Goal: Task Accomplishment & Management: Use online tool/utility

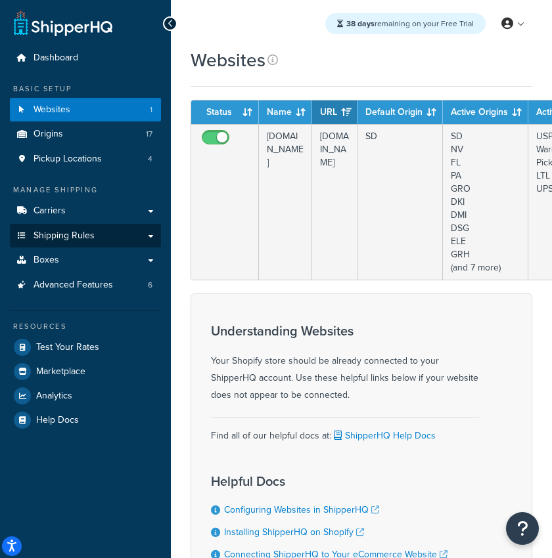
click at [47, 240] on span "Shipping Rules" at bounding box center [63, 236] width 61 height 11
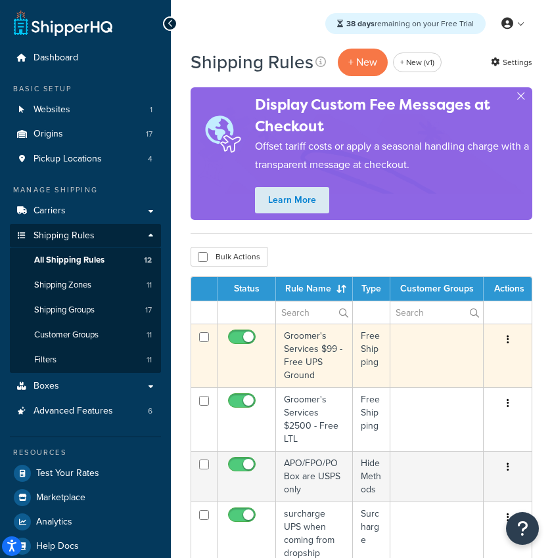
click at [300, 354] on td "Groomer's Services $99 - Free UPS Ground" at bounding box center [314, 356] width 77 height 64
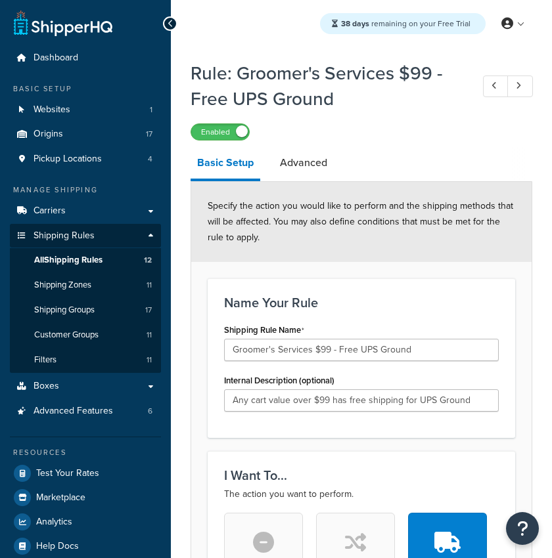
select select "SHIPPING_GROUP"
click at [68, 260] on span "All Shipping Rules" at bounding box center [68, 260] width 68 height 11
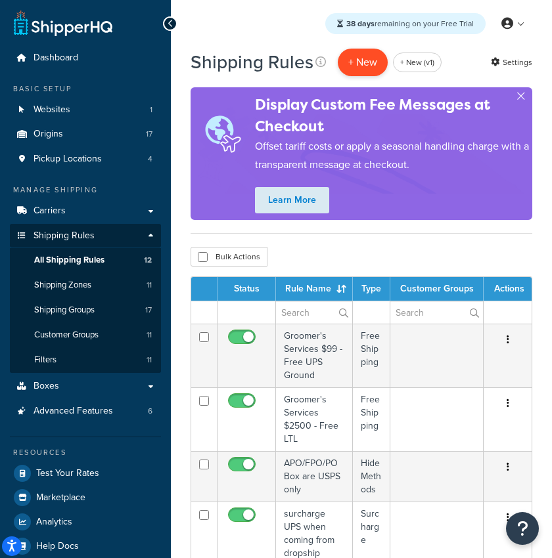
click at [358, 65] on p "+ New" at bounding box center [363, 62] width 50 height 27
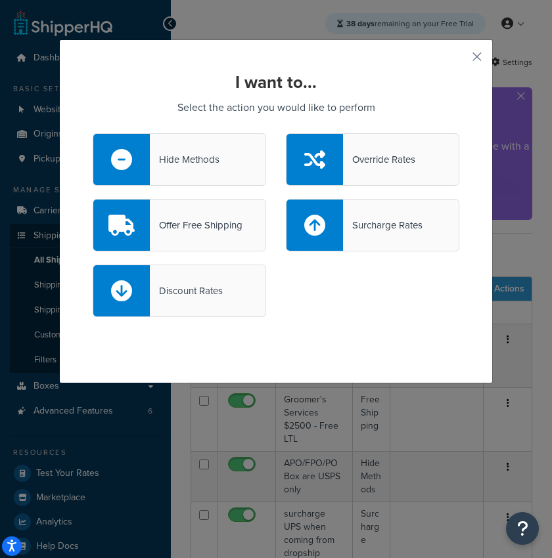
click at [211, 160] on div "Hide Methods" at bounding box center [185, 159] width 70 height 18
click at [0, 0] on input "Hide Methods" at bounding box center [0, 0] width 0 height 0
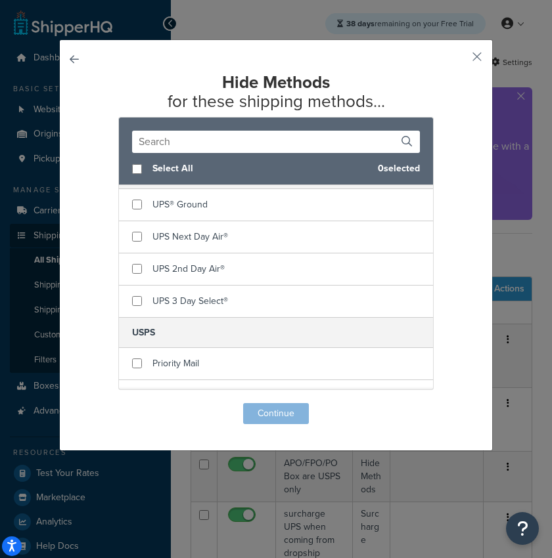
scroll to position [453, 0]
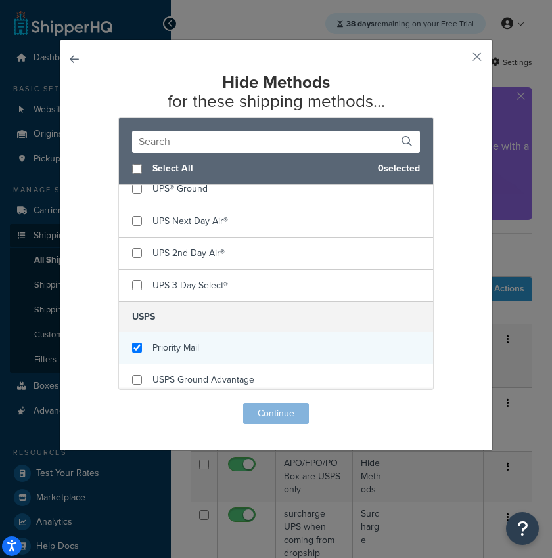
checkbox input "true"
click at [141, 344] on div "Priority Mail" at bounding box center [276, 348] width 314 height 32
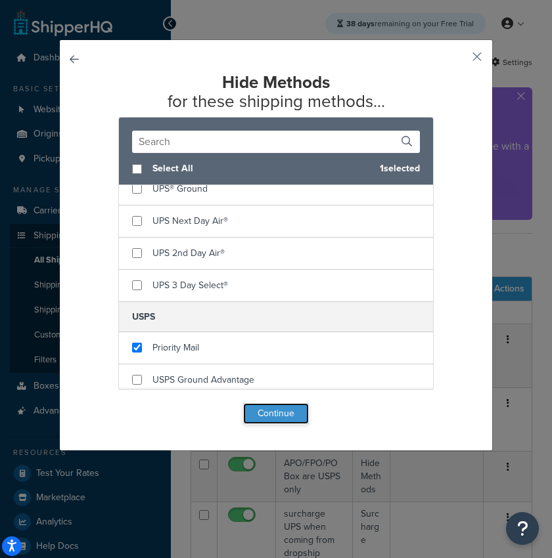
click at [265, 413] on button "Continue" at bounding box center [276, 413] width 66 height 21
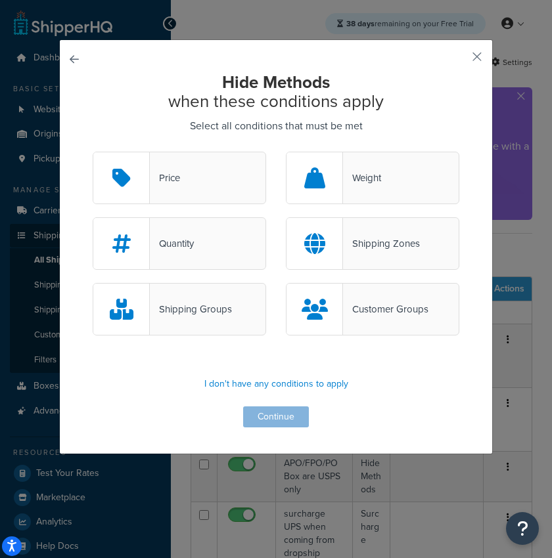
click at [218, 304] on div "Shipping Groups" at bounding box center [191, 309] width 82 height 18
click at [0, 0] on input "Shipping Groups" at bounding box center [0, 0] width 0 height 0
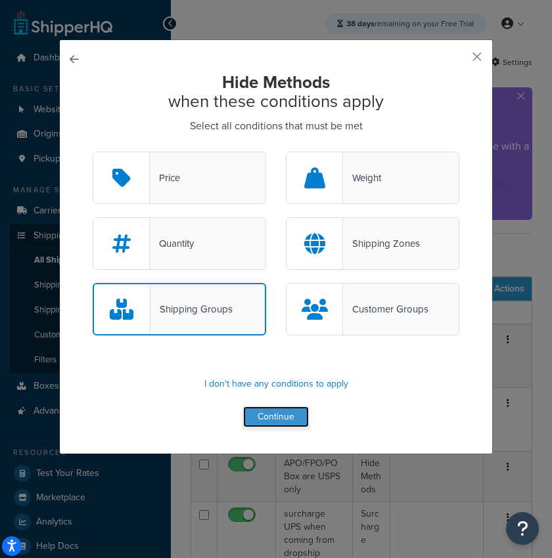
click at [280, 421] on button "Continue" at bounding box center [276, 417] width 66 height 21
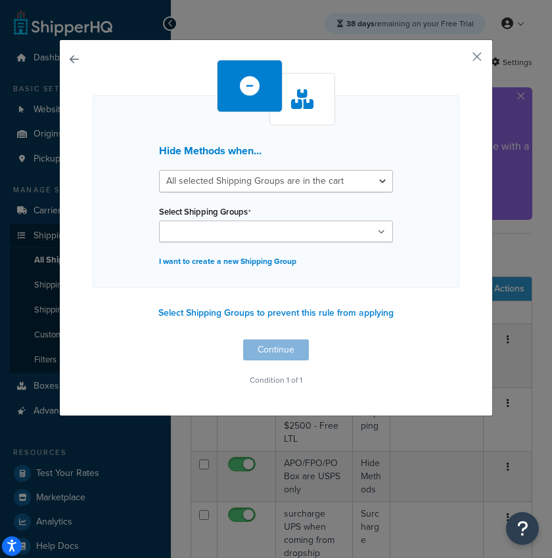
click at [198, 230] on input "Select Shipping Groups" at bounding box center [221, 232] width 116 height 14
type input "aer"
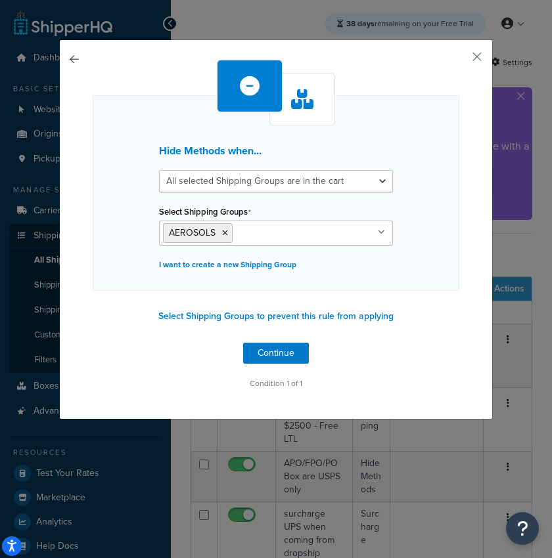
click at [476, 337] on div "Hide Methods when... All selected Shipping Groups are in the cart Any selected …" at bounding box center [275, 229] width 433 height 380
click at [238, 344] on div "Hide Methods when... All selected Shipping Groups are in the cart Any selected …" at bounding box center [276, 226] width 367 height 333
click at [265, 351] on button "Continue" at bounding box center [276, 353] width 66 height 21
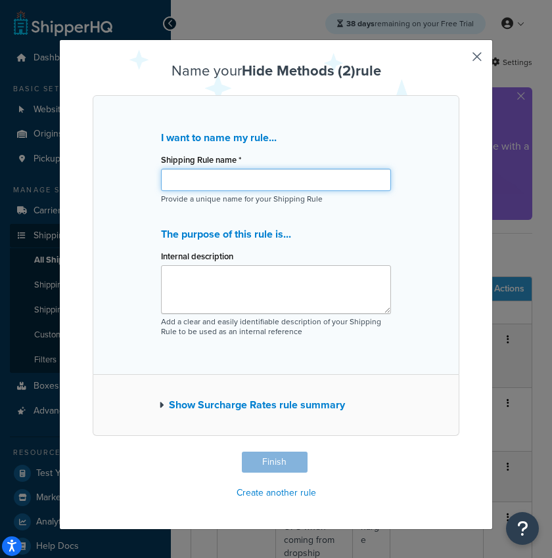
click at [190, 182] on input "Shipping Rule name *" at bounding box center [276, 180] width 230 height 22
paste input "If an AEROSOL item is in the cart, hide all methods and only show UPS Ground"
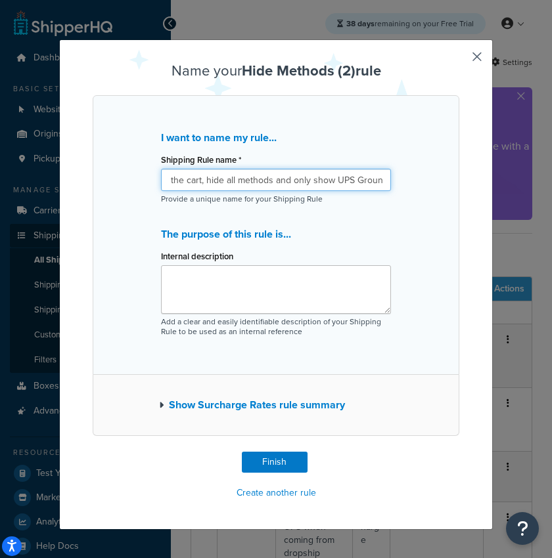
type input "B2B: If an AEROSOL item is in the cart, hide all methods and only show UPS Grou…"
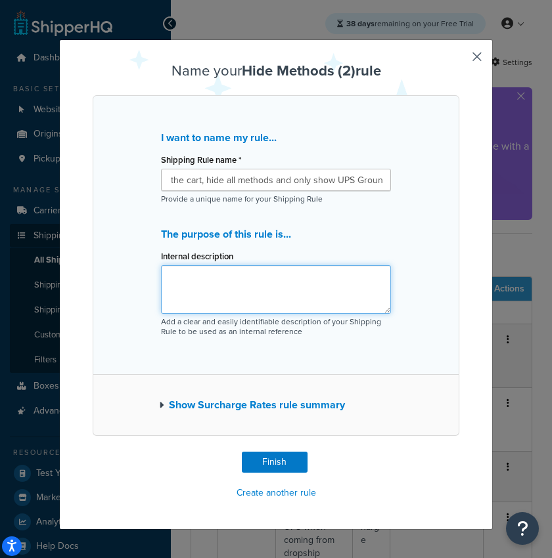
scroll to position [0, 0]
click at [180, 279] on textarea "Internal description" at bounding box center [276, 289] width 230 height 49
paste textarea "hdfffa12r1"
type textarea "B2B Rule copied from hdfffa12r1"
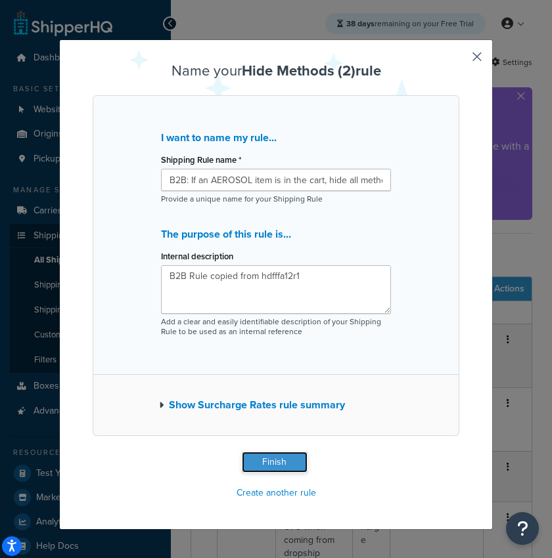
click at [257, 462] on button "Finish" at bounding box center [275, 462] width 66 height 21
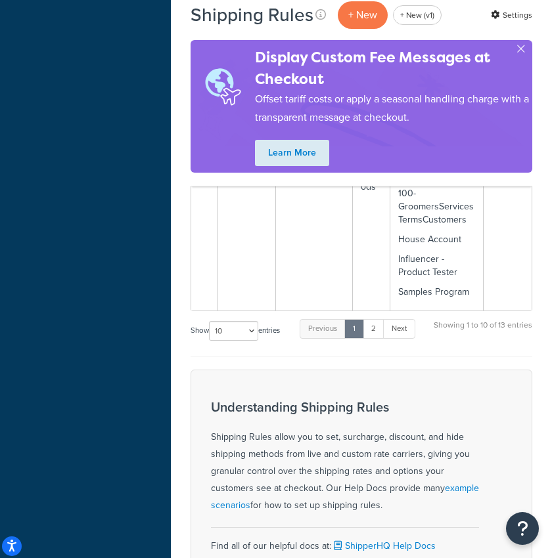
scroll to position [843, 0]
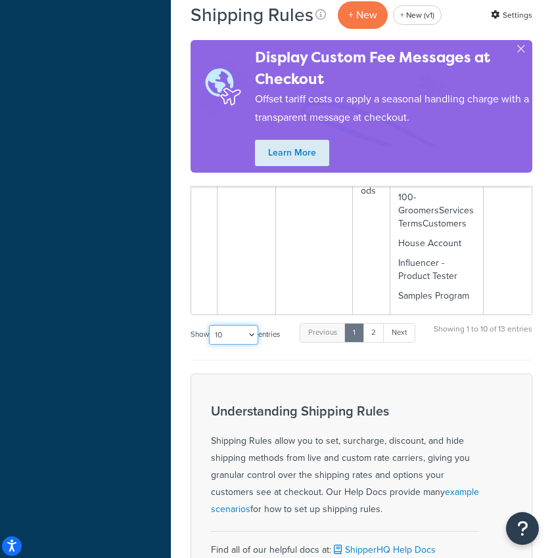
click at [242, 325] on select "10 15 25 50 100 1000" at bounding box center [233, 335] width 49 height 20
select select "100"
click at [210, 325] on select "10 15 25 50 100 1000" at bounding box center [233, 335] width 49 height 20
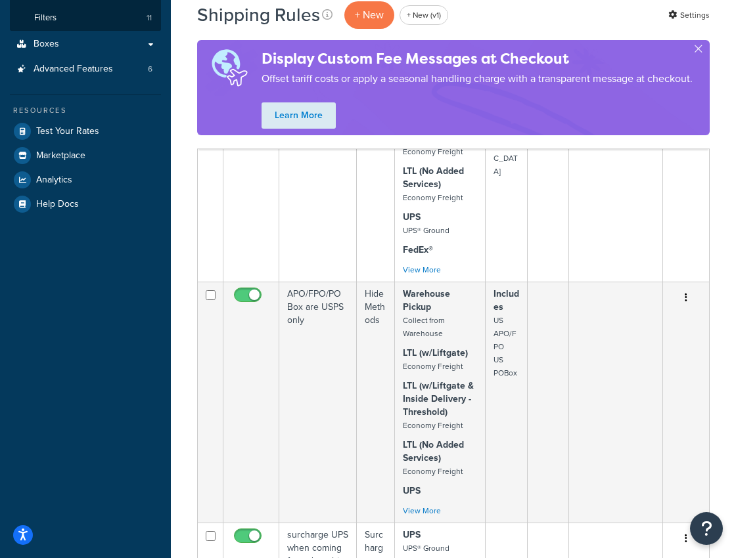
scroll to position [0, 0]
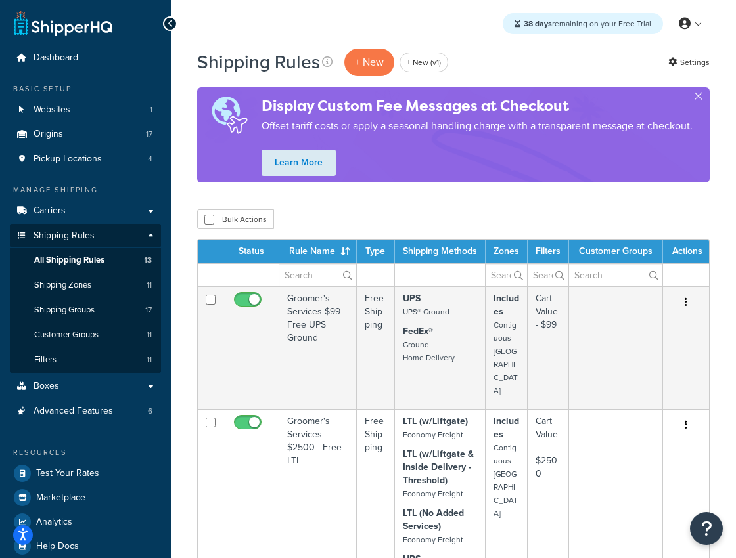
click at [167, 29] on div at bounding box center [170, 23] width 14 height 14
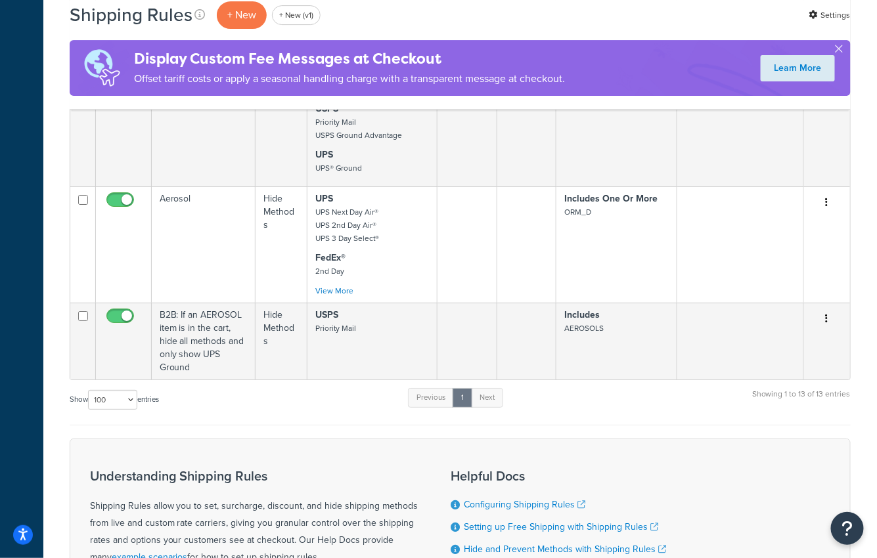
scroll to position [1425, 0]
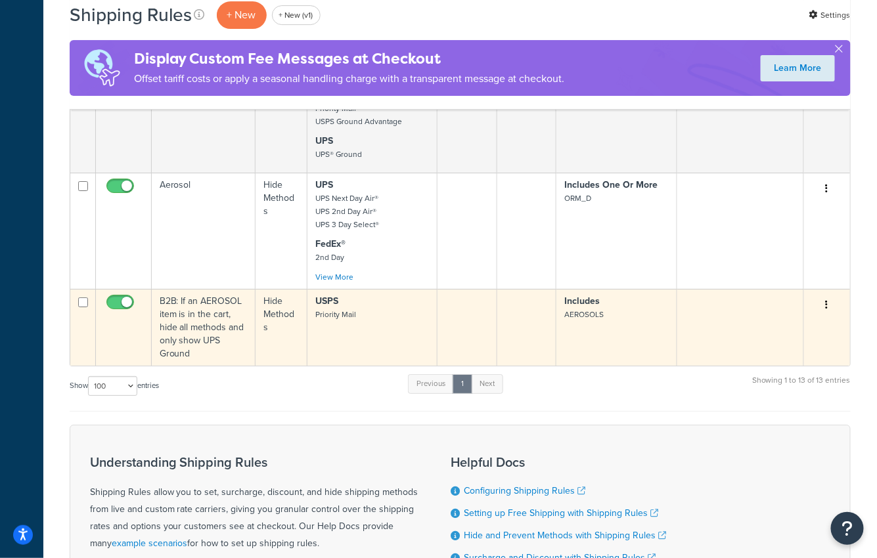
click at [372, 313] on p "USPS Priority Mail" at bounding box center [372, 308] width 114 height 26
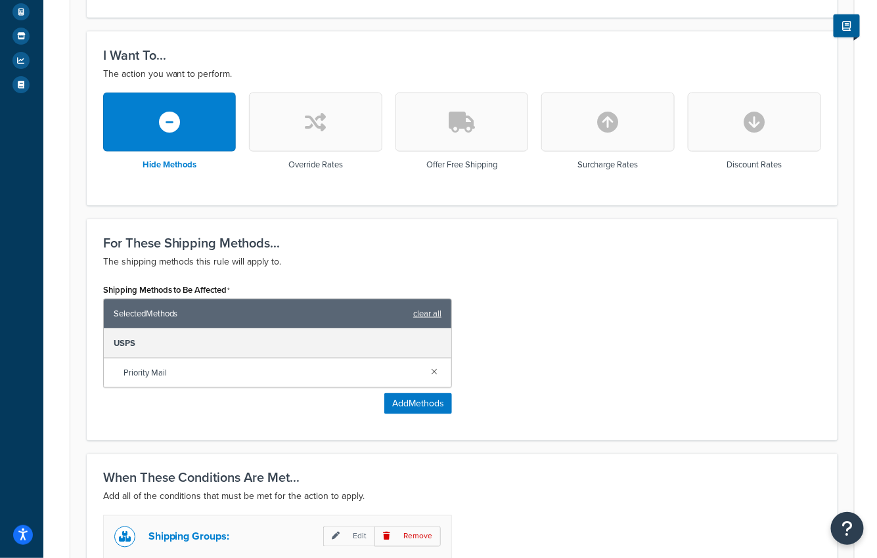
scroll to position [345, 0]
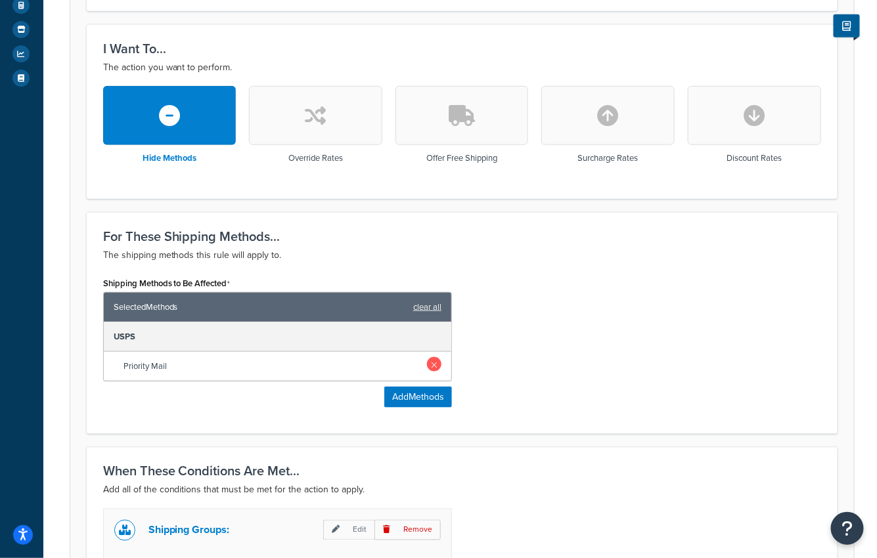
click at [433, 360] on link at bounding box center [434, 364] width 14 height 14
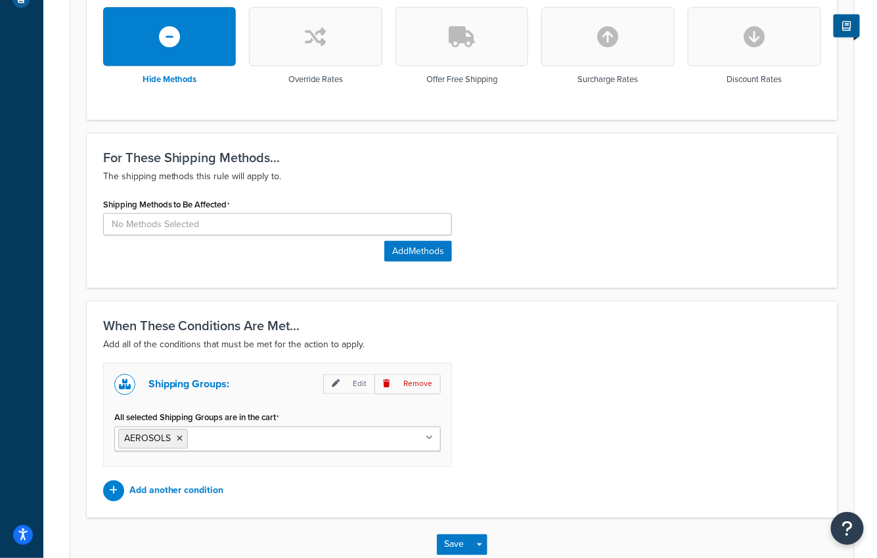
scroll to position [501, 0]
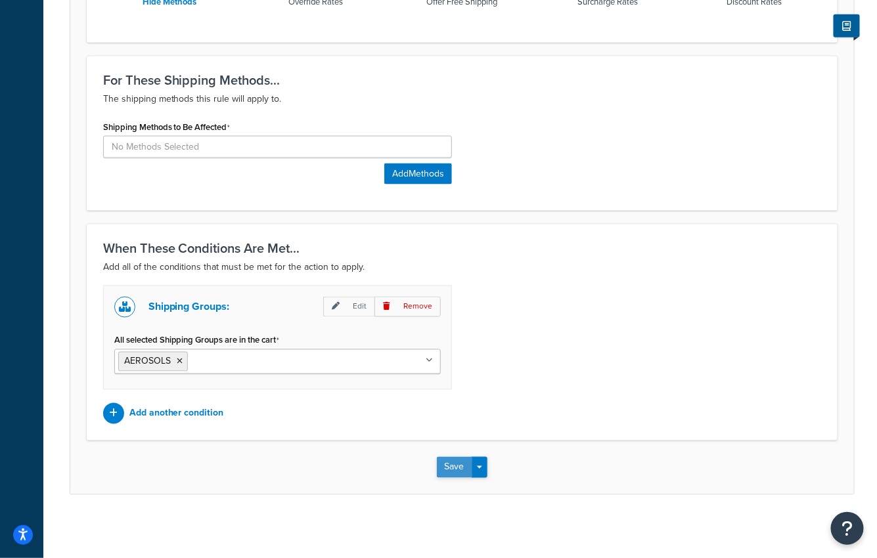
click at [455, 466] on button "Save" at bounding box center [454, 467] width 35 height 21
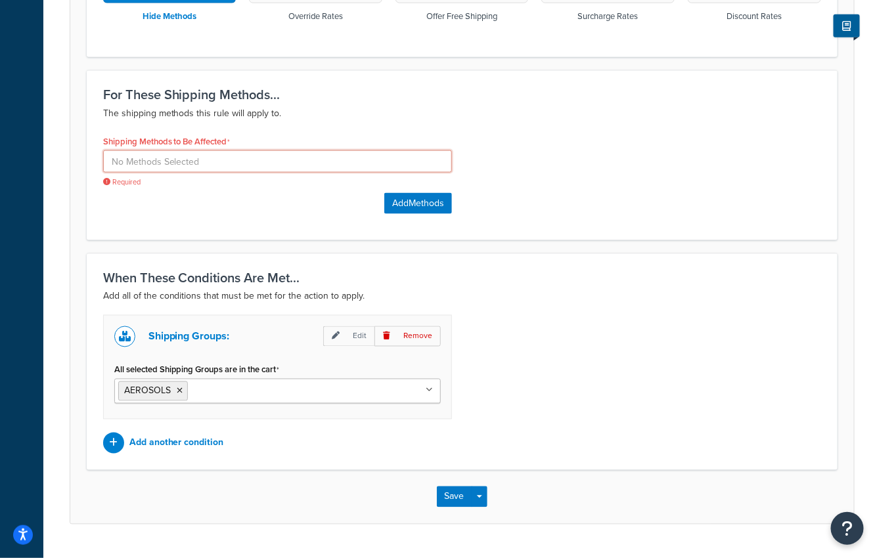
click at [323, 162] on input at bounding box center [277, 161] width 349 height 22
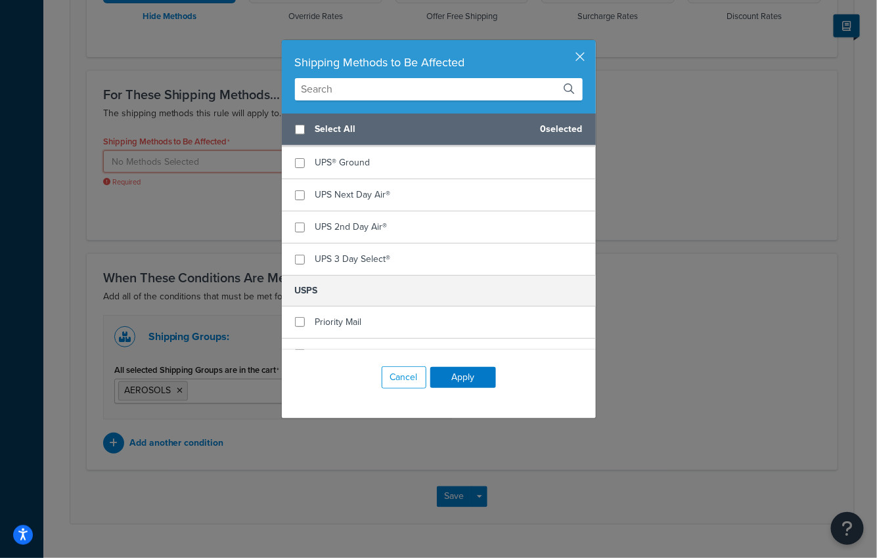
scroll to position [453, 0]
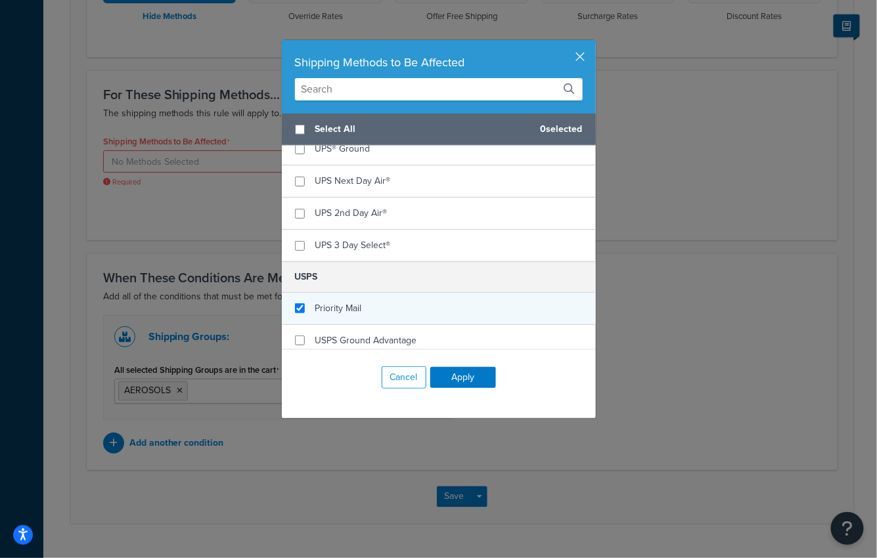
checkbox input "true"
click at [336, 304] on span "Priority Mail" at bounding box center [338, 308] width 47 height 14
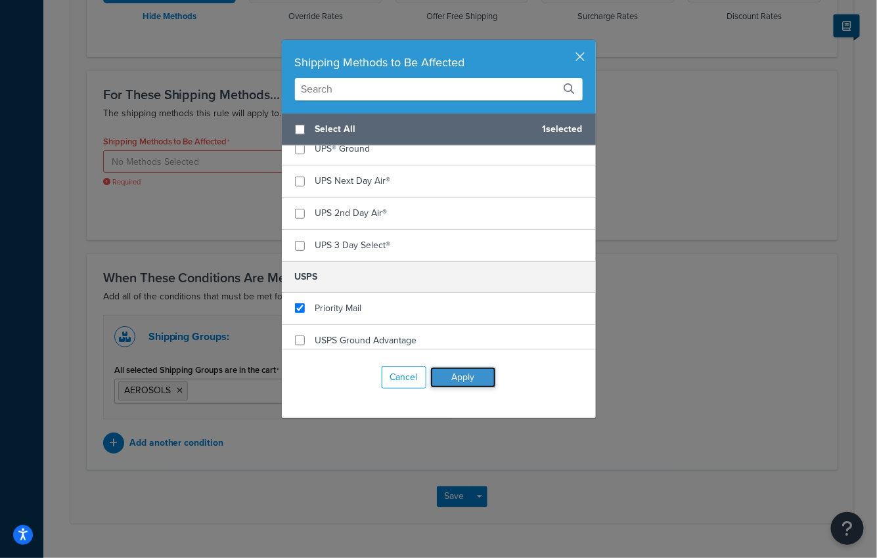
click at [446, 371] on button "Apply" at bounding box center [463, 377] width 66 height 21
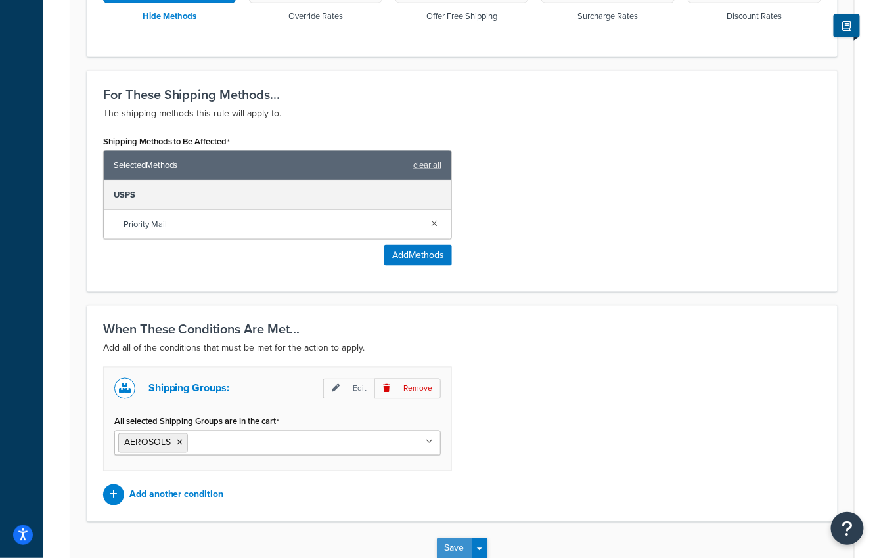
click at [455, 540] on button "Save" at bounding box center [454, 549] width 35 height 21
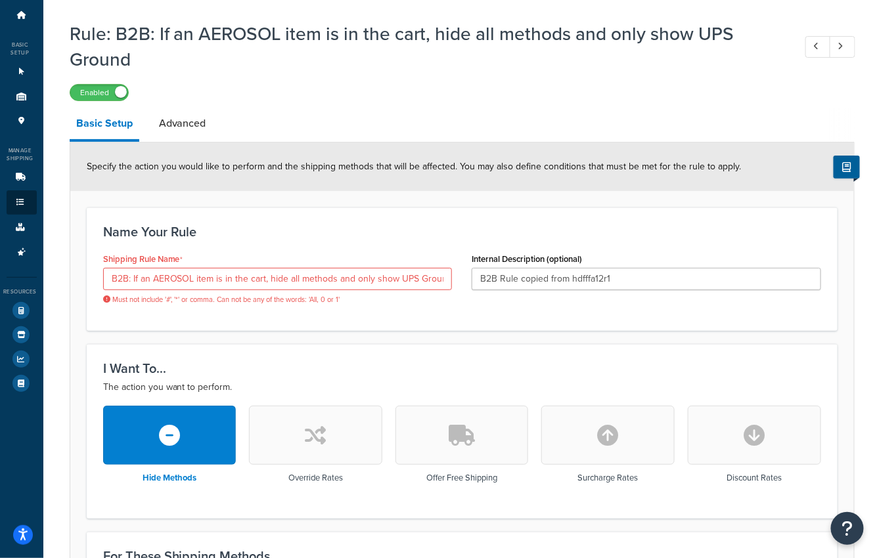
scroll to position [0, 0]
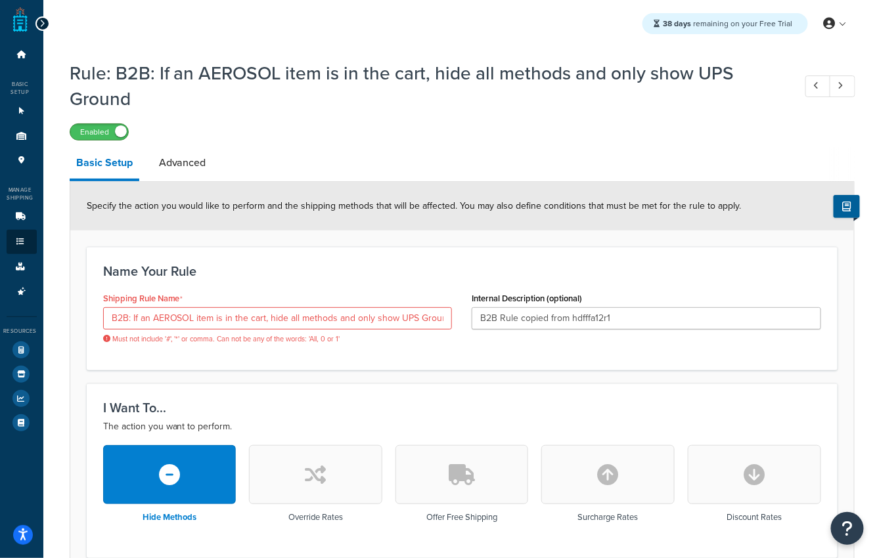
click at [89, 123] on div "Enabled" at bounding box center [99, 131] width 59 height 17
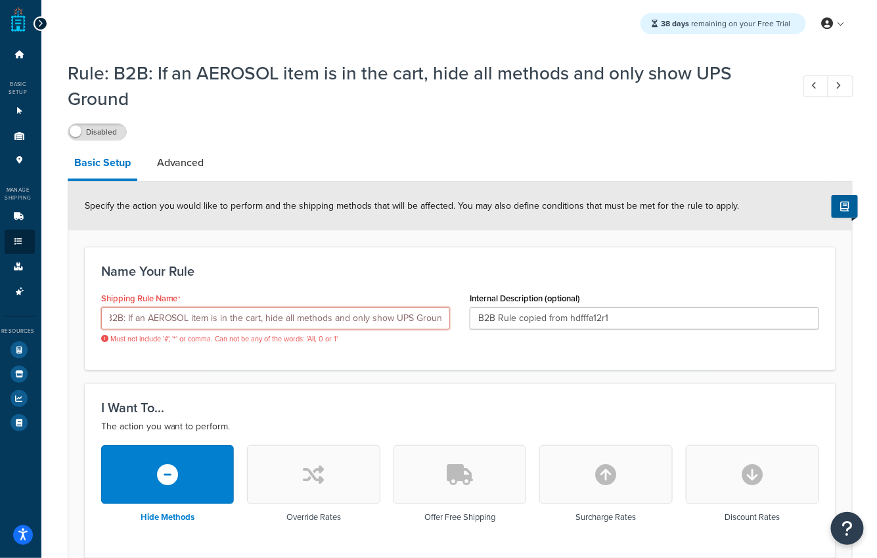
click at [260, 321] on input "B2B: If an AEROSOL item is in the cart, hide all methods and only show UPS Grou…" at bounding box center [275, 318] width 349 height 22
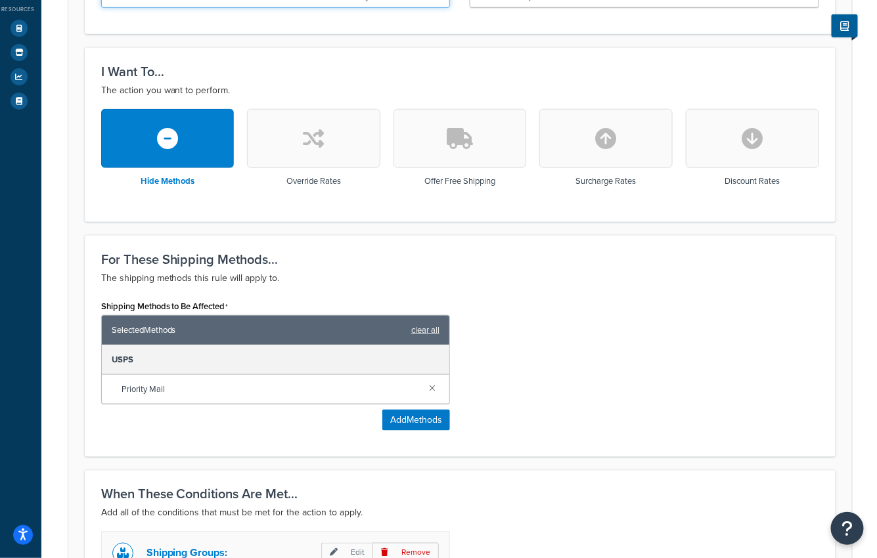
scroll to position [567, 2]
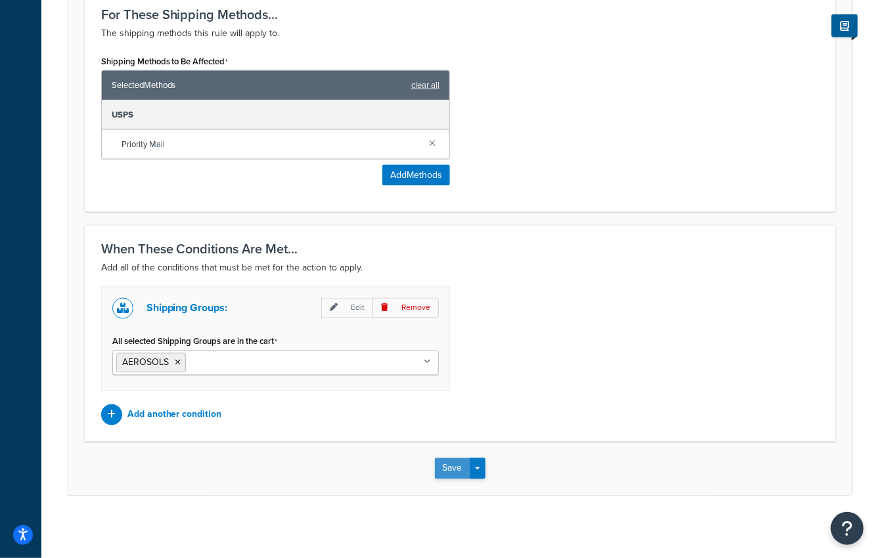
type input "B2B: If an AEROSOL item is in the cart hide all methods and only show UPS Ground"
click at [451, 467] on button "Save" at bounding box center [452, 468] width 35 height 21
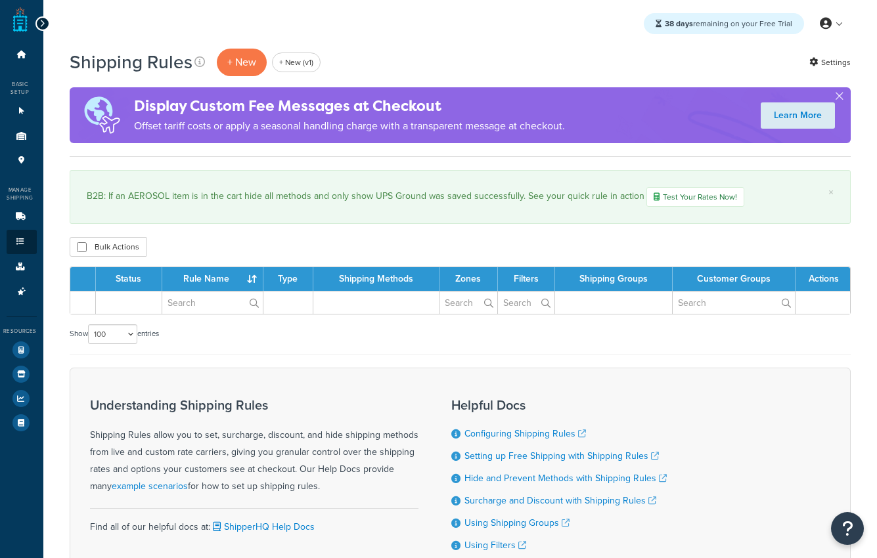
select select "100"
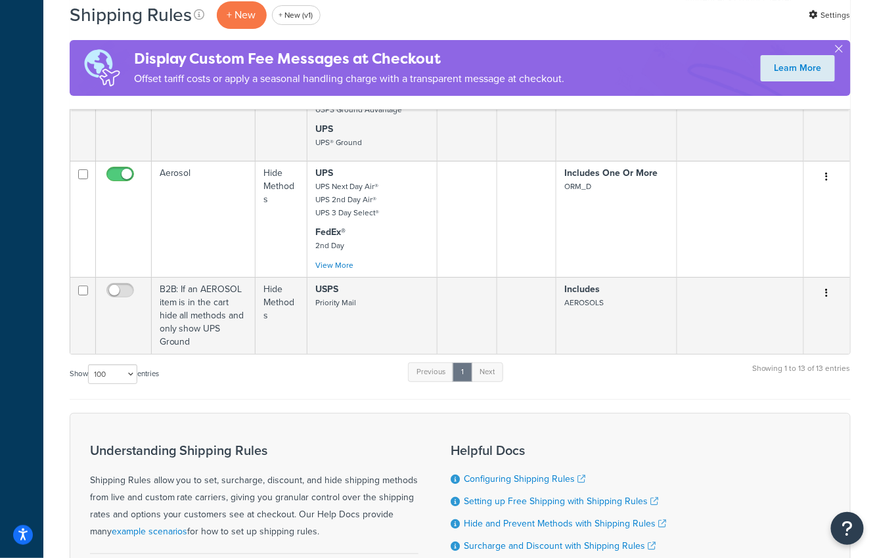
scroll to position [1505, 0]
click at [231, 25] on p "+ New" at bounding box center [242, 14] width 50 height 27
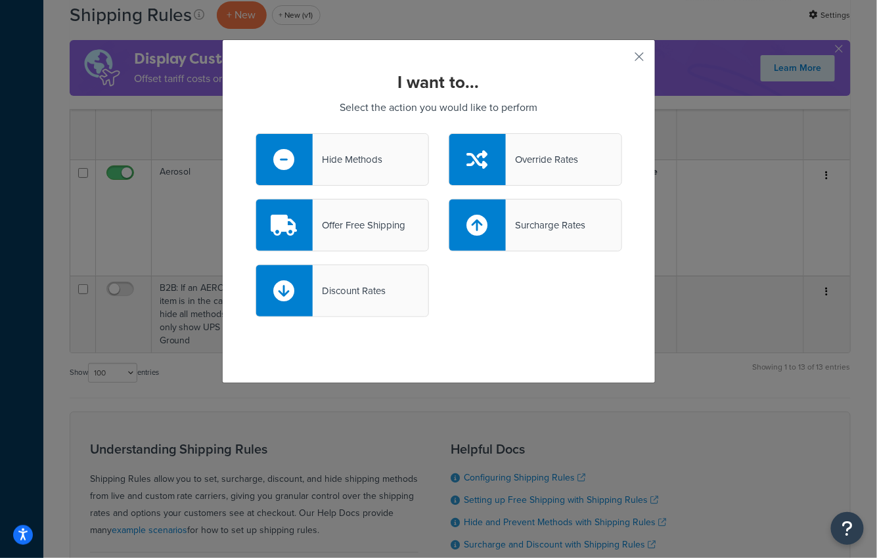
click at [378, 151] on div "Hide Methods" at bounding box center [348, 159] width 70 height 18
click at [0, 0] on input "Hide Methods" at bounding box center [0, 0] width 0 height 0
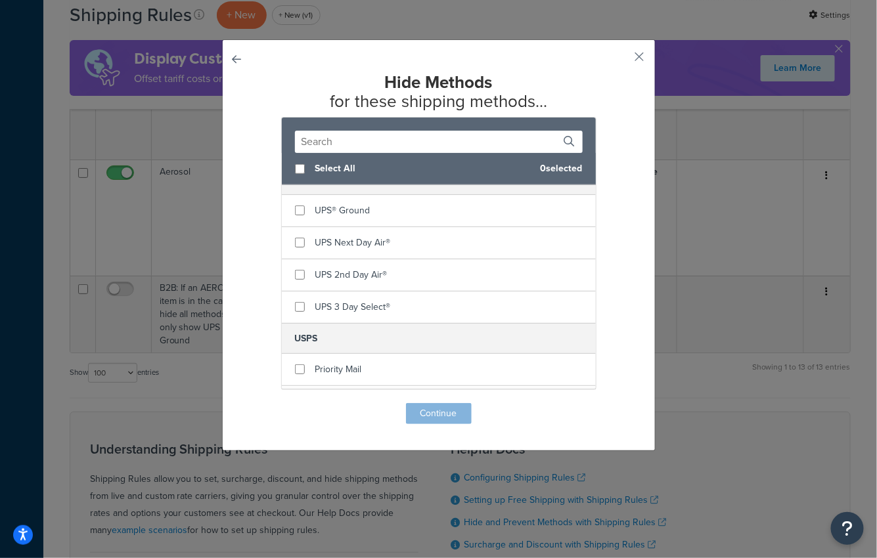
scroll to position [453, 0]
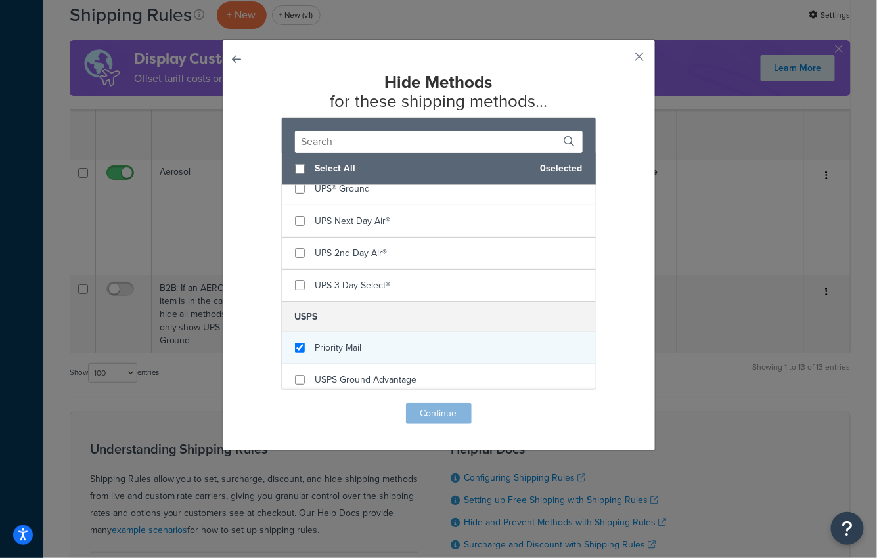
checkbox input "true"
click at [323, 347] on span "Priority Mail" at bounding box center [338, 348] width 47 height 14
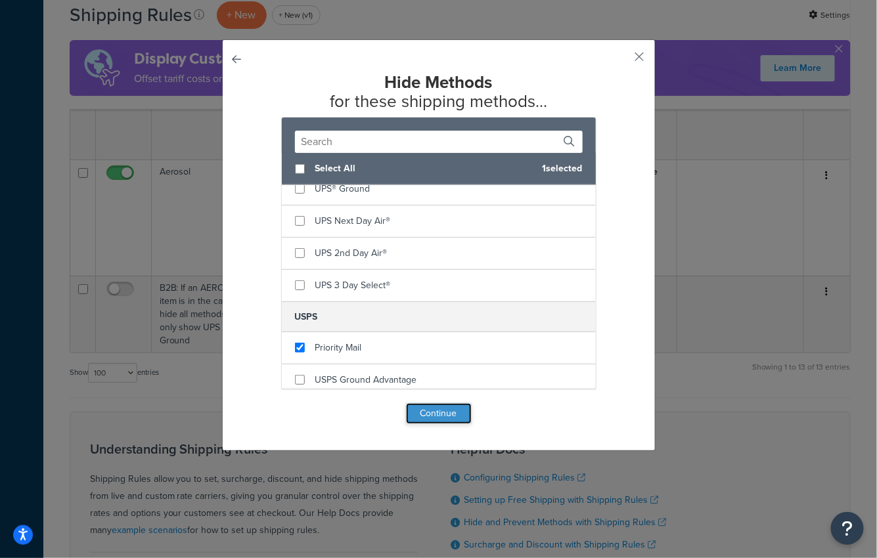
click at [430, 409] on button "Continue" at bounding box center [439, 413] width 66 height 21
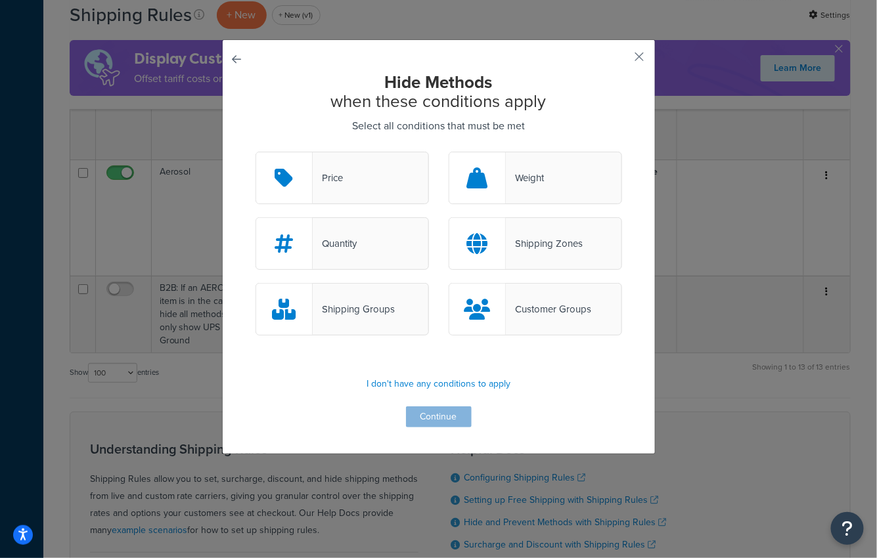
click at [522, 250] on div "Shipping Zones" at bounding box center [544, 243] width 77 height 18
click at [0, 0] on input "Shipping Zones" at bounding box center [0, 0] width 0 height 0
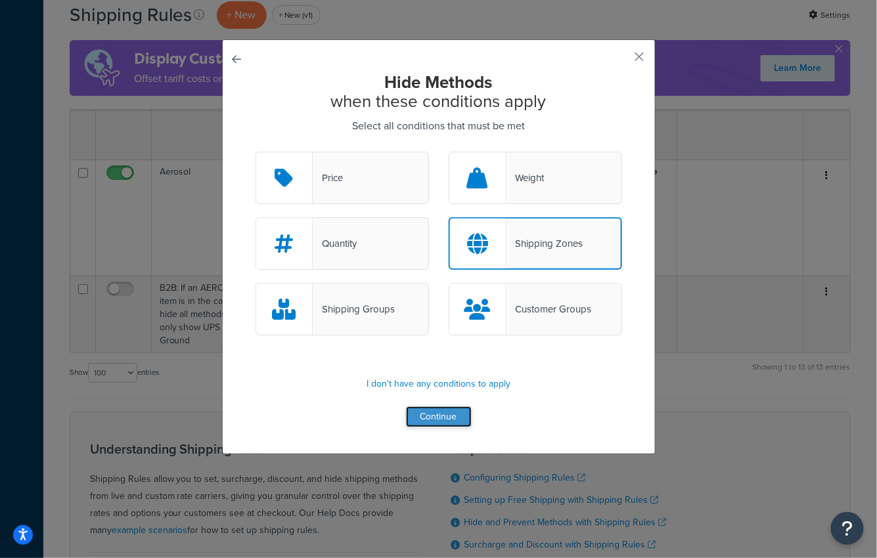
click at [422, 420] on button "Continue" at bounding box center [439, 417] width 66 height 21
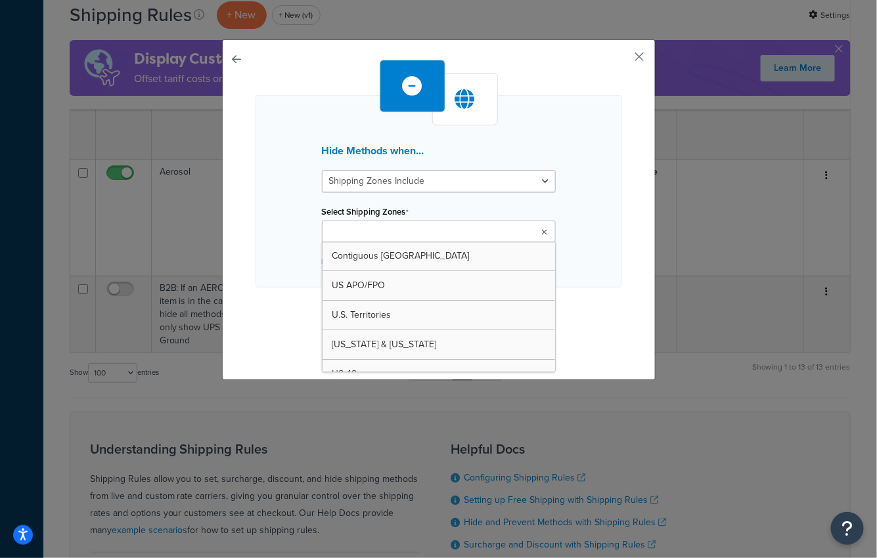
click at [382, 227] on input "Select Shipping Zones" at bounding box center [384, 232] width 116 height 14
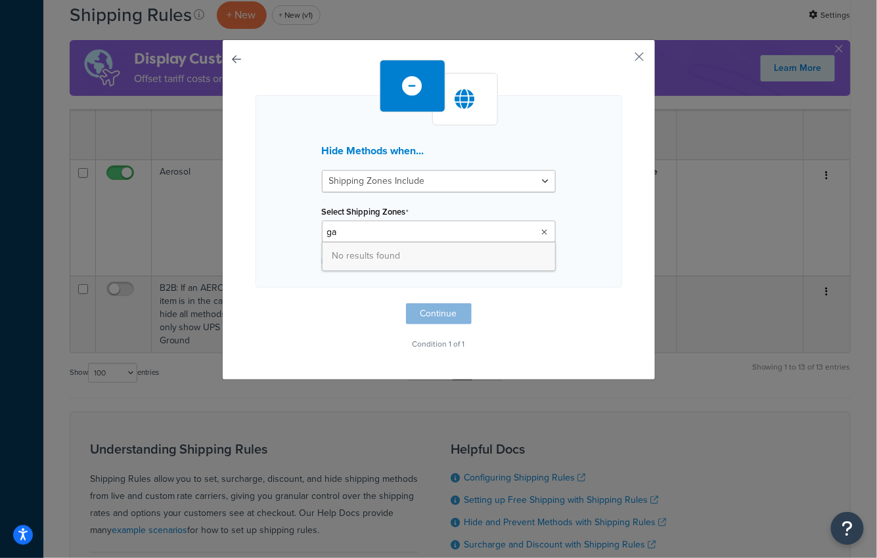
type input "g"
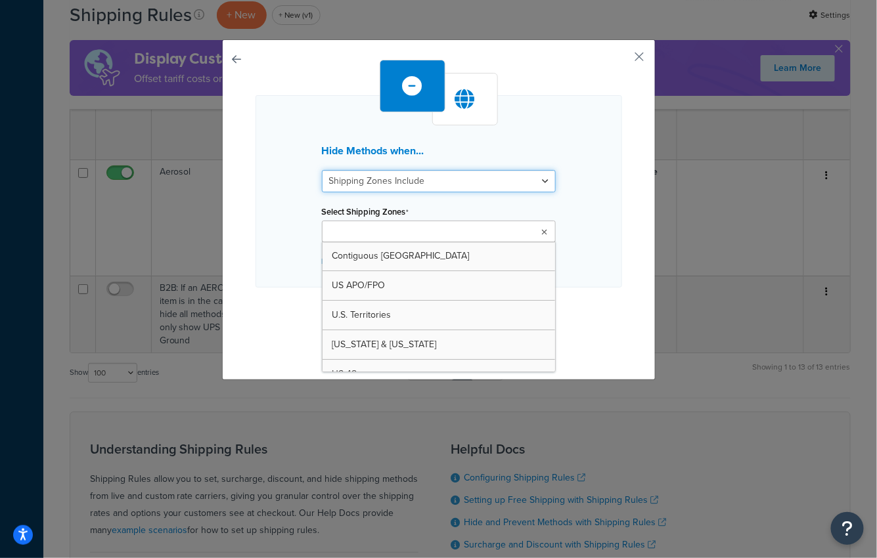
click at [507, 181] on select "Shipping Zones Include Shipping Zones Do Not Include" at bounding box center [439, 181] width 234 height 22
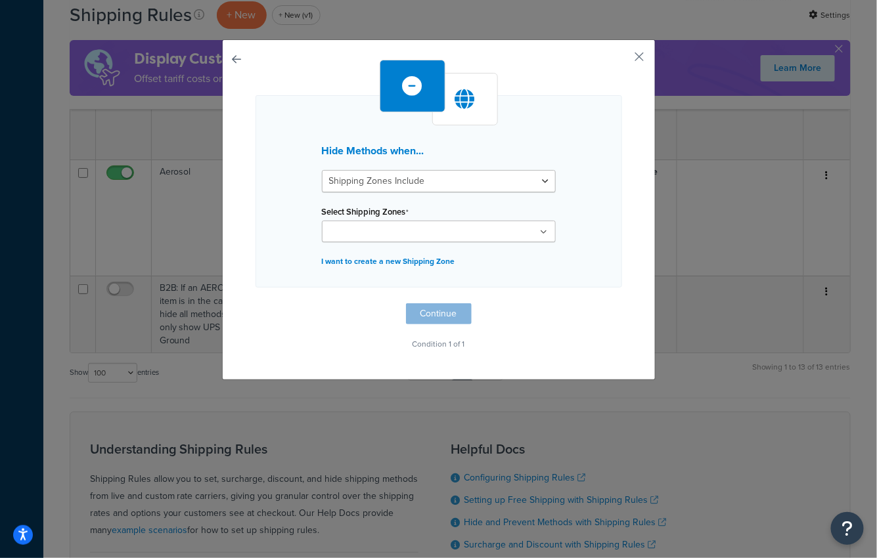
click at [256, 303] on button "button" at bounding box center [256, 303] width 0 height 0
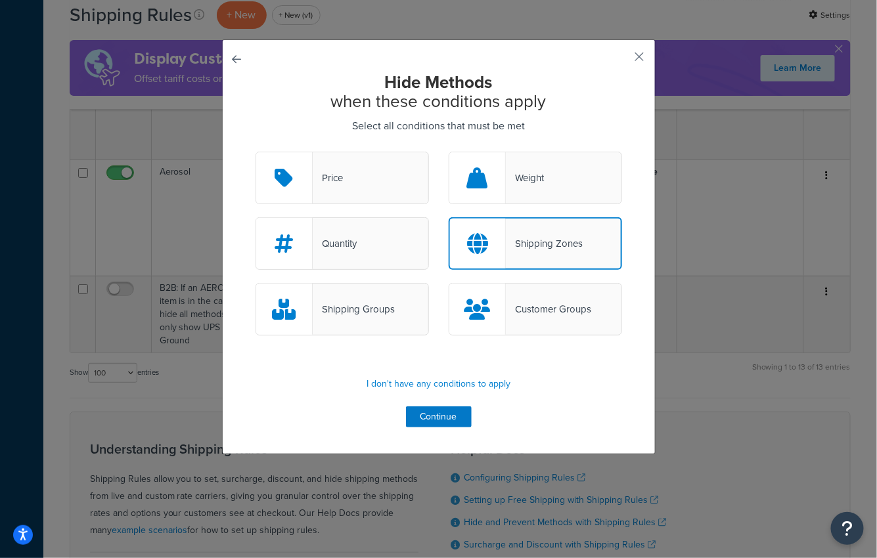
click at [414, 311] on div "Shipping Groups" at bounding box center [342, 309] width 173 height 53
click at [0, 0] on input "Shipping Groups" at bounding box center [0, 0] width 0 height 0
click at [478, 248] on icon at bounding box center [477, 243] width 21 height 21
click at [0, 0] on input "Shipping Zones" at bounding box center [0, 0] width 0 height 0
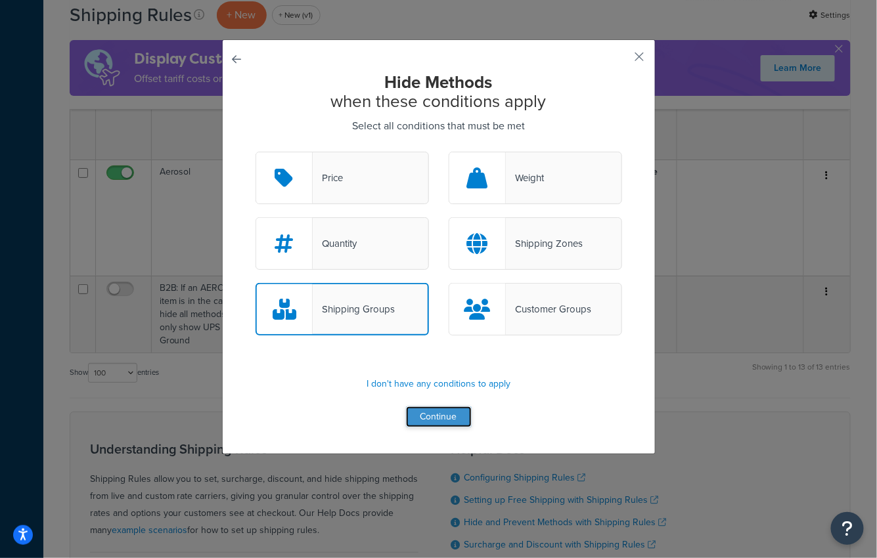
click at [433, 418] on button "Continue" at bounding box center [439, 417] width 66 height 21
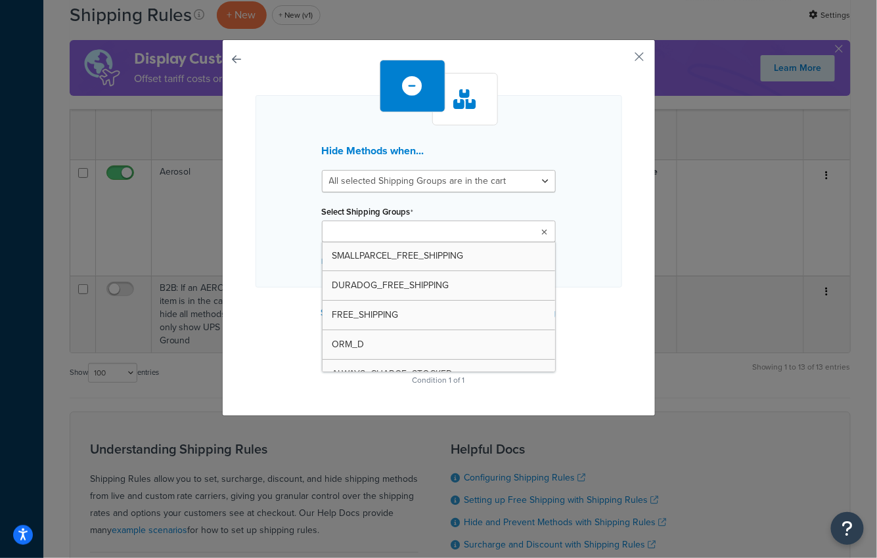
click at [415, 223] on ul at bounding box center [439, 232] width 234 height 22
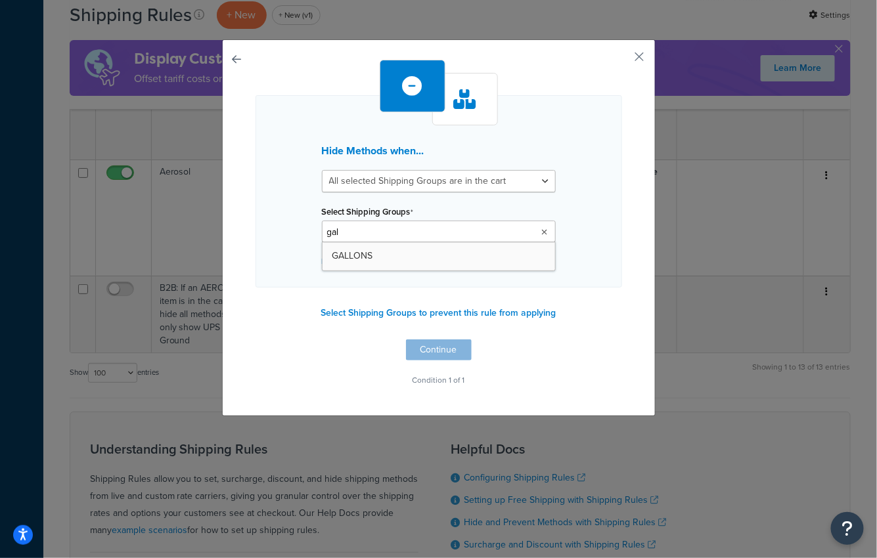
type input "gall"
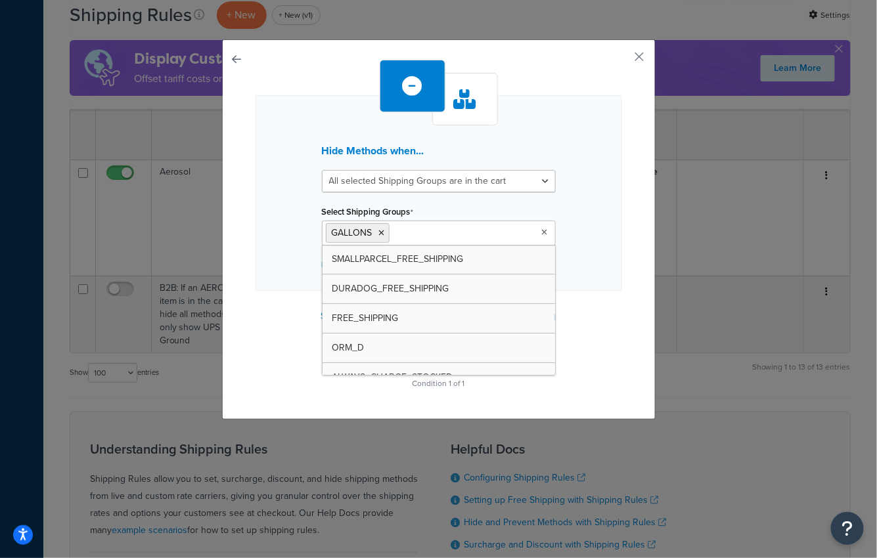
click at [288, 277] on div "Hide Methods when... All selected Shipping Groups are in the cart Any selected …" at bounding box center [439, 193] width 367 height 196
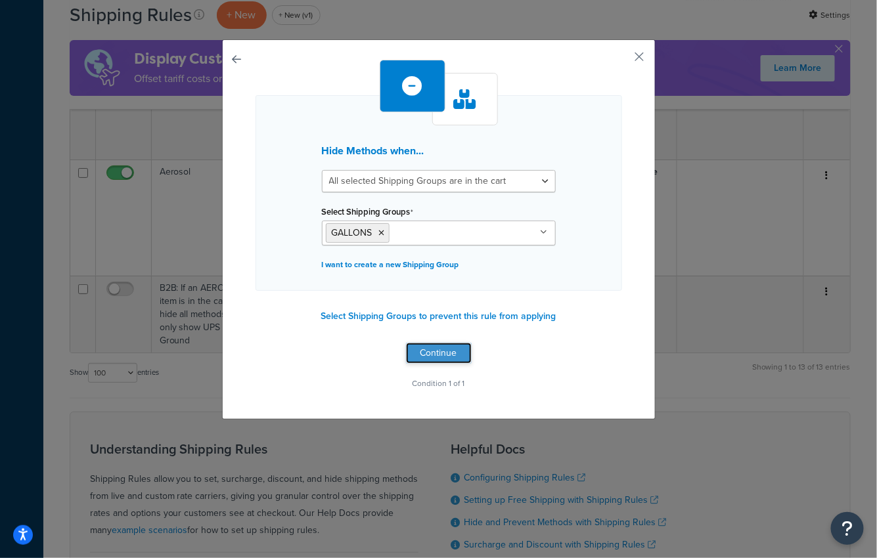
click at [423, 353] on button "Continue" at bounding box center [439, 353] width 66 height 21
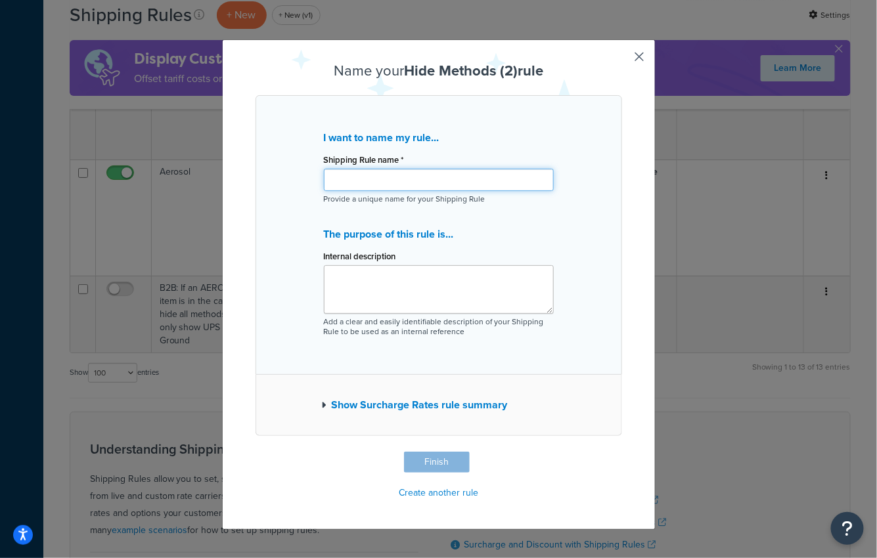
click at [438, 170] on input "Shipping Rule name *" at bounding box center [439, 180] width 230 height 22
paste input "If GALLONS in the cart, hide all shipping rates"
type input "B2B: If GALLONS in the cart, hide all shipping rates"
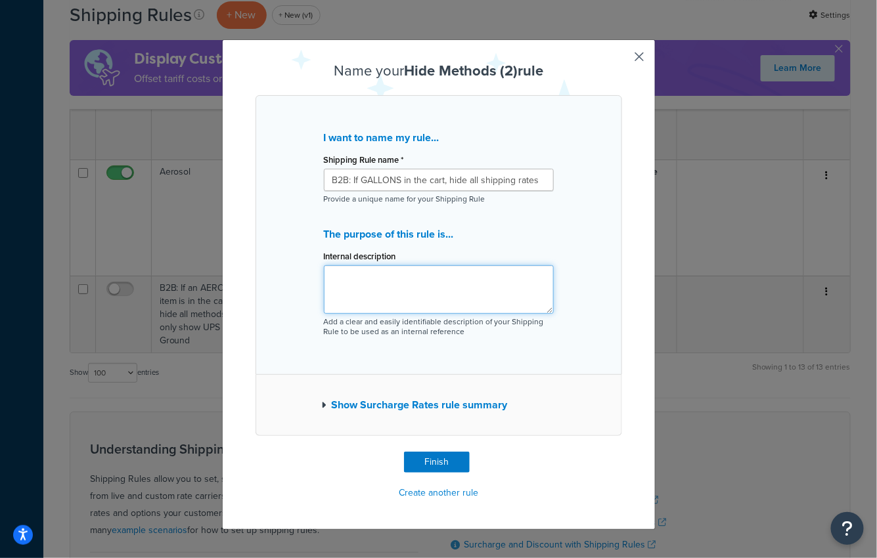
click at [415, 275] on textarea "Internal description" at bounding box center [439, 289] width 230 height 49
type textarea "B2B Rule copied from"
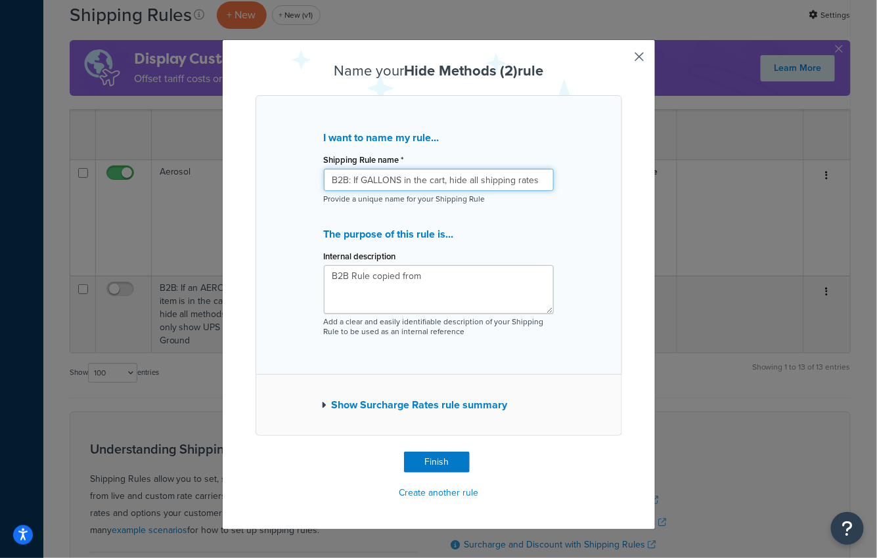
click at [444, 181] on input "B2B: If GALLONS in the cart, hide all shipping rates" at bounding box center [439, 180] width 230 height 22
type input "B2B: If GALLONS in the cart hide all shipping rates"
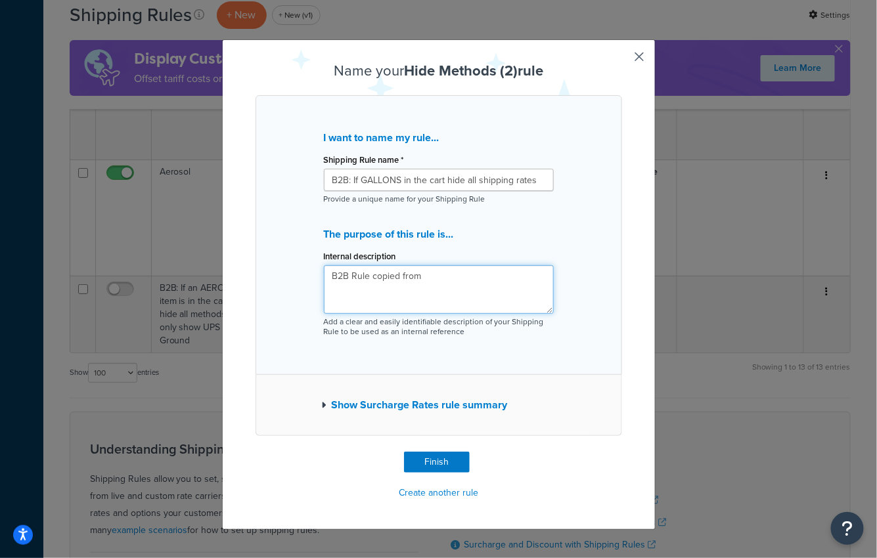
click at [442, 282] on textarea "B2B Rule copied from" at bounding box center [439, 289] width 230 height 49
paste textarea "hdfffa12r1"
type textarea "B2B Rule copied from hdfffa12r1"
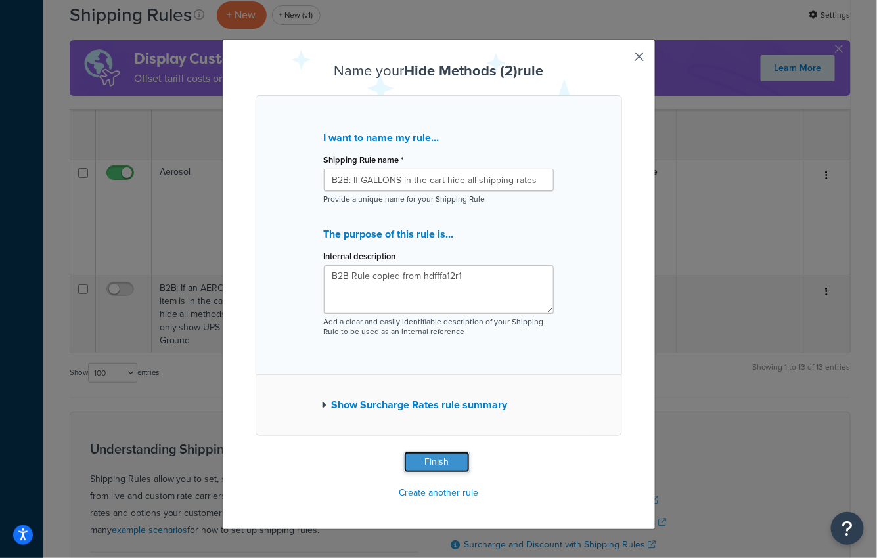
click at [423, 458] on button "Finish" at bounding box center [437, 462] width 66 height 21
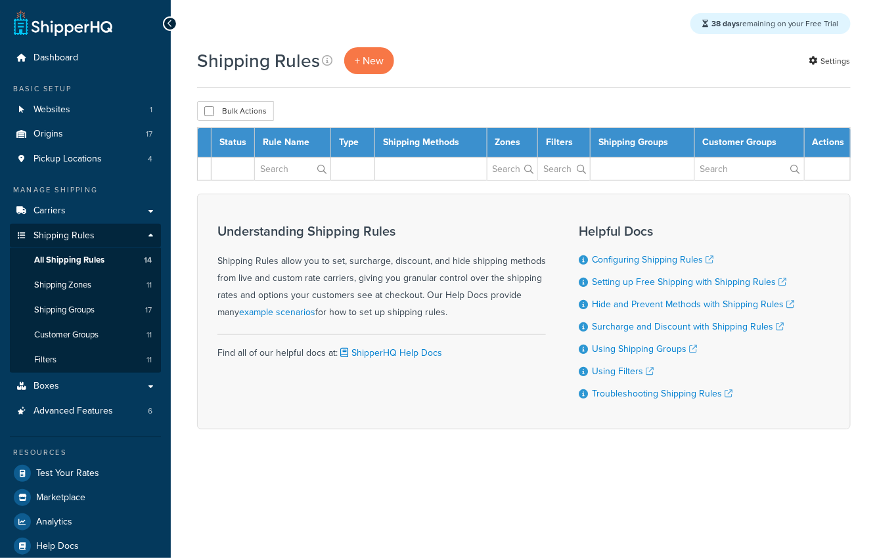
select select "100"
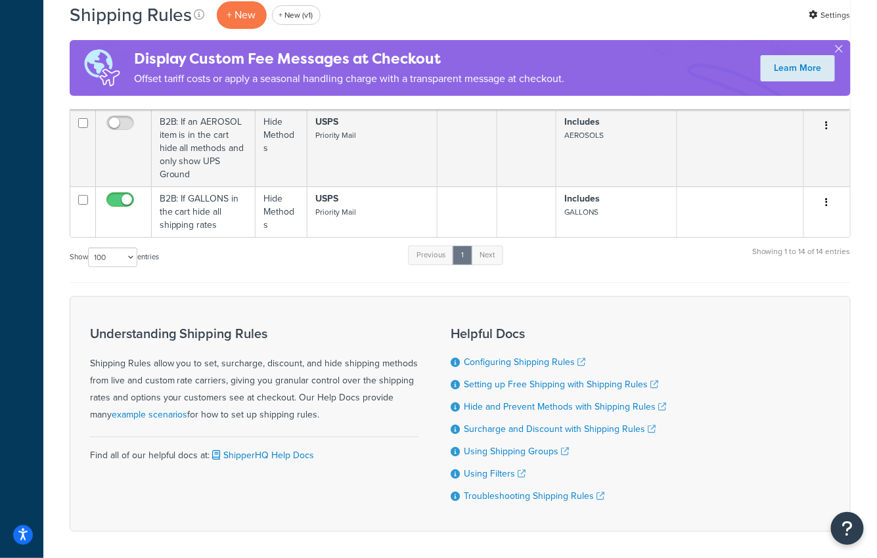
scroll to position [1616, 0]
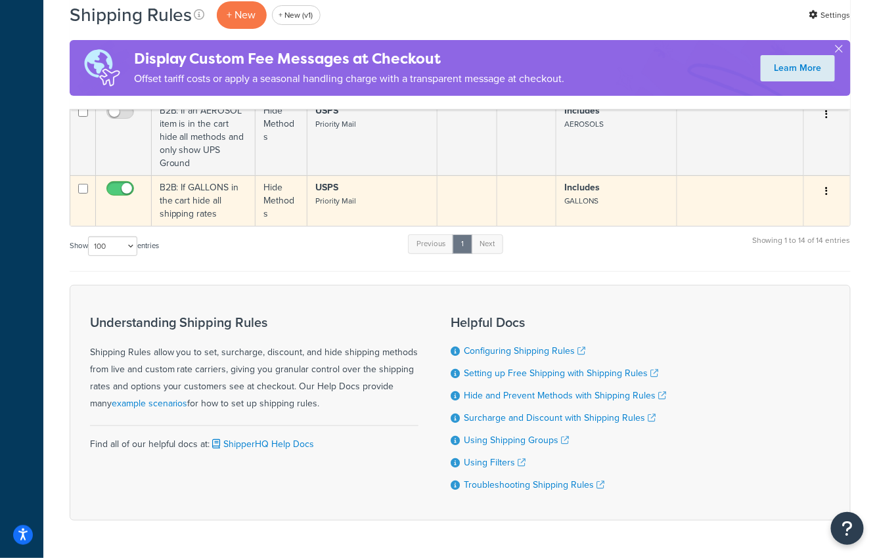
click at [112, 184] on input "checkbox" at bounding box center [122, 192] width 36 height 16
checkbox input "false"
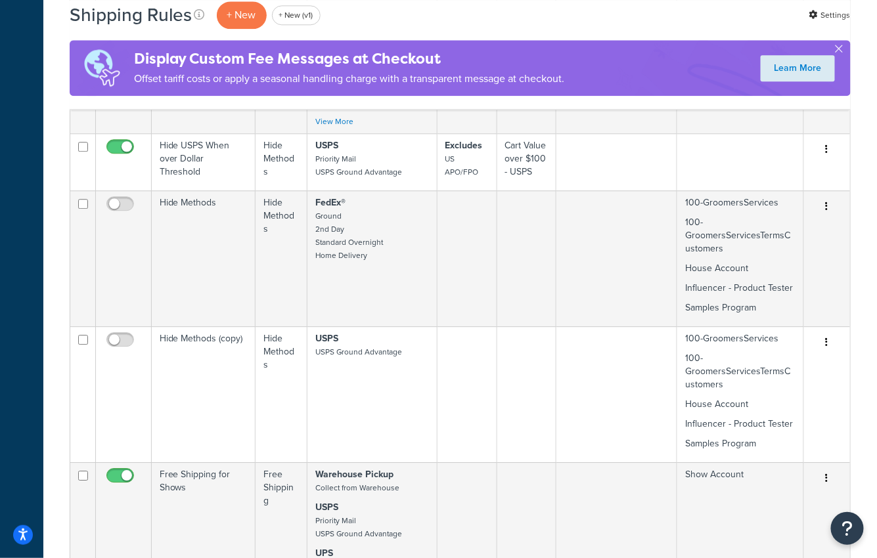
scroll to position [751, 0]
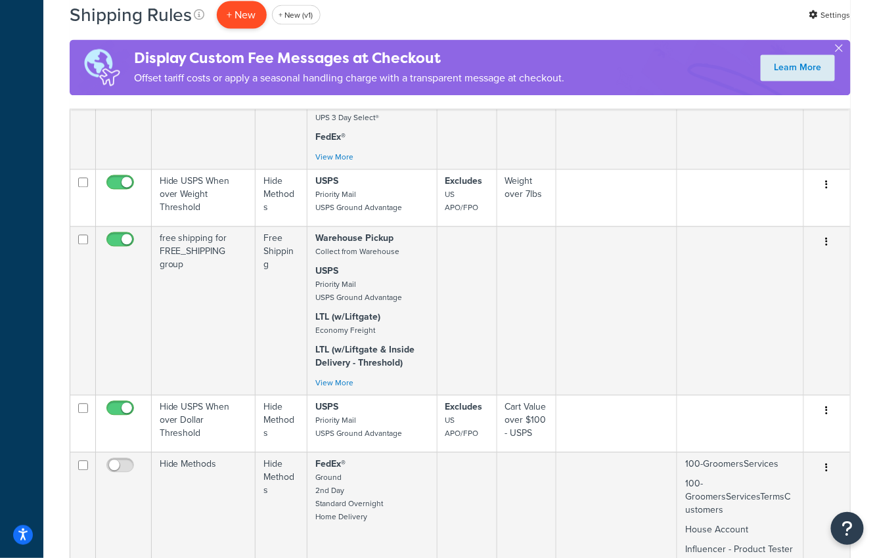
click at [233, 9] on p "+ New" at bounding box center [242, 14] width 50 height 27
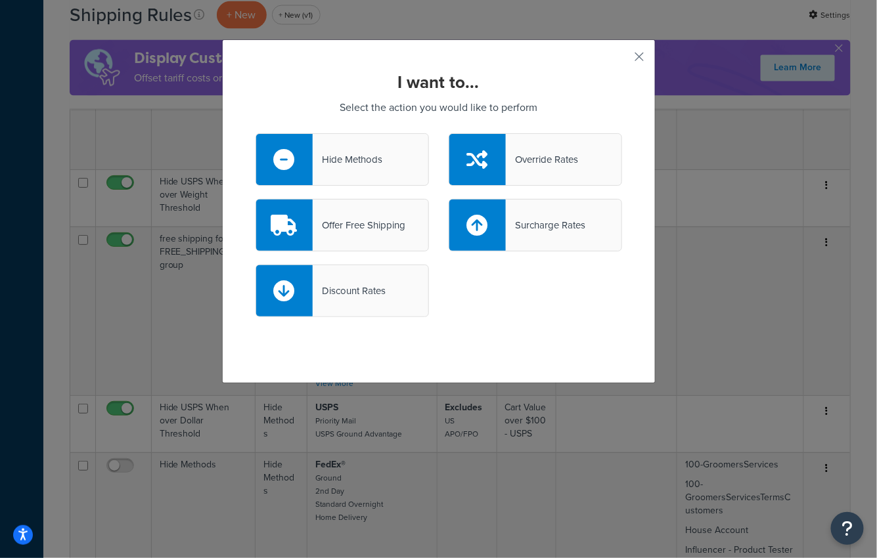
click at [420, 168] on div "Hide Methods" at bounding box center [342, 159] width 173 height 53
click at [0, 0] on input "Hide Methods" at bounding box center [0, 0] width 0 height 0
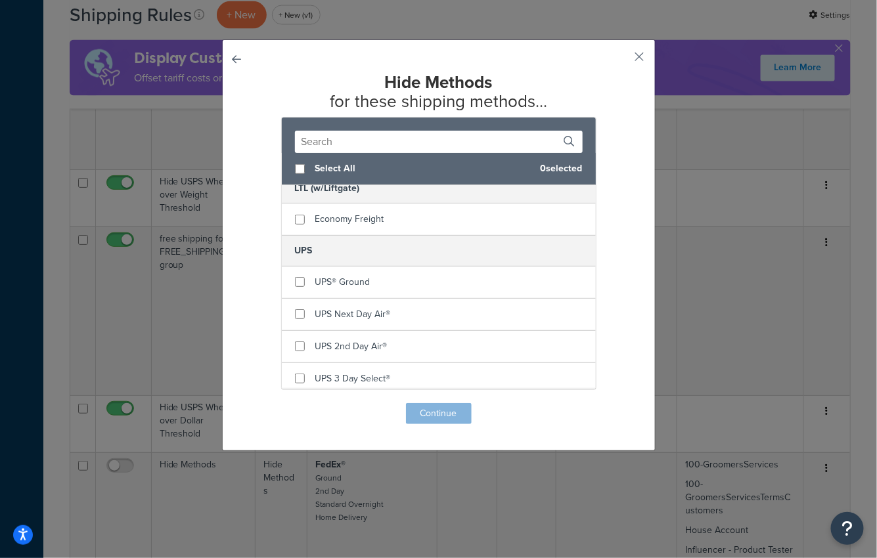
scroll to position [453, 0]
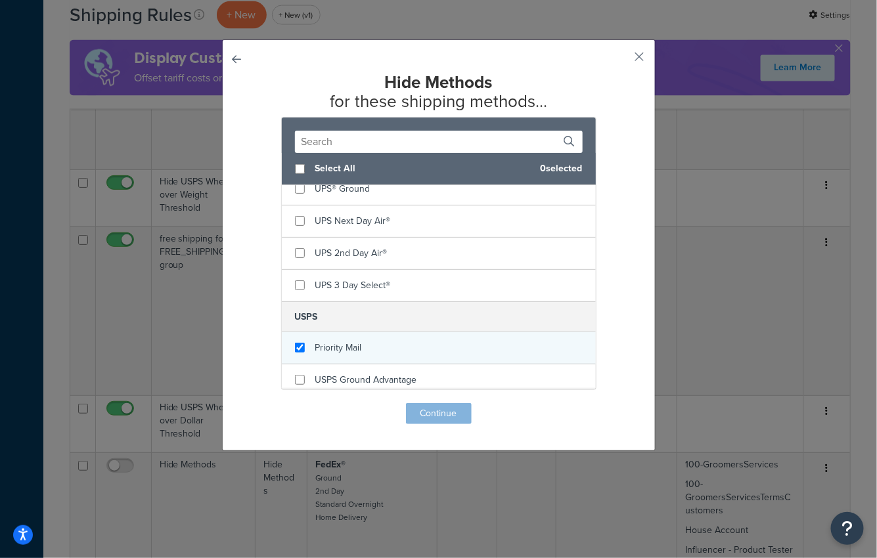
checkbox input "true"
click at [361, 342] on span "Priority Mail" at bounding box center [338, 348] width 47 height 14
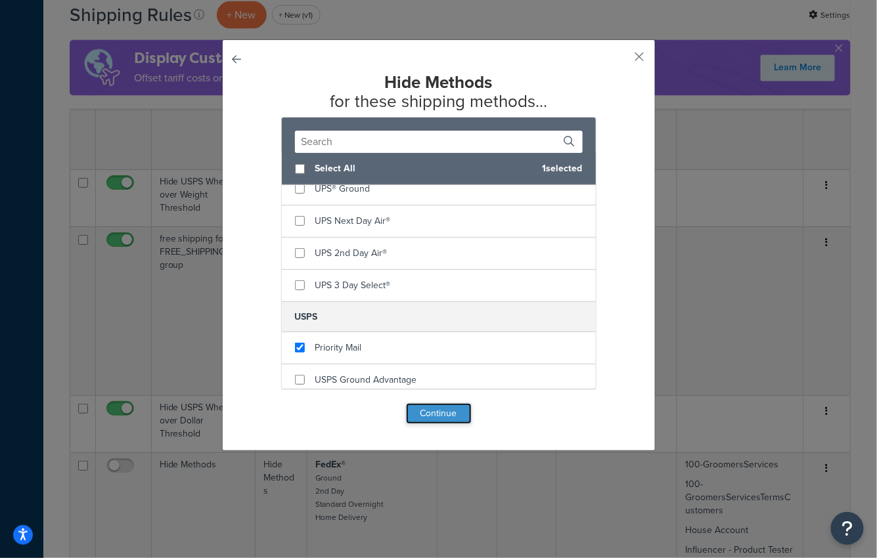
click at [432, 409] on button "Continue" at bounding box center [439, 413] width 66 height 21
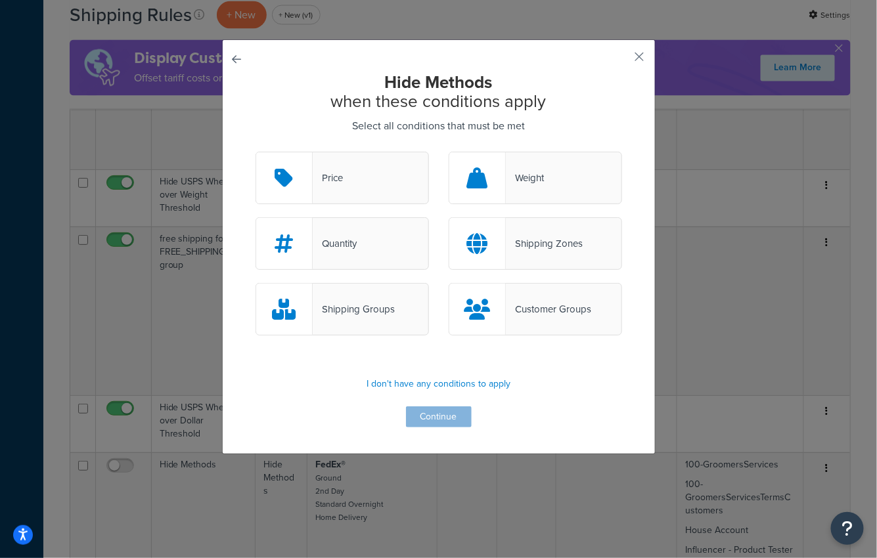
click at [585, 238] on div "Shipping Zones" at bounding box center [535, 243] width 173 height 53
click at [0, 0] on input "Shipping Zones" at bounding box center [0, 0] width 0 height 0
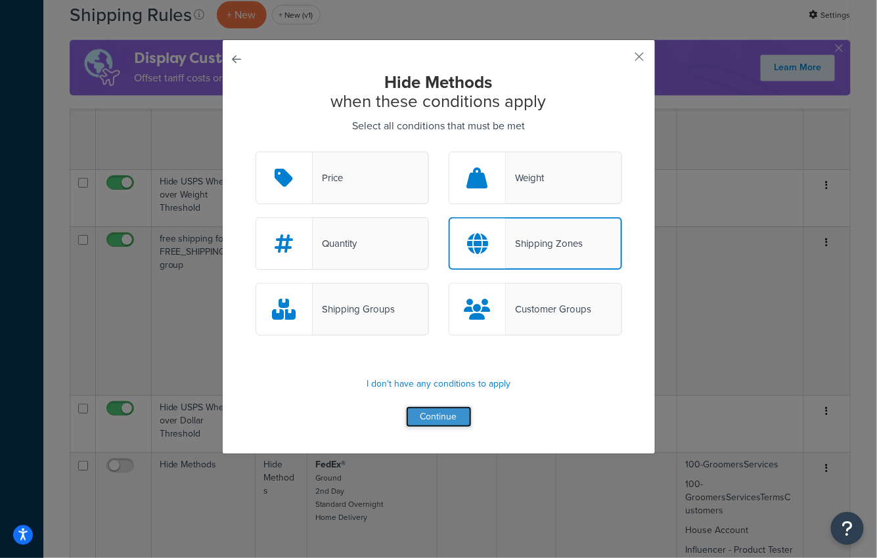
click at [441, 420] on button "Continue" at bounding box center [439, 417] width 66 height 21
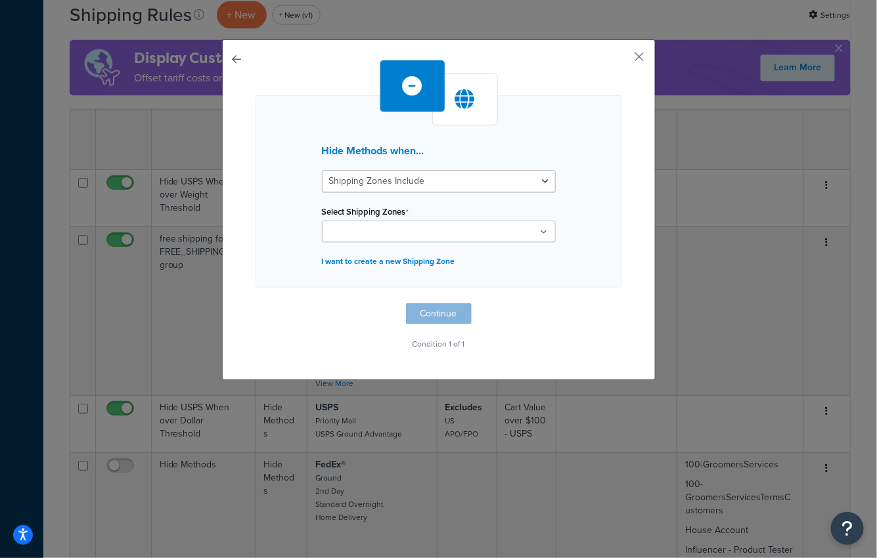
click at [415, 242] on div "Hide Methods when... Shipping Zones Include Shipping Zones Do Not Include Selec…" at bounding box center [439, 191] width 367 height 192
click at [411, 236] on input "Select Shipping Zones" at bounding box center [384, 232] width 116 height 14
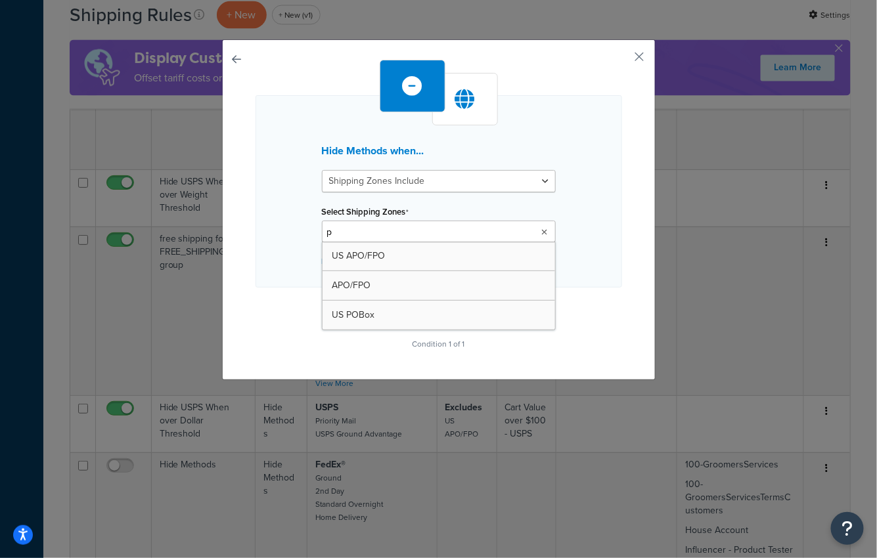
type input "po"
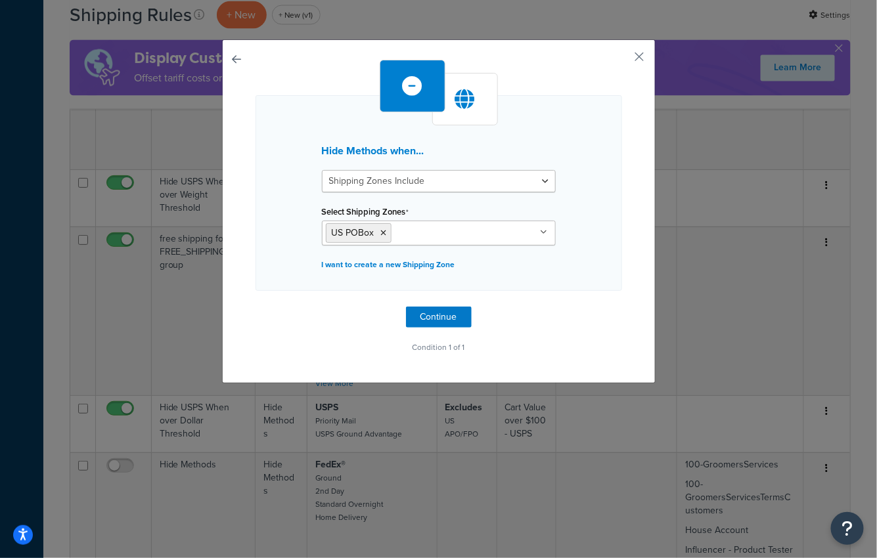
click at [277, 280] on div "Hide Methods when... Shipping Zones Include Shipping Zones Do Not Include Selec…" at bounding box center [439, 193] width 367 height 196
click at [439, 322] on button "Continue" at bounding box center [439, 317] width 66 height 21
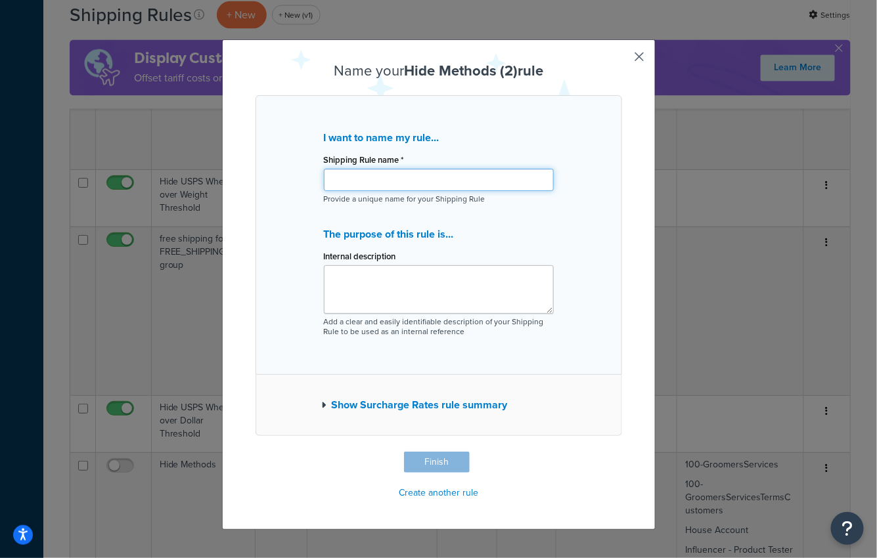
click at [417, 184] on input "Shipping Rule name *" at bounding box center [439, 180] width 230 height 22
paste input "If order goes to PO Box, hide UPS"
click at [330, 178] on input "If order goes to PO Box, hide UPS" at bounding box center [439, 180] width 230 height 22
type input "B2B: If order goes to PO Box, hide UPS"
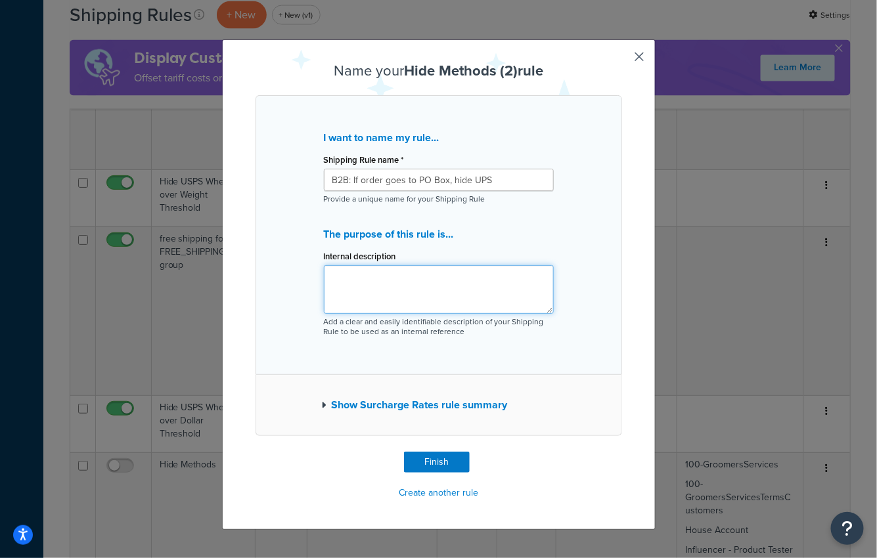
click at [351, 296] on textarea "Internal description" at bounding box center [439, 289] width 230 height 49
paste textarea "hdfffa12r1"
type textarea "B2B Rule copied from hdfffa12r1"
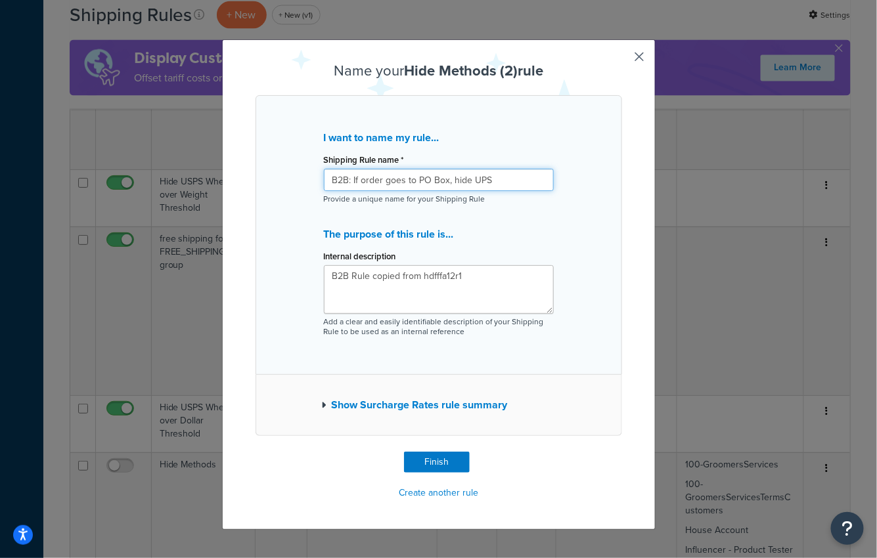
click at [447, 186] on input "B2B: If order goes to PO Box, hide UPS" at bounding box center [439, 180] width 230 height 22
type input "B2B: If order goes to PO Box hide UPS"
click at [431, 458] on button "Finish" at bounding box center [437, 462] width 66 height 21
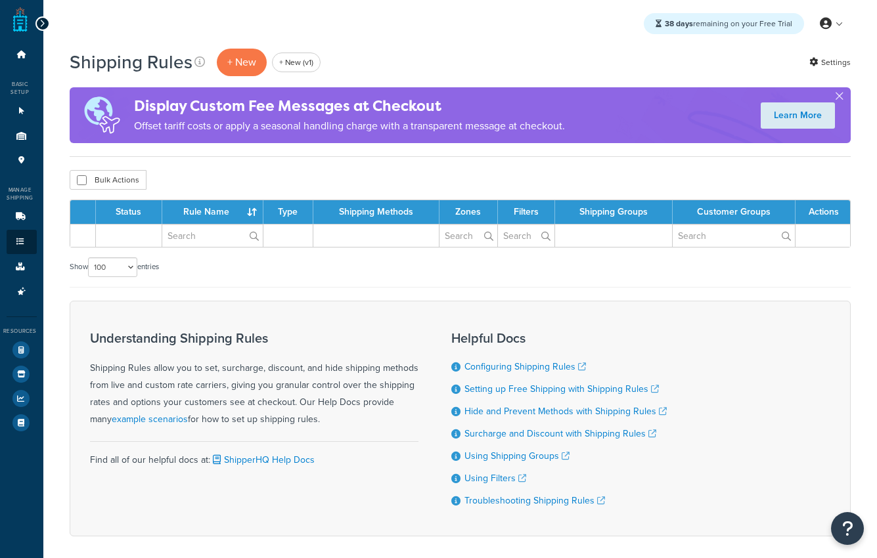
select select "100"
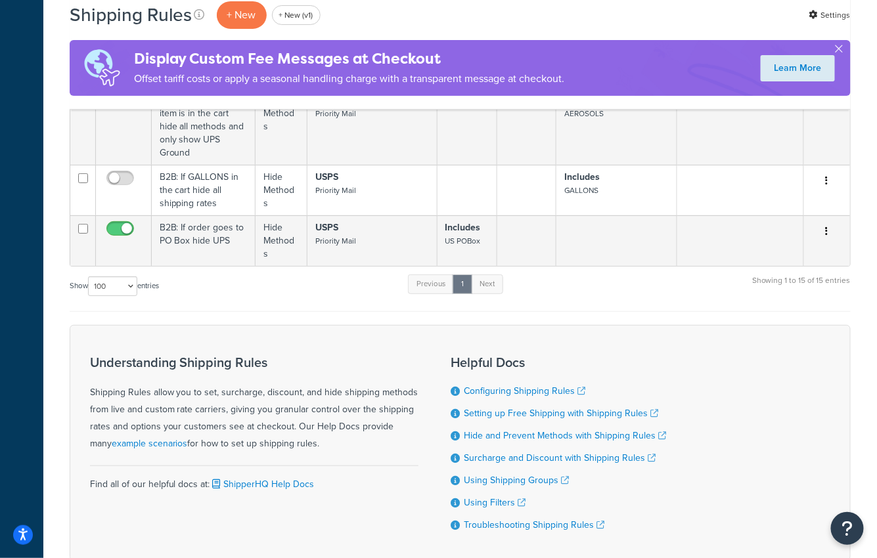
scroll to position [1616, 0]
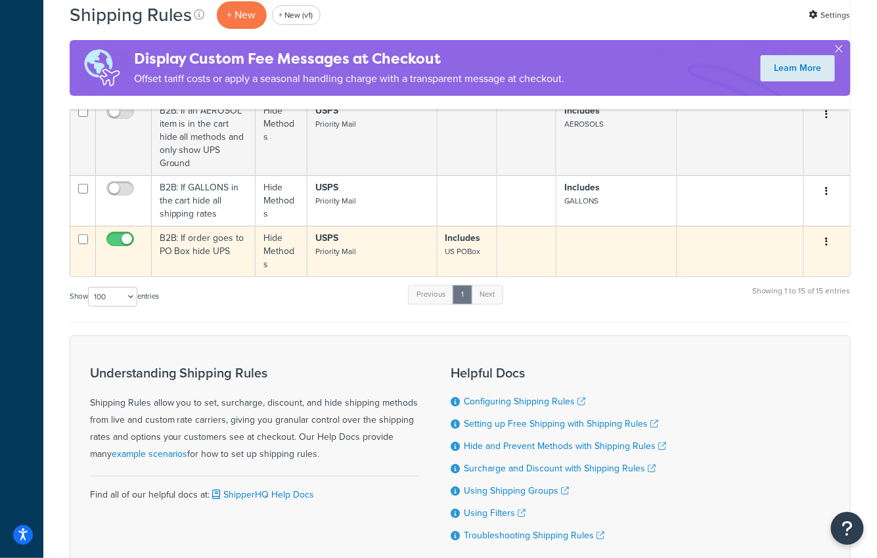
click at [115, 234] on input "checkbox" at bounding box center [122, 242] width 36 height 16
checkbox input "false"
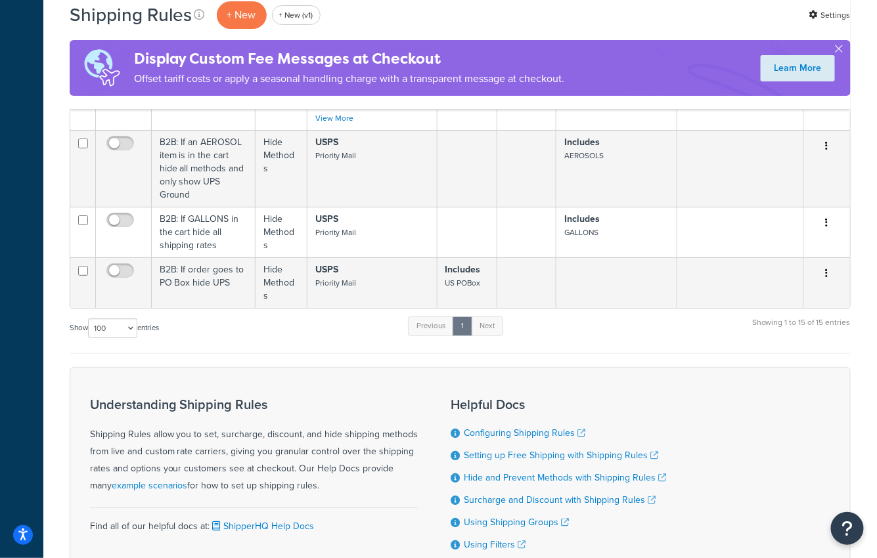
scroll to position [1570, 0]
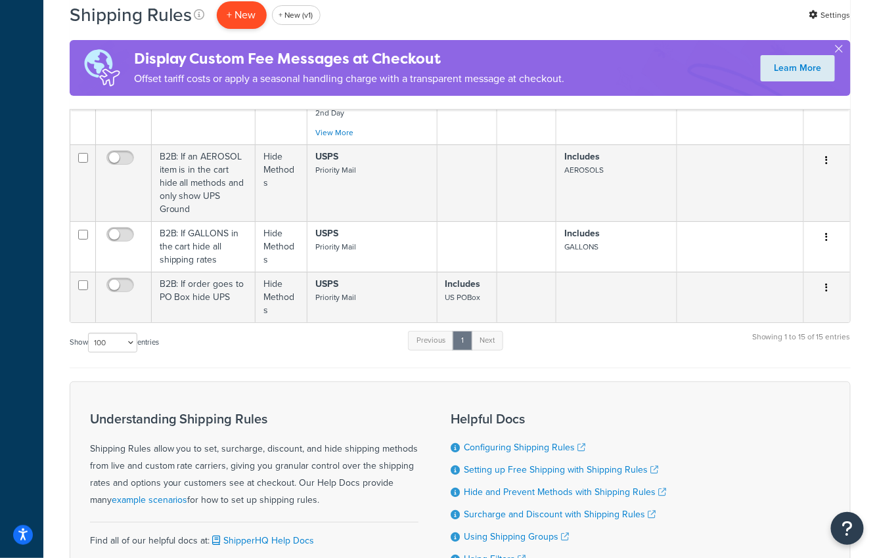
click at [238, 26] on p "+ New" at bounding box center [242, 14] width 50 height 27
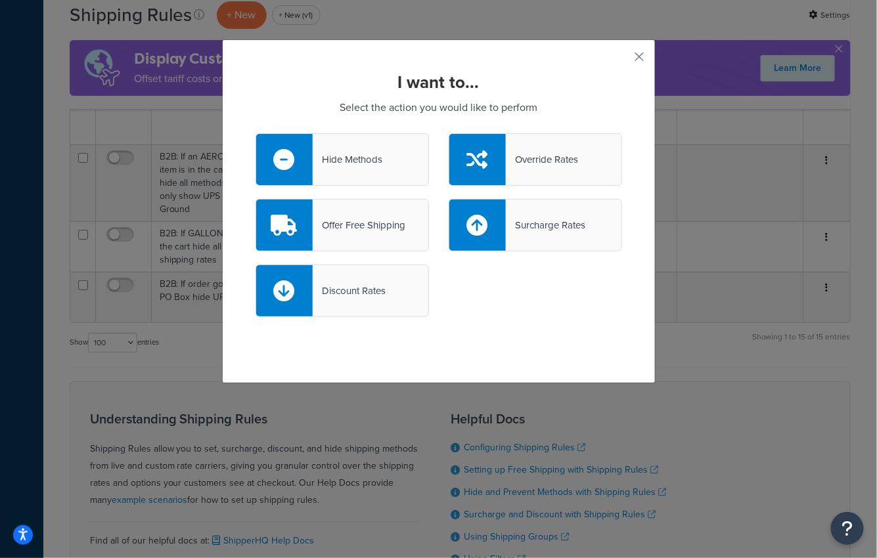
click at [391, 158] on div "Hide Methods" at bounding box center [342, 159] width 173 height 53
click at [0, 0] on input "Hide Methods" at bounding box center [0, 0] width 0 height 0
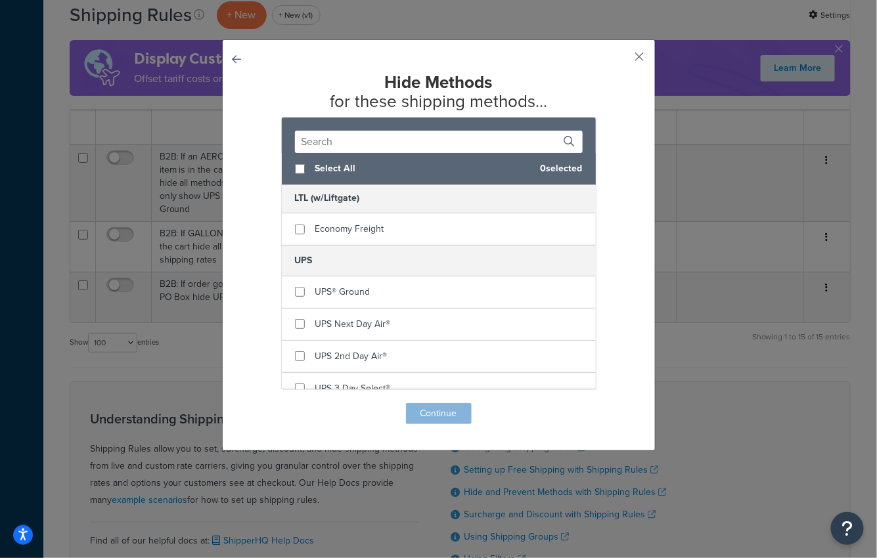
scroll to position [353, 0]
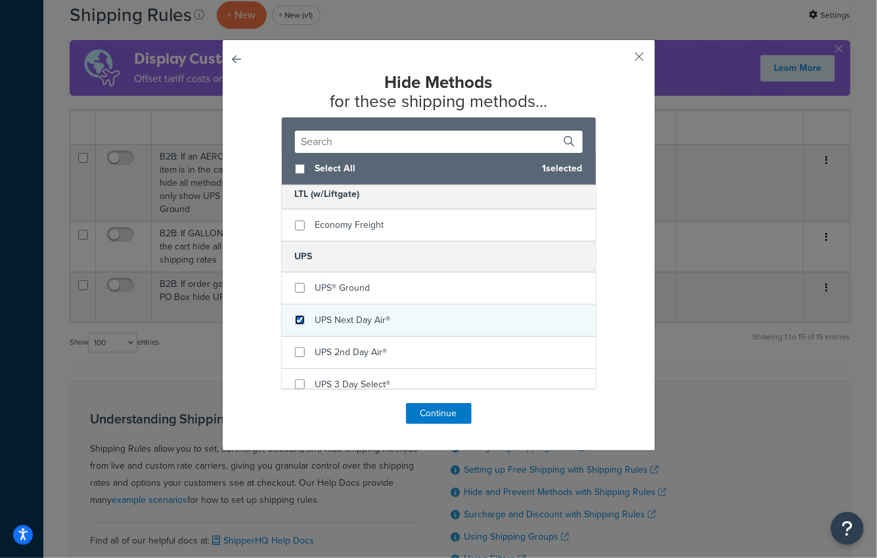
click at [301, 317] on input "checkbox" at bounding box center [300, 320] width 10 height 10
checkbox input "true"
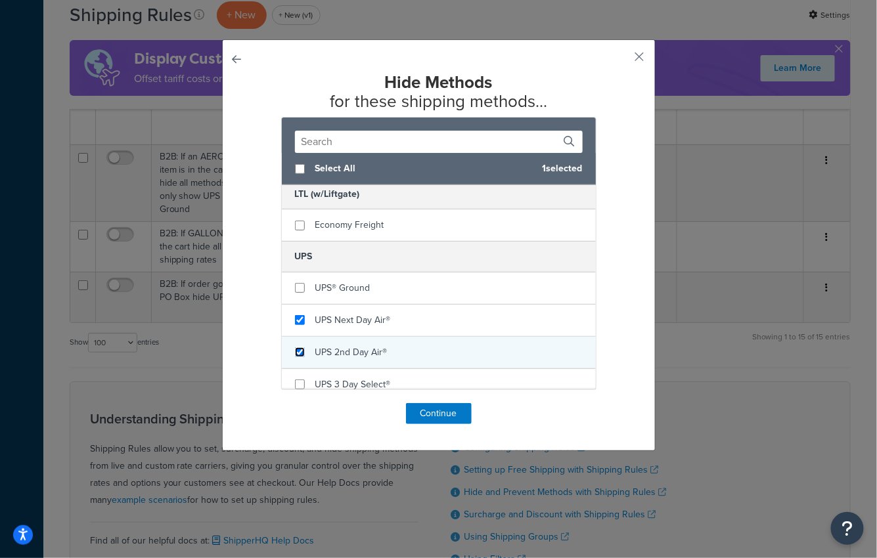
click at [302, 347] on input "checkbox" at bounding box center [300, 352] width 10 height 10
checkbox input "true"
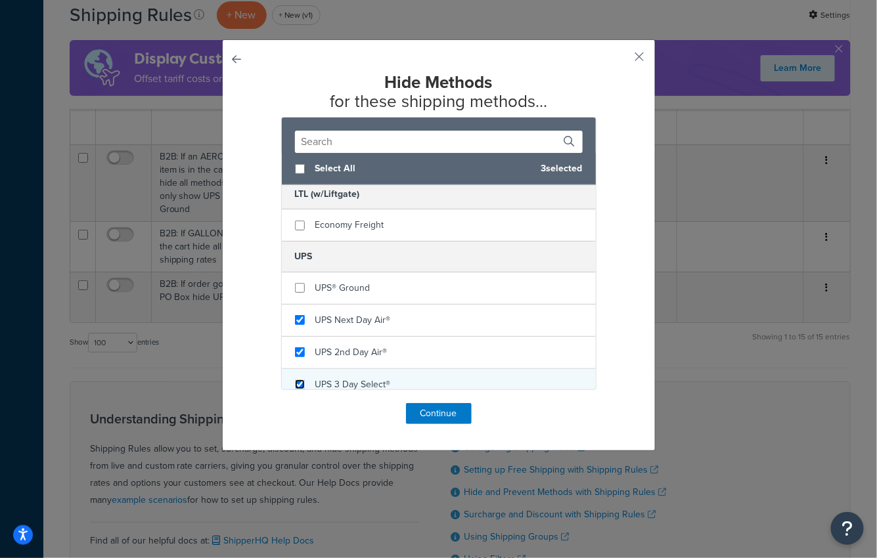
click at [299, 380] on input "checkbox" at bounding box center [300, 385] width 10 height 10
checkbox input "true"
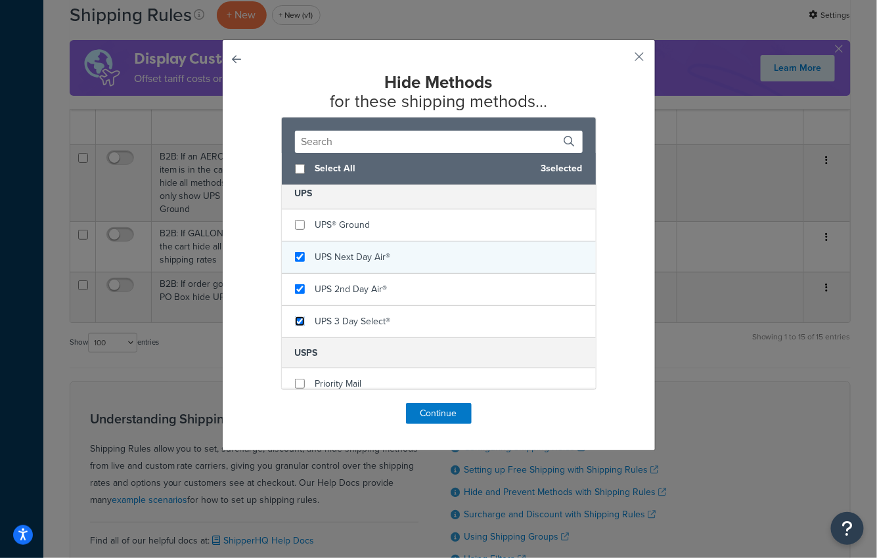
scroll to position [453, 0]
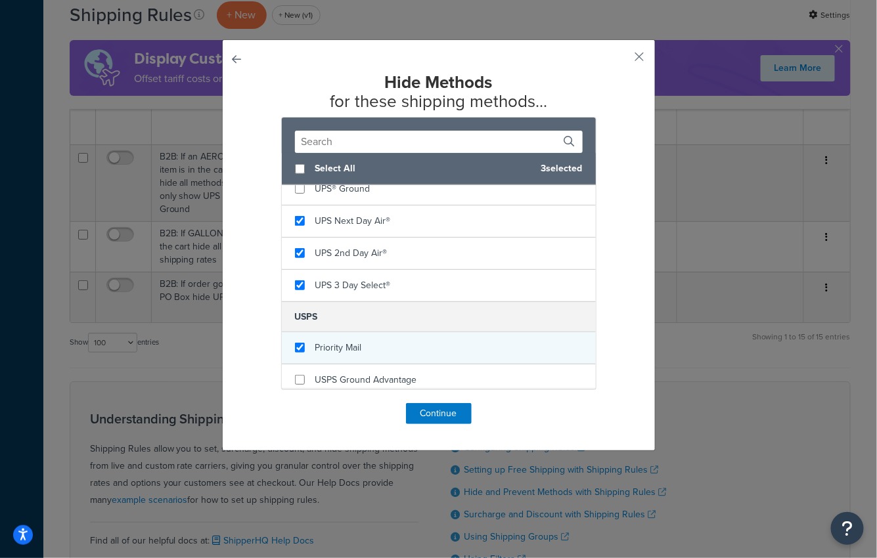
checkbox input "true"
click at [336, 341] on span "Priority Mail" at bounding box center [338, 348] width 47 height 14
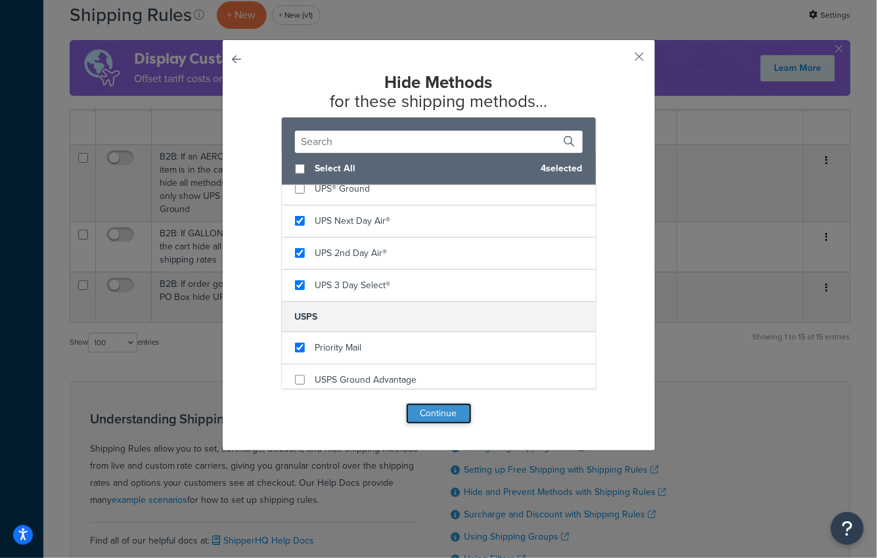
click at [445, 418] on button "Continue" at bounding box center [439, 413] width 66 height 21
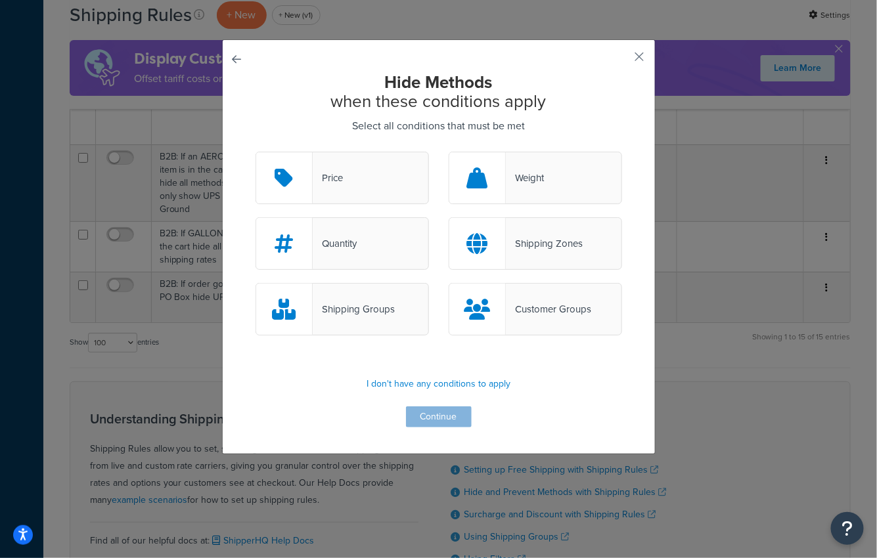
click at [538, 246] on div "Shipping Zones" at bounding box center [544, 243] width 77 height 18
click at [0, 0] on input "Shipping Zones" at bounding box center [0, 0] width 0 height 0
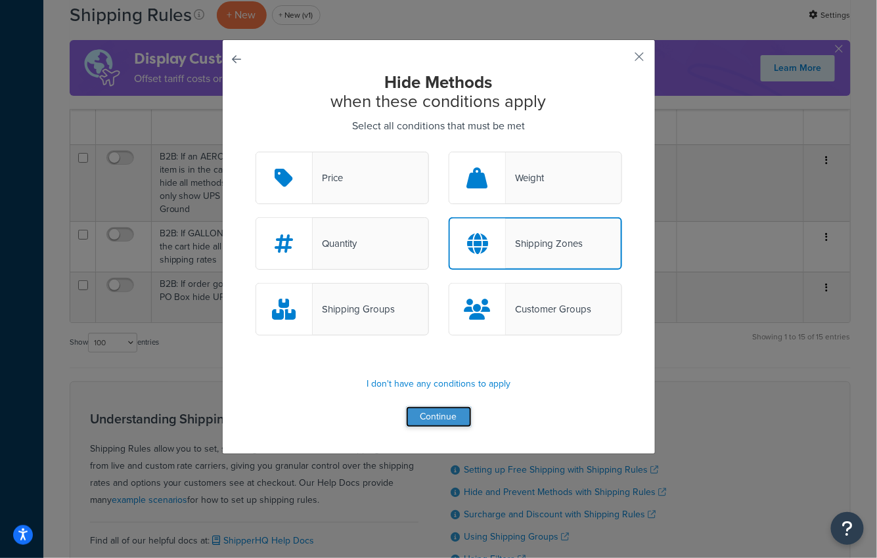
click at [438, 419] on button "Continue" at bounding box center [439, 417] width 66 height 21
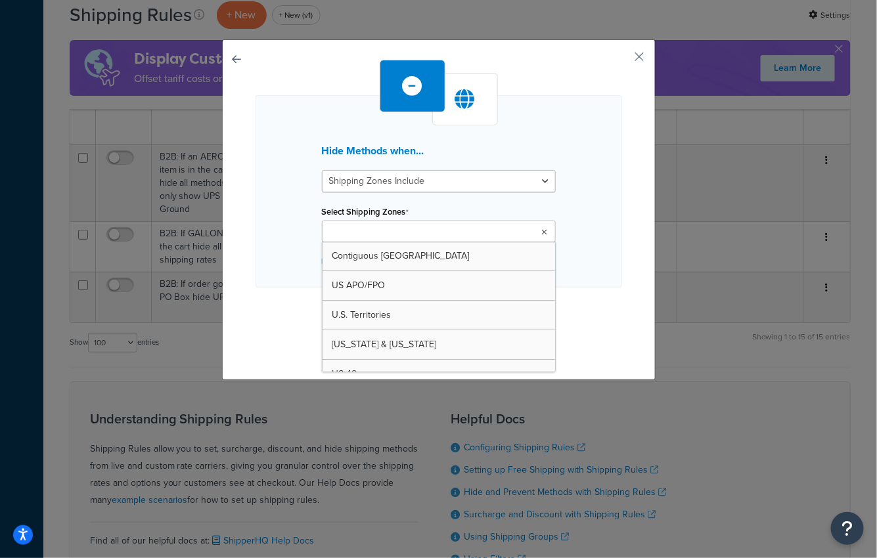
click at [417, 230] on input "Select Shipping Zones" at bounding box center [384, 232] width 116 height 14
type input "ca"
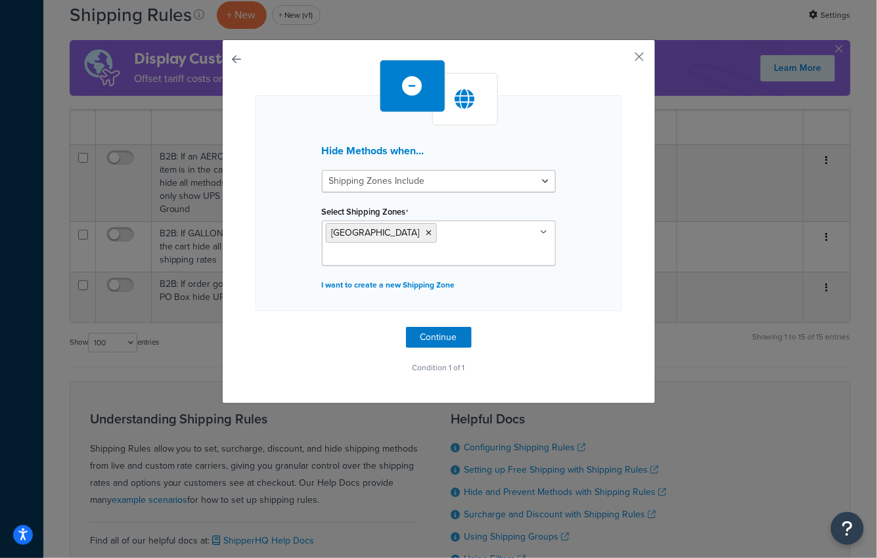
click at [280, 290] on div "Hide Methods when... Shipping Zones Include Shipping Zones Do Not Include Selec…" at bounding box center [439, 218] width 367 height 317
click at [453, 327] on button "Continue" at bounding box center [439, 337] width 66 height 21
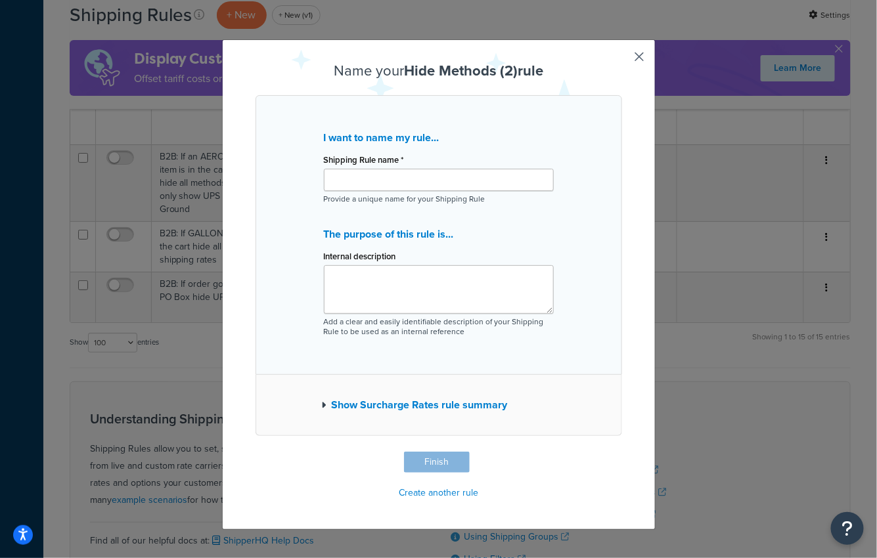
click at [468, 194] on p "Provide a unique name for your Shipping Rule" at bounding box center [439, 199] width 230 height 10
click at [464, 184] on input "Shipping Rule name *" at bounding box center [439, 180] width 230 height 22
paste input "If PRB Canada, hide other rates"
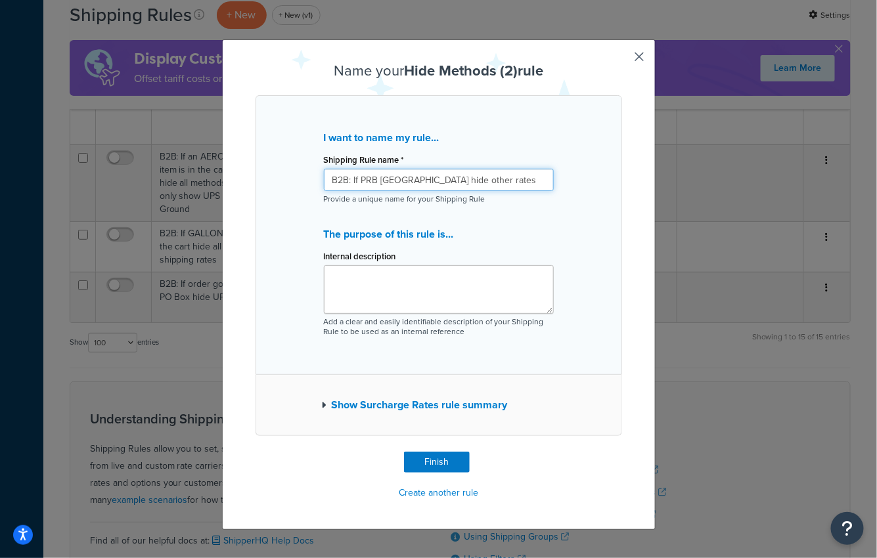
type input "B2B: If PRB [GEOGRAPHIC_DATA] hide other rates"
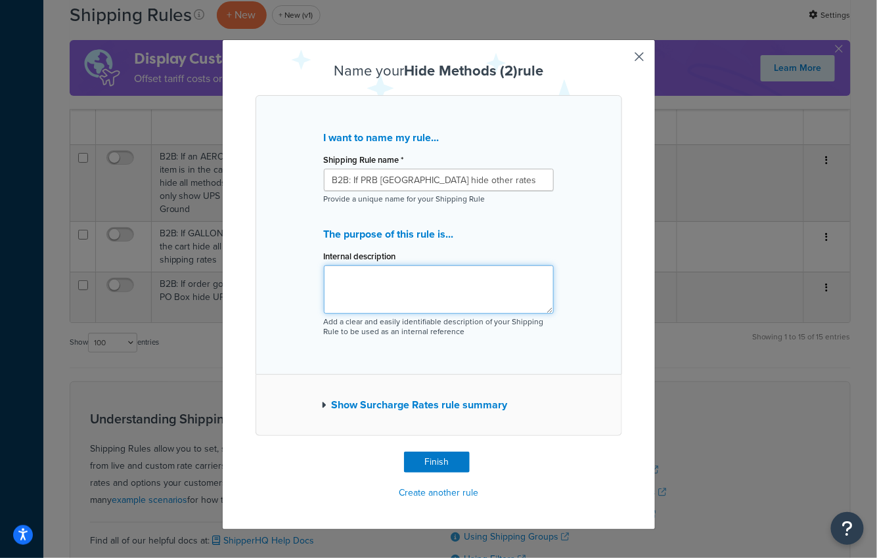
click at [432, 289] on textarea "Internal description" at bounding box center [439, 289] width 230 height 49
paste textarea "hdfffa12r1"
type textarea "B2B Rule copied from hdfffa12r1"
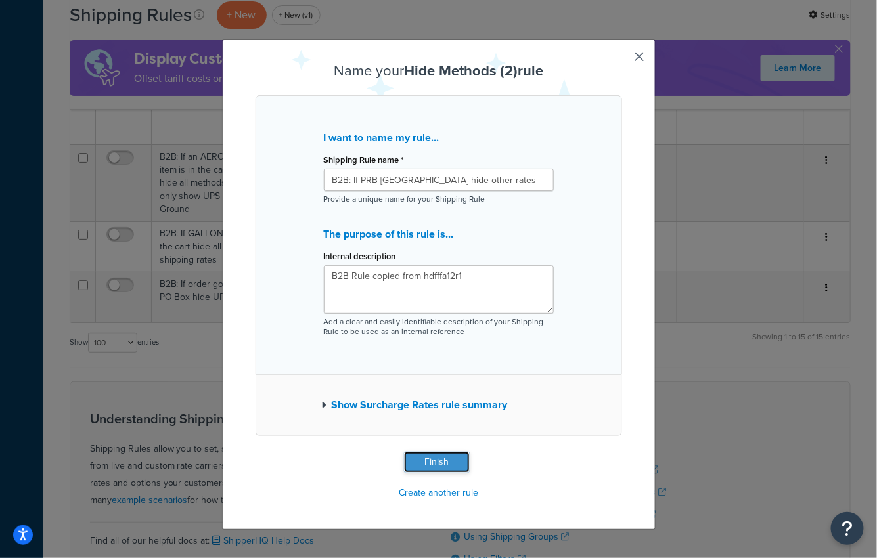
click at [424, 463] on button "Finish" at bounding box center [437, 462] width 66 height 21
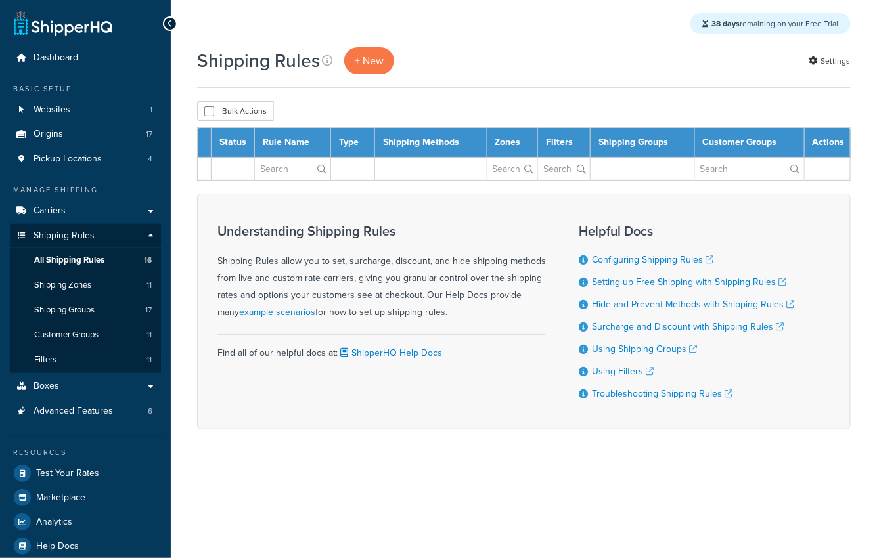
select select "100"
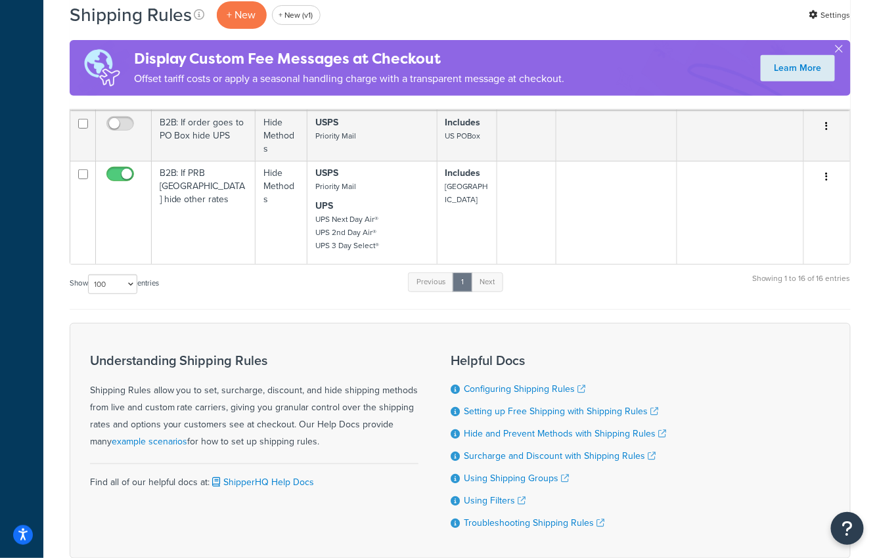
scroll to position [1726, 0]
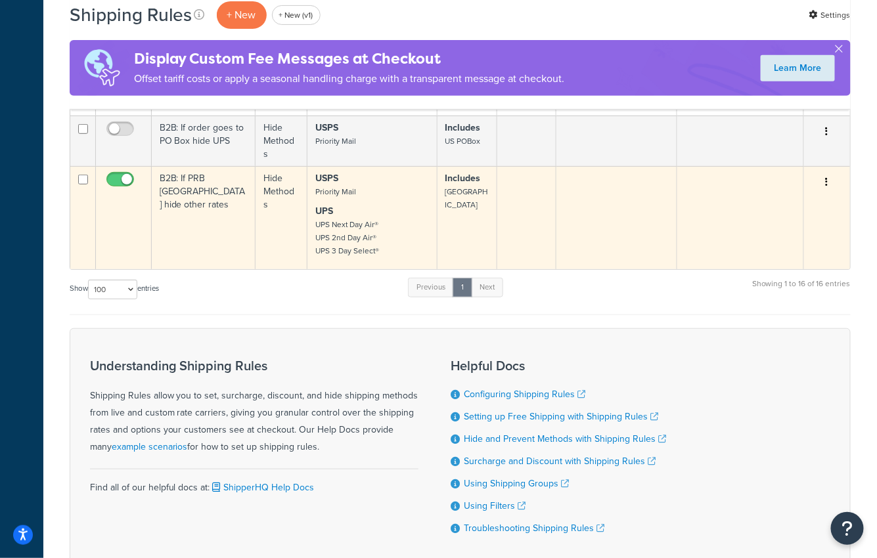
click at [113, 172] on span at bounding box center [120, 180] width 28 height 16
click at [113, 175] on input "checkbox" at bounding box center [122, 183] width 36 height 16
checkbox input "false"
click at [364, 219] on small "UPS Next Day Air® UPS 2nd Day Air® UPS 3 Day Select®" at bounding box center [347, 238] width 64 height 38
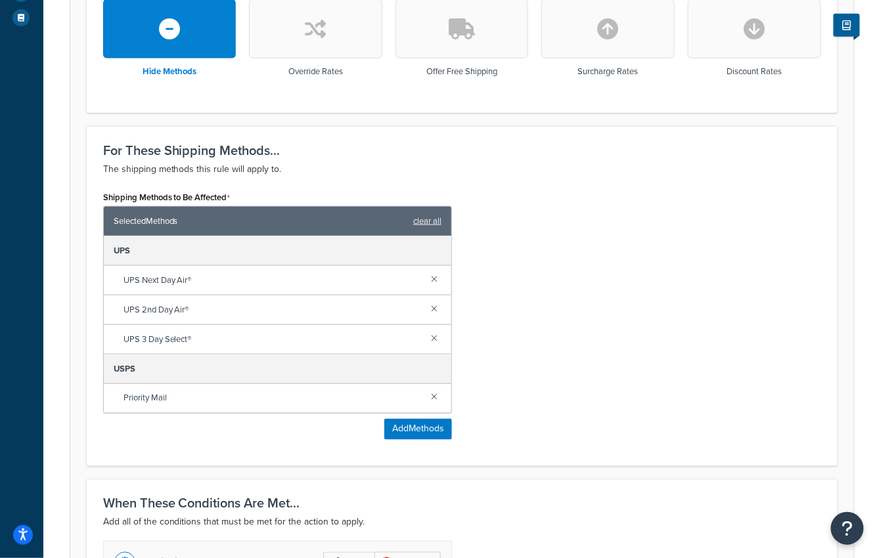
scroll to position [482, 0]
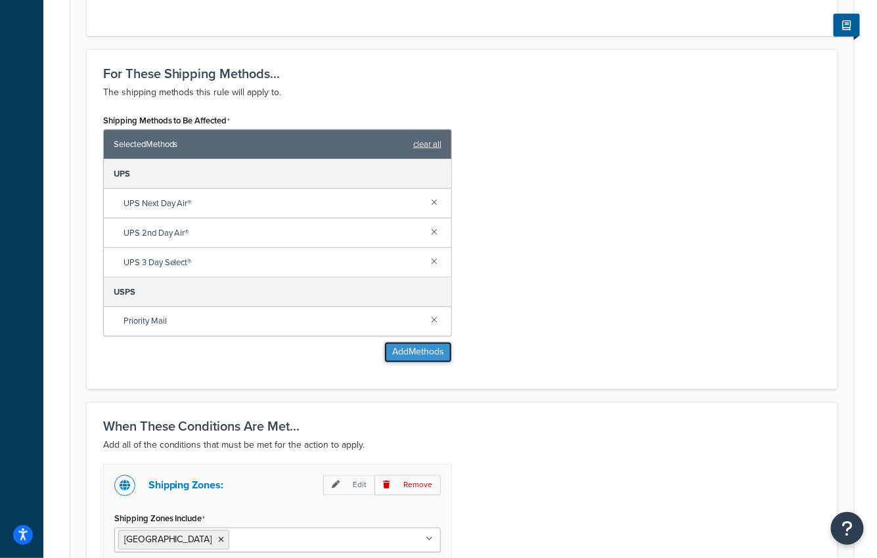
click at [395, 346] on button "Add Methods" at bounding box center [418, 352] width 68 height 21
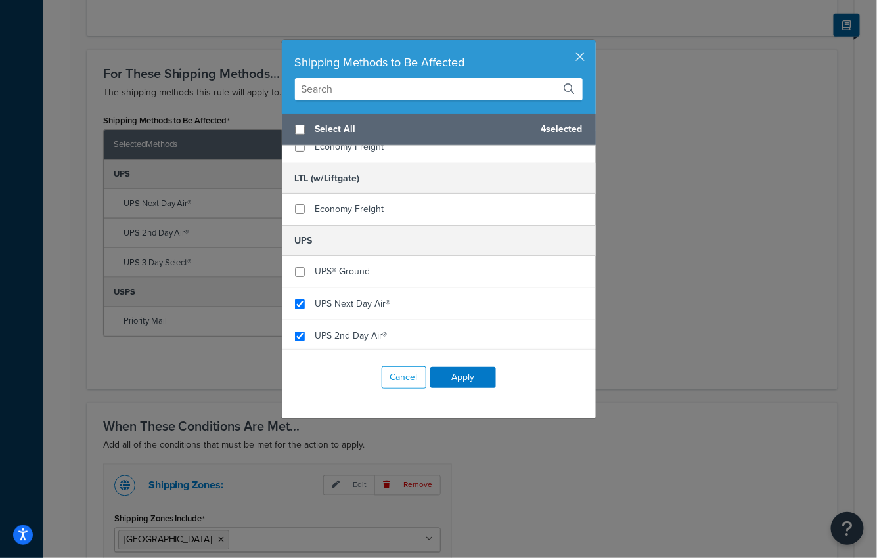
scroll to position [342, 0]
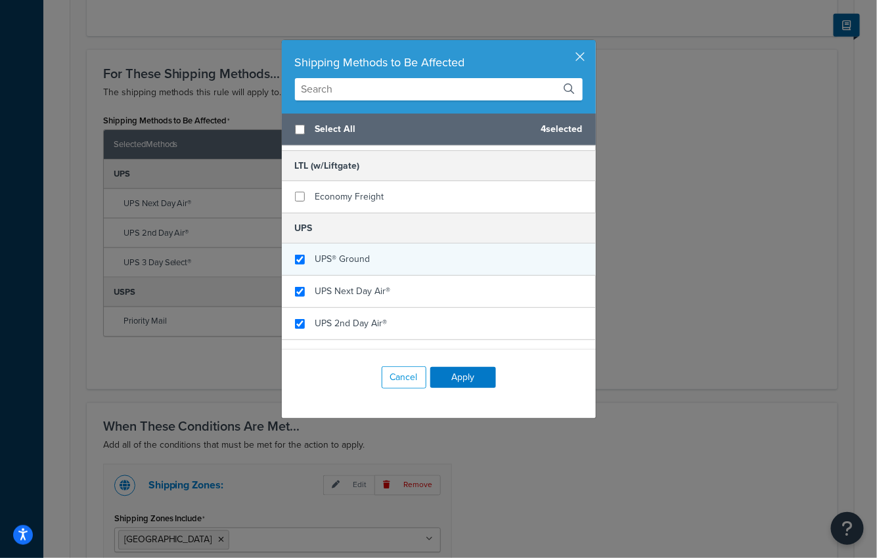
checkbox input "true"
click at [347, 252] on span "UPS® Ground" at bounding box center [342, 259] width 55 height 14
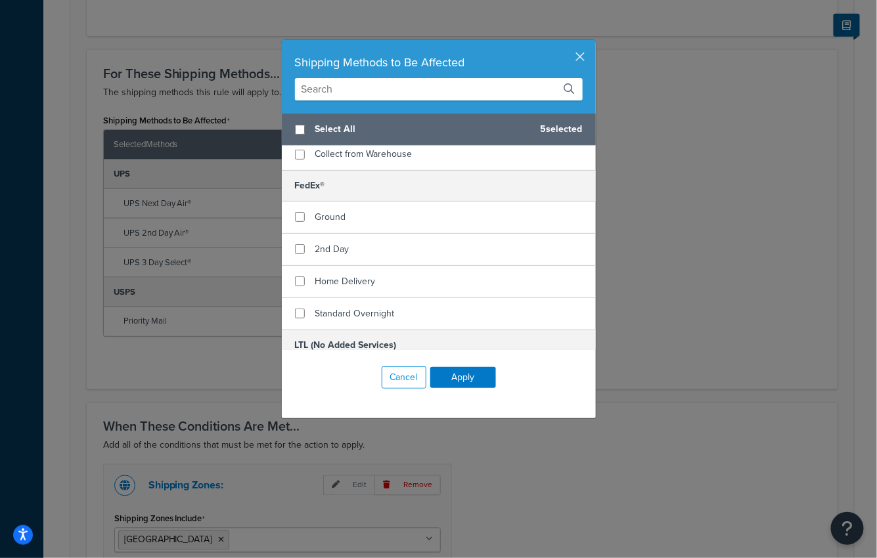
scroll to position [0, 0]
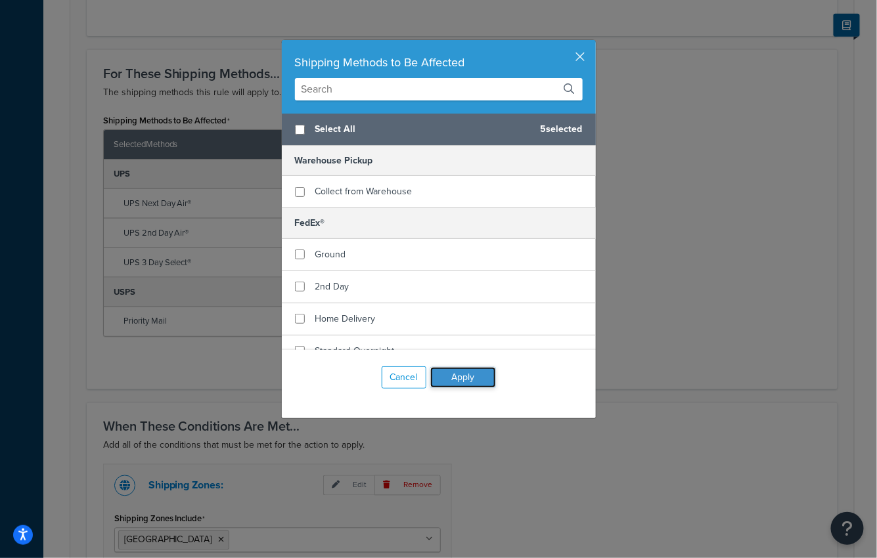
click at [460, 376] on button "Apply" at bounding box center [463, 377] width 66 height 21
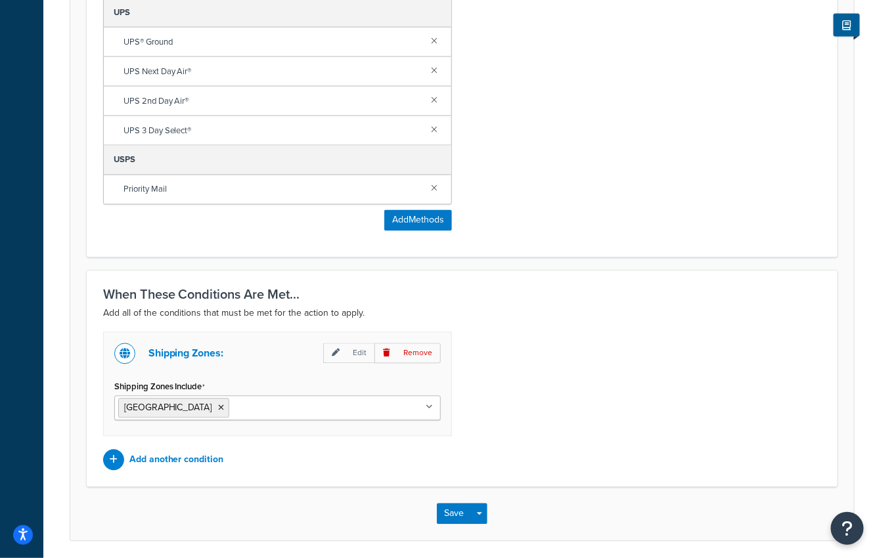
scroll to position [687, 0]
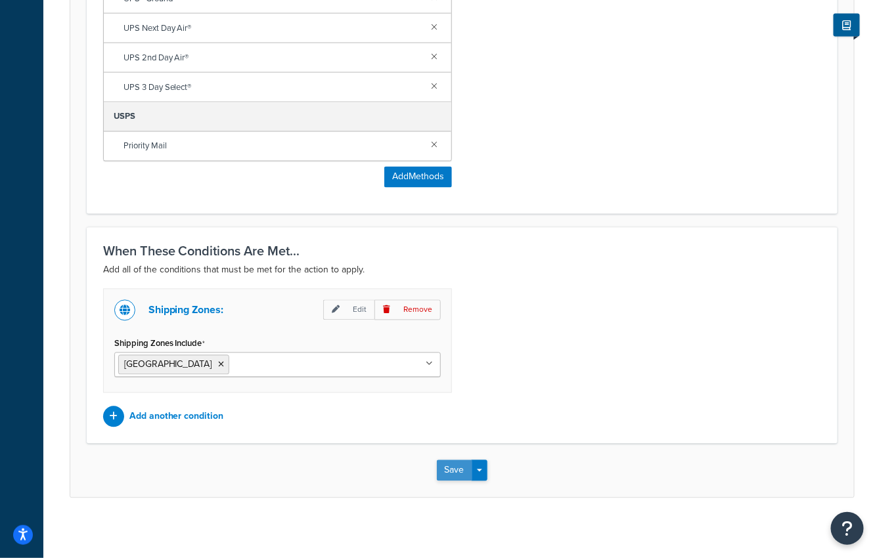
click at [440, 460] on button "Save" at bounding box center [454, 470] width 35 height 21
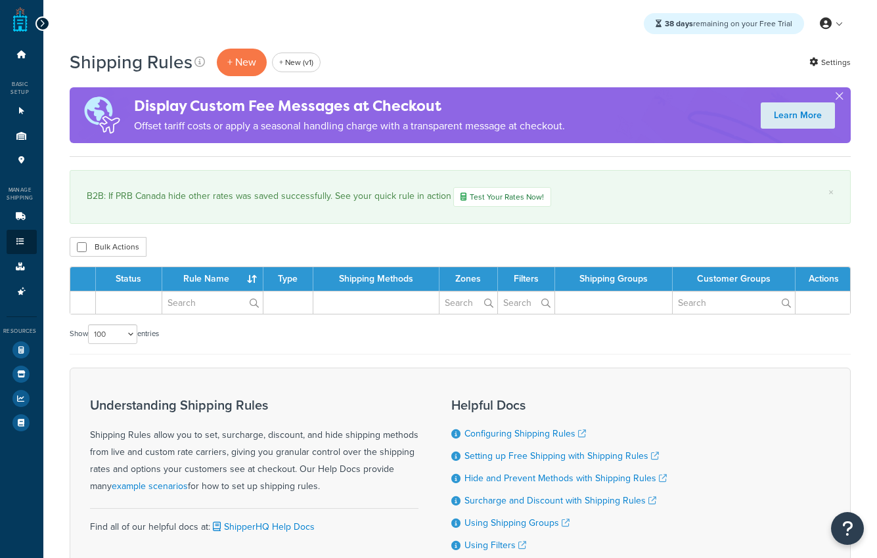
select select "100"
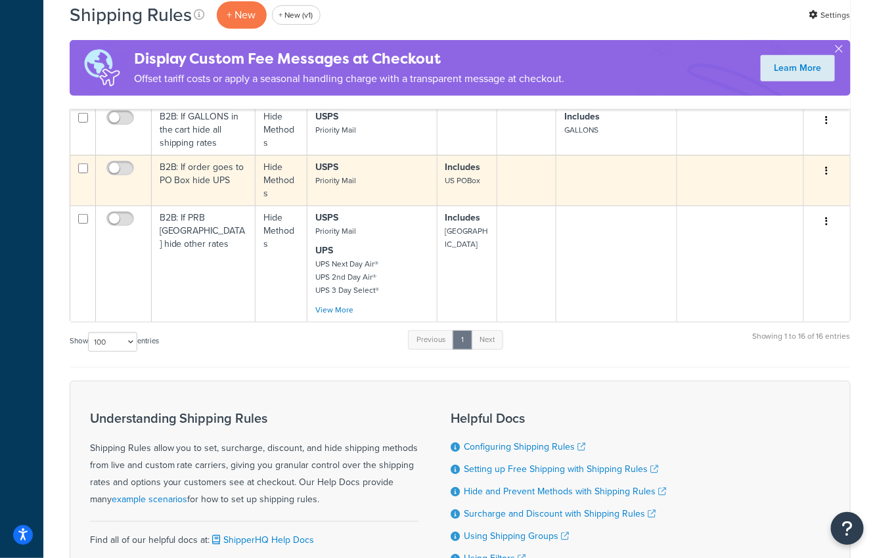
scroll to position [1734, 0]
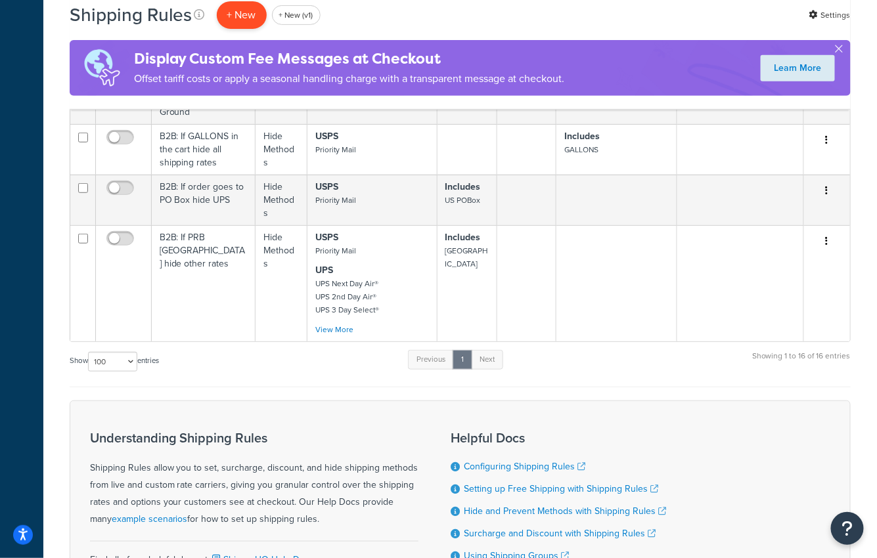
click at [240, 15] on p "+ New" at bounding box center [242, 14] width 50 height 27
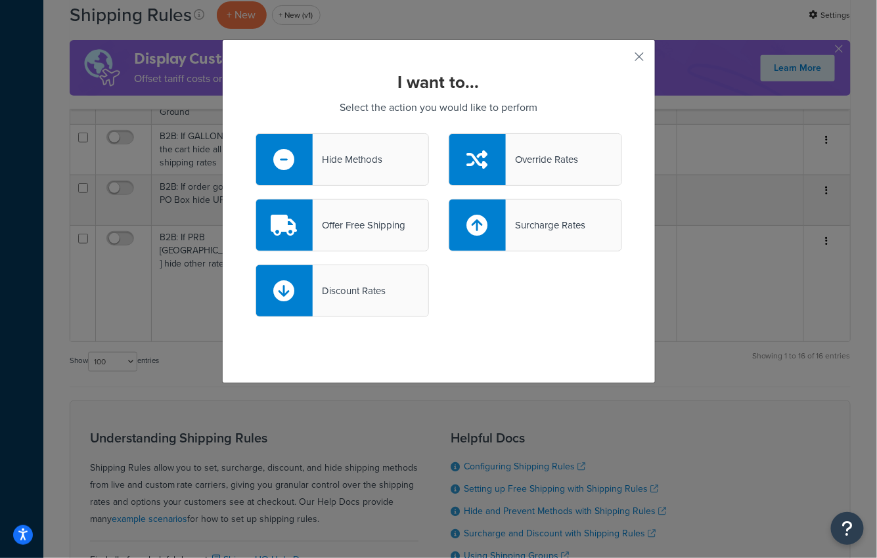
click at [376, 162] on div "Hide Methods" at bounding box center [348, 159] width 70 height 18
click at [0, 0] on input "Hide Methods" at bounding box center [0, 0] width 0 height 0
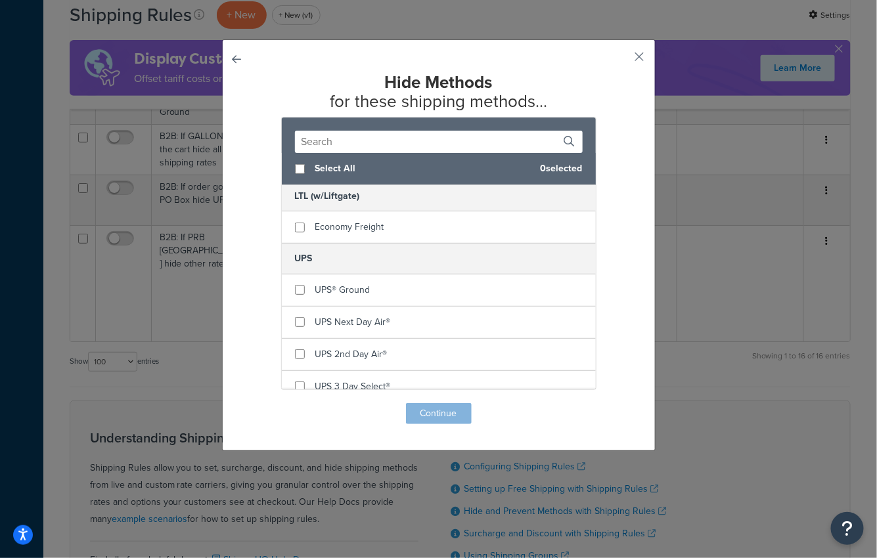
scroll to position [366, 0]
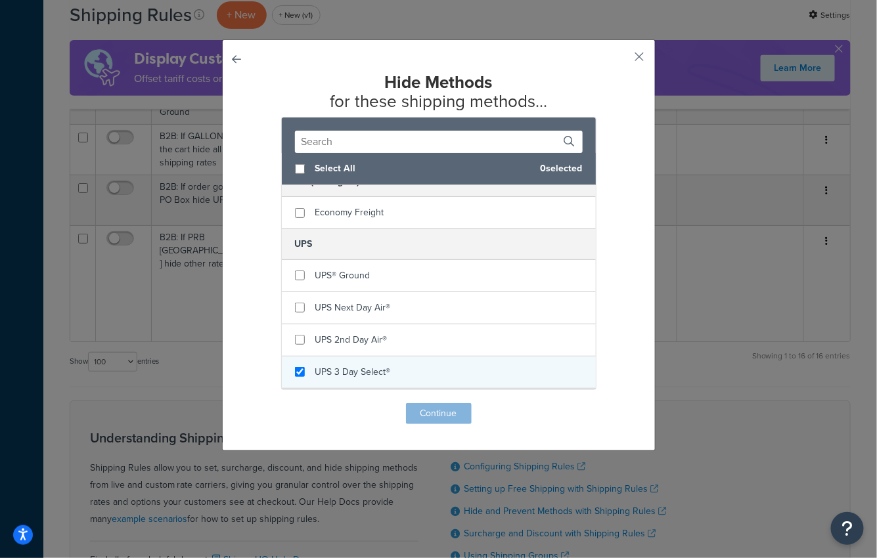
checkbox input "true"
click at [311, 361] on div "UPS 3 Day Select®" at bounding box center [439, 373] width 314 height 32
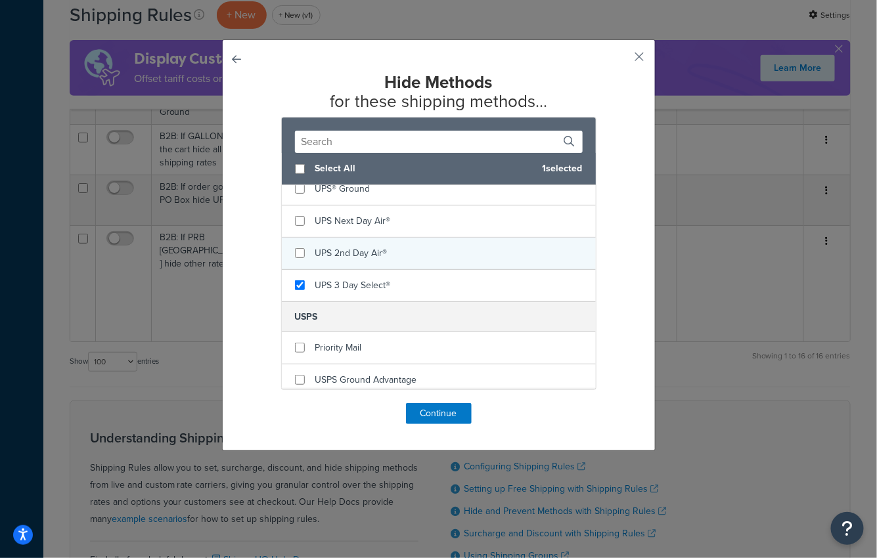
scroll to position [450, 0]
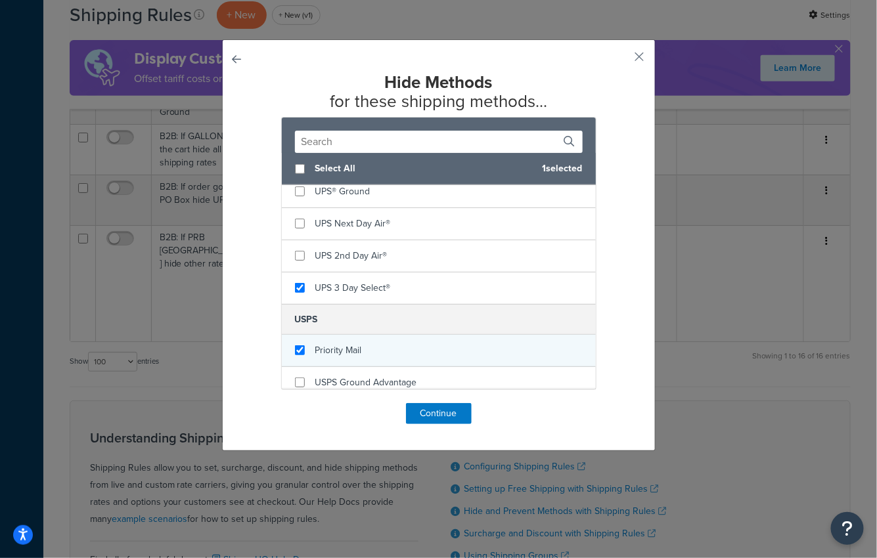
checkbox input "true"
click at [333, 344] on span "Priority Mail" at bounding box center [338, 351] width 47 height 14
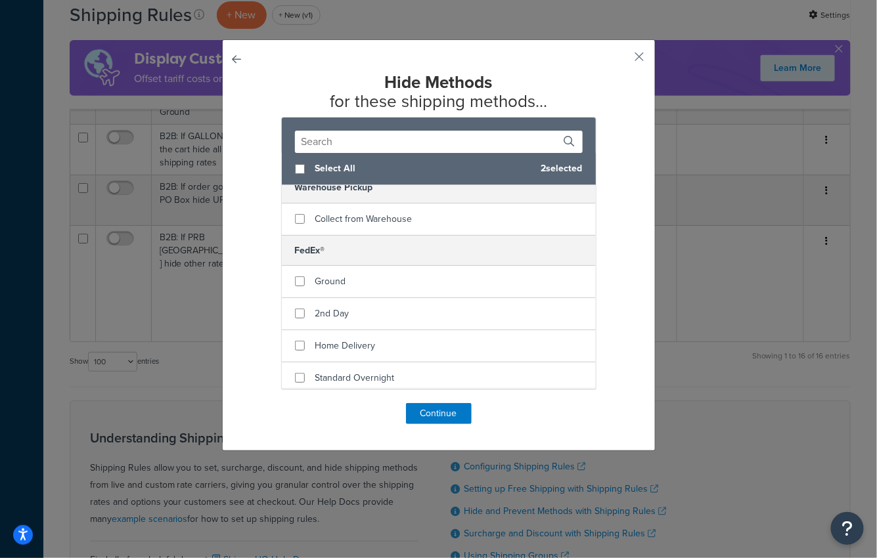
scroll to position [0, 0]
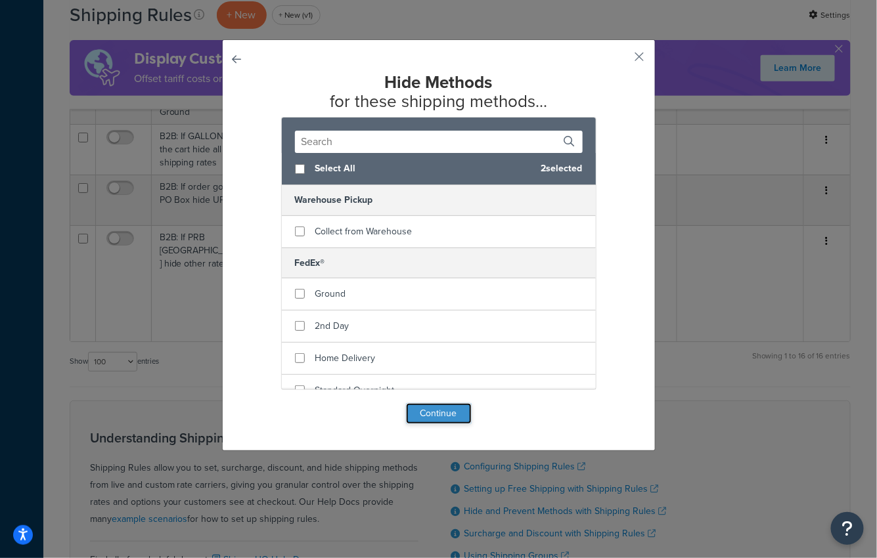
click at [429, 417] on button "Continue" at bounding box center [439, 413] width 66 height 21
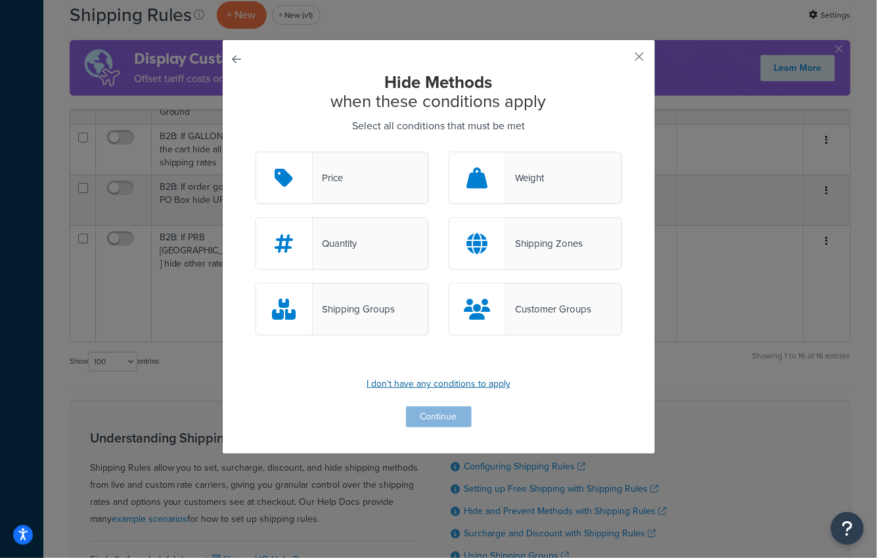
click at [451, 384] on p "I don't have any conditions to apply" at bounding box center [439, 384] width 367 height 18
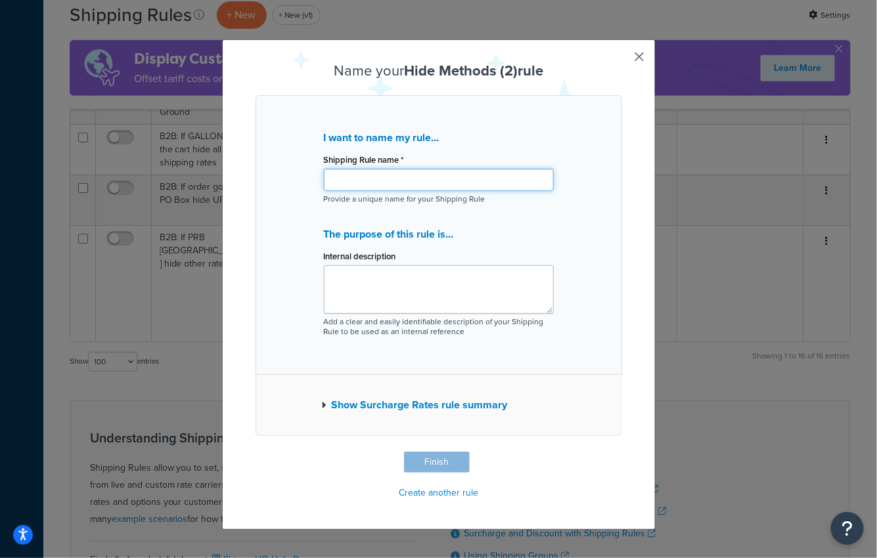
click at [378, 187] on input "Shipping Rule name *" at bounding box center [439, 180] width 230 height 22
paste input "Hide all other rates - National Accounts"
type input "B2B: Hide all other rates - National Accounts"
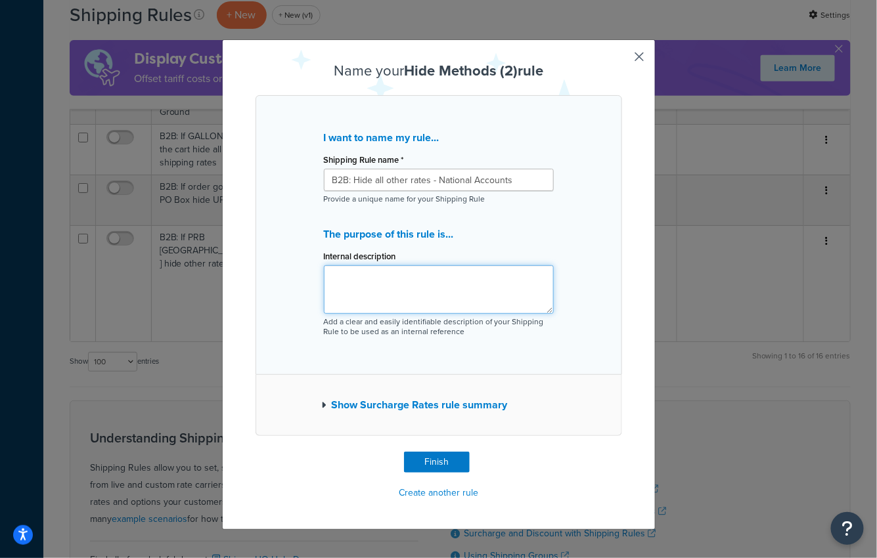
click at [367, 271] on textarea "Internal description" at bounding box center [439, 289] width 230 height 49
paste textarea "hdfffa12r1"
type textarea "B2B Rule copied from hdfffa12r1"
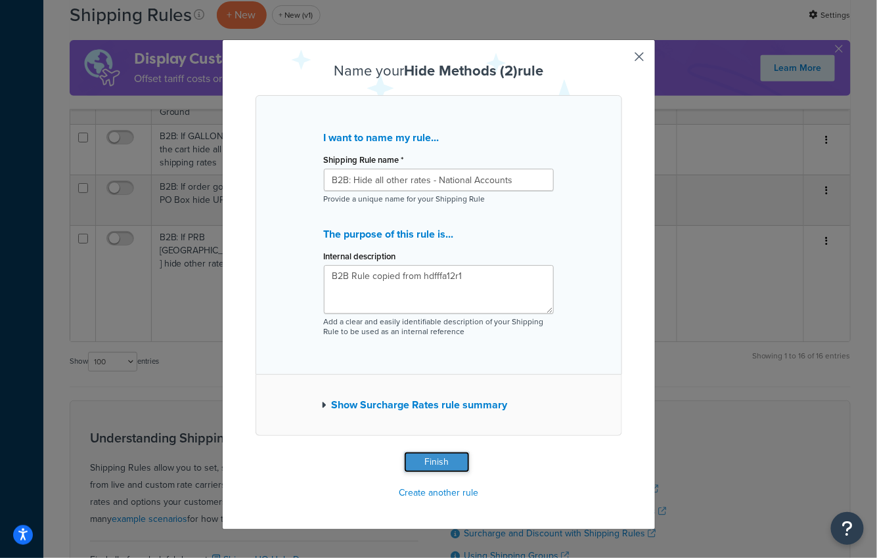
click at [436, 461] on button "Finish" at bounding box center [437, 462] width 66 height 21
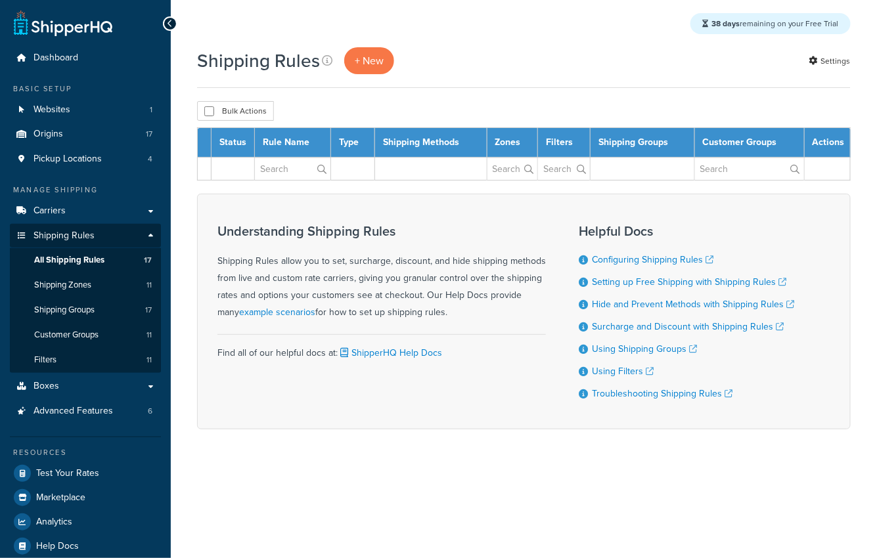
select select "100"
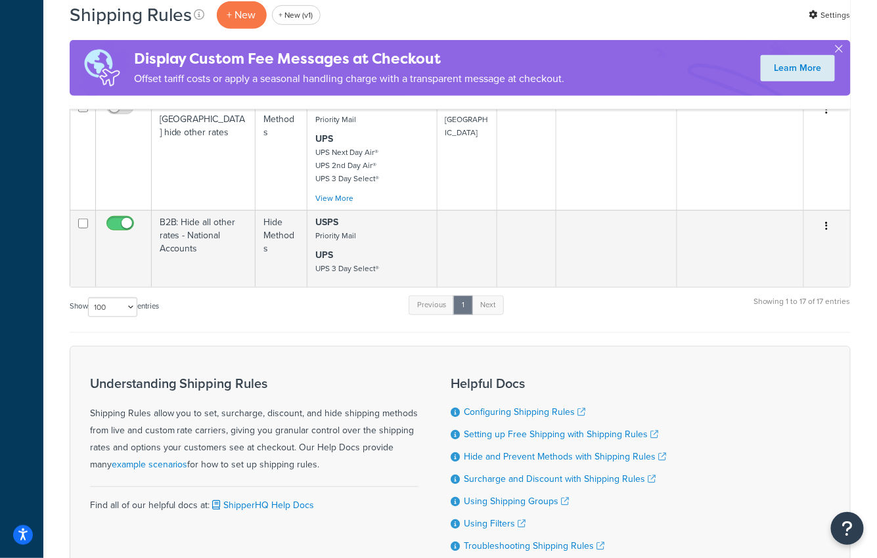
scroll to position [1801, 0]
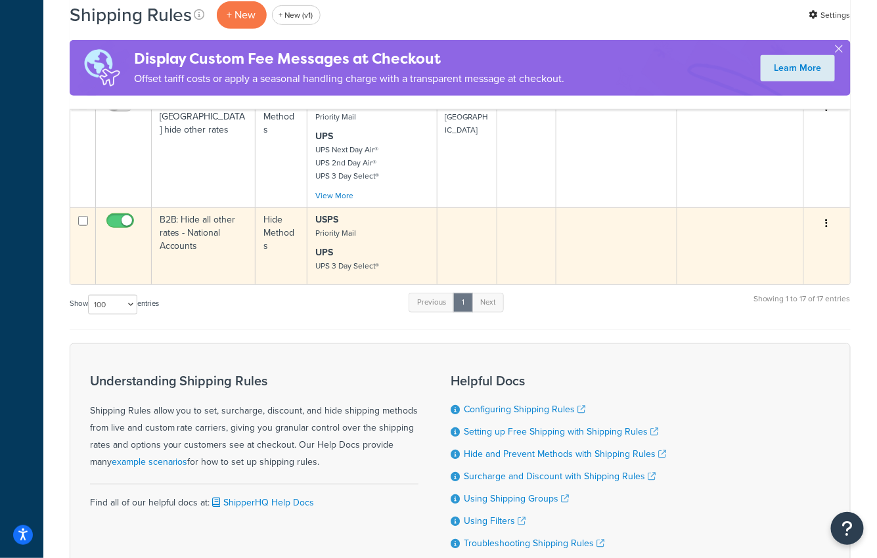
click at [115, 216] on input "checkbox" at bounding box center [122, 224] width 36 height 16
checkbox input "false"
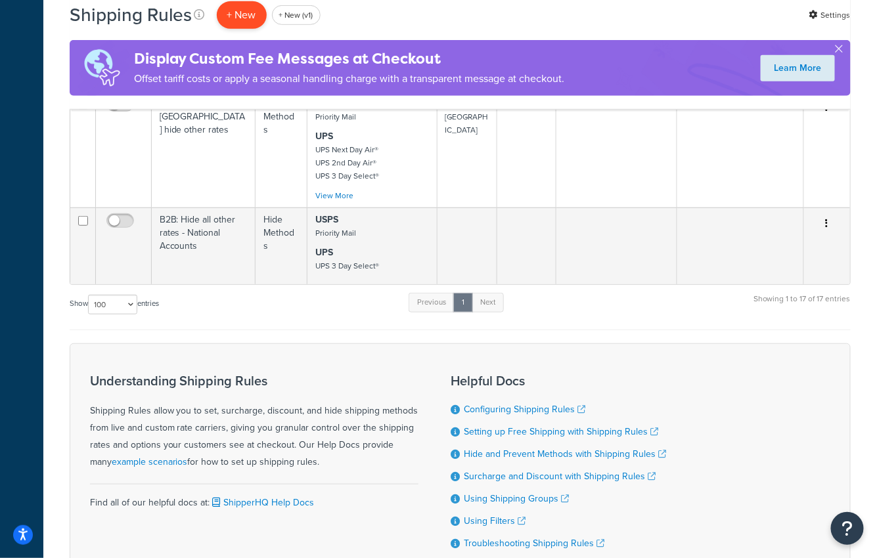
click at [242, 28] on p "+ New" at bounding box center [242, 14] width 50 height 27
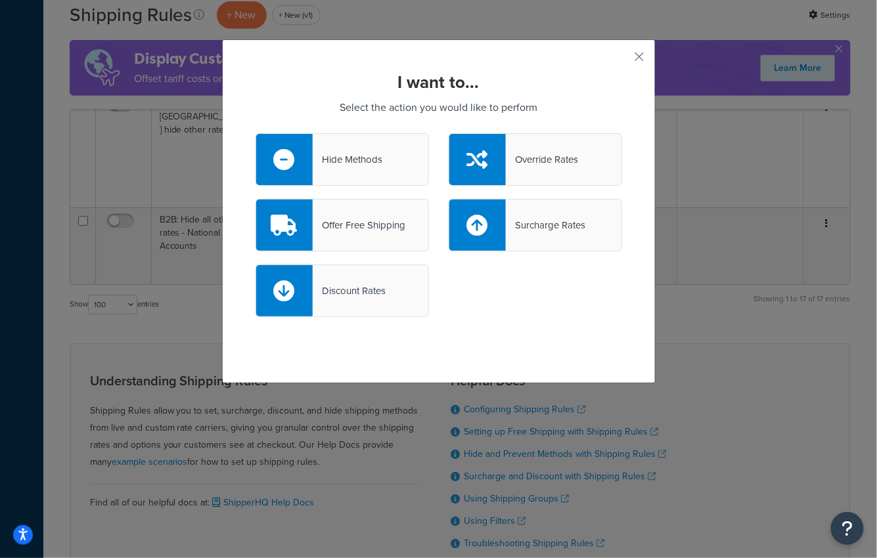
click at [548, 171] on div "Override Rates" at bounding box center [535, 159] width 173 height 53
click at [0, 0] on input "Override Rates" at bounding box center [0, 0] width 0 height 0
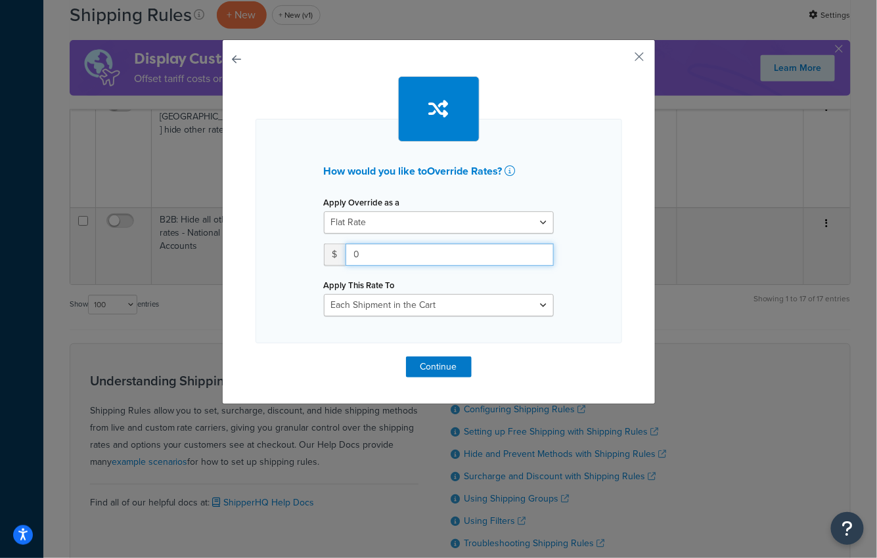
click at [376, 254] on input "0" at bounding box center [449, 255] width 208 height 22
type input "1.00"
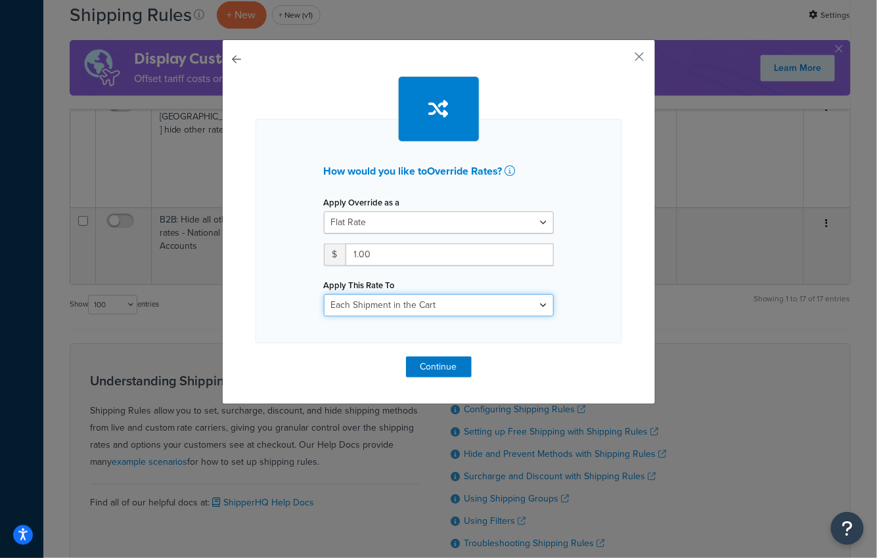
click at [370, 300] on select "Each Shipment in the Cart Each Origin in the Cart Each Shipping Group in the Ca…" at bounding box center [439, 305] width 230 height 22
select select "LOCATION"
click at [324, 294] on select "Each Shipment in the Cart Each Origin in the Cart Each Shipping Group in the Ca…" at bounding box center [439, 305] width 230 height 22
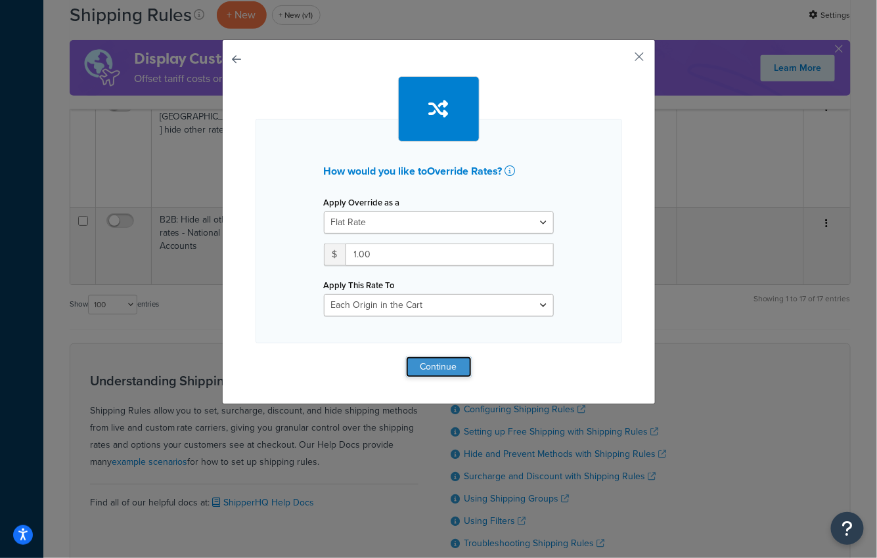
click at [460, 366] on button "Continue" at bounding box center [439, 367] width 66 height 21
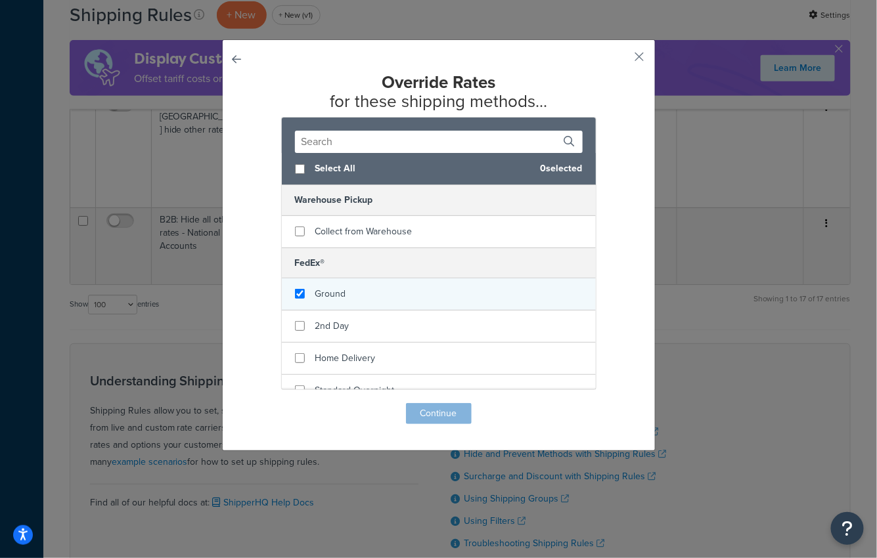
checkbox input "true"
click at [321, 296] on span "Ground" at bounding box center [330, 294] width 31 height 14
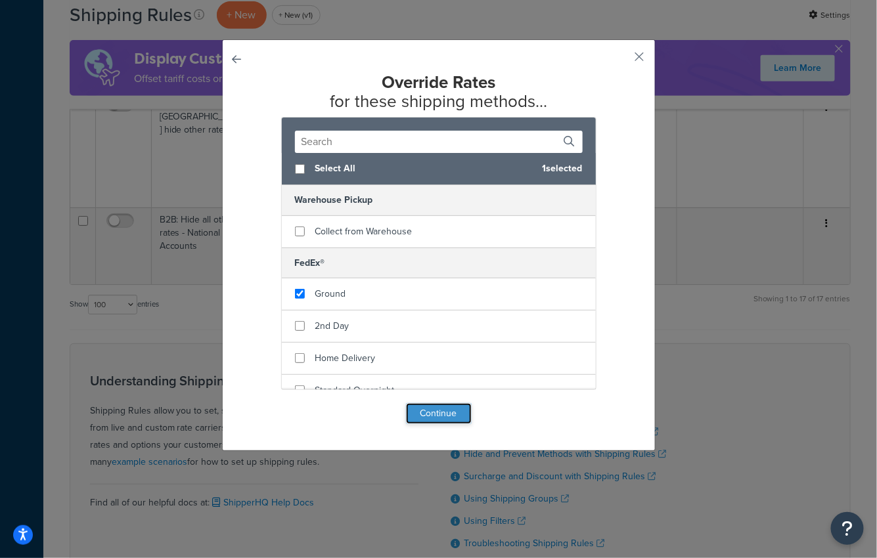
click at [427, 410] on button "Continue" at bounding box center [439, 413] width 66 height 21
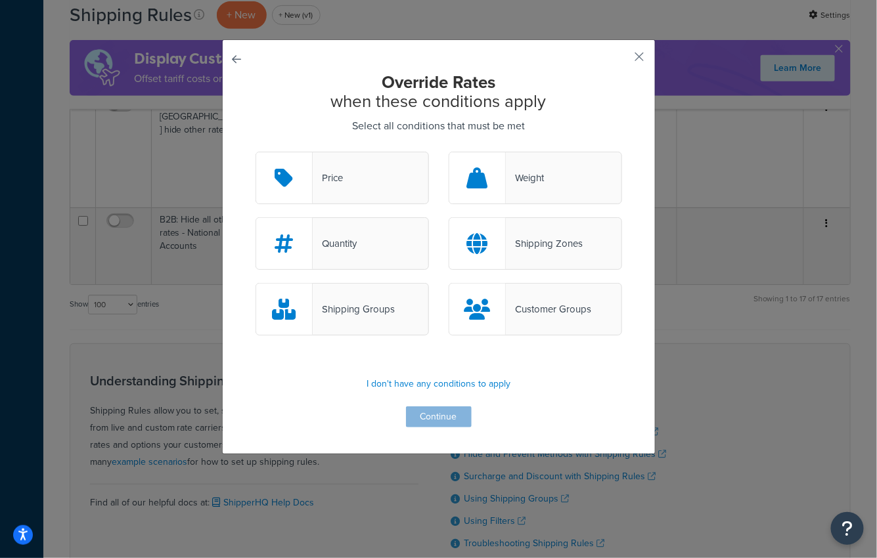
click at [382, 298] on div "Shipping Groups" at bounding box center [342, 309] width 173 height 53
click at [0, 0] on input "Shipping Groups" at bounding box center [0, 0] width 0 height 0
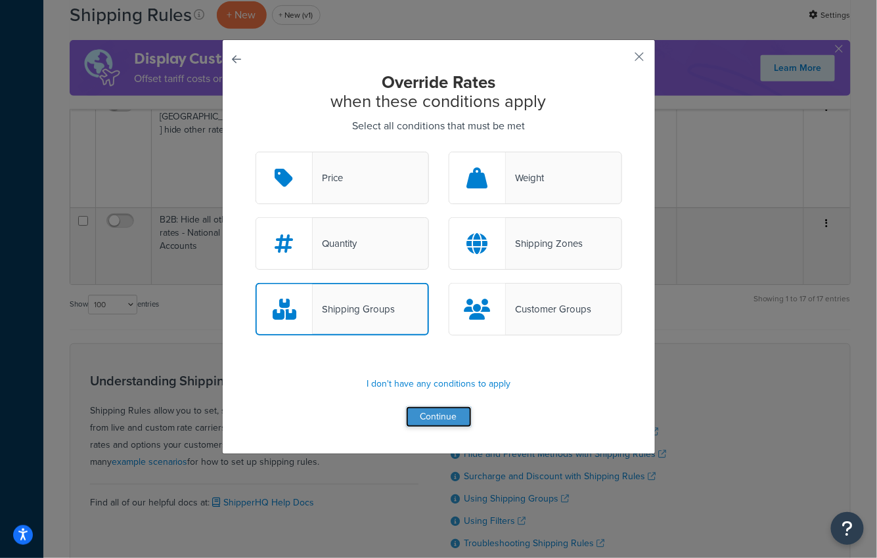
click at [451, 421] on button "Continue" at bounding box center [439, 417] width 66 height 21
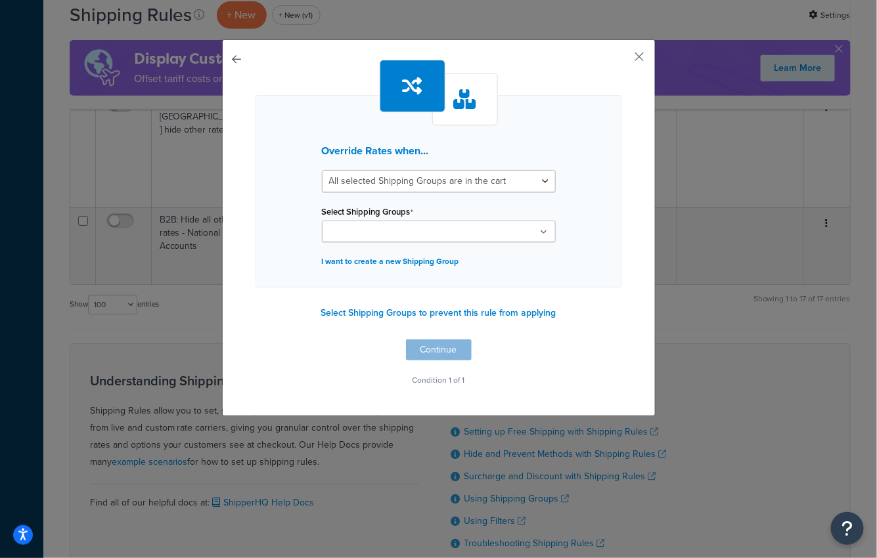
click at [410, 225] on input "Select Shipping Groups" at bounding box center [384, 232] width 116 height 14
type input "equip"
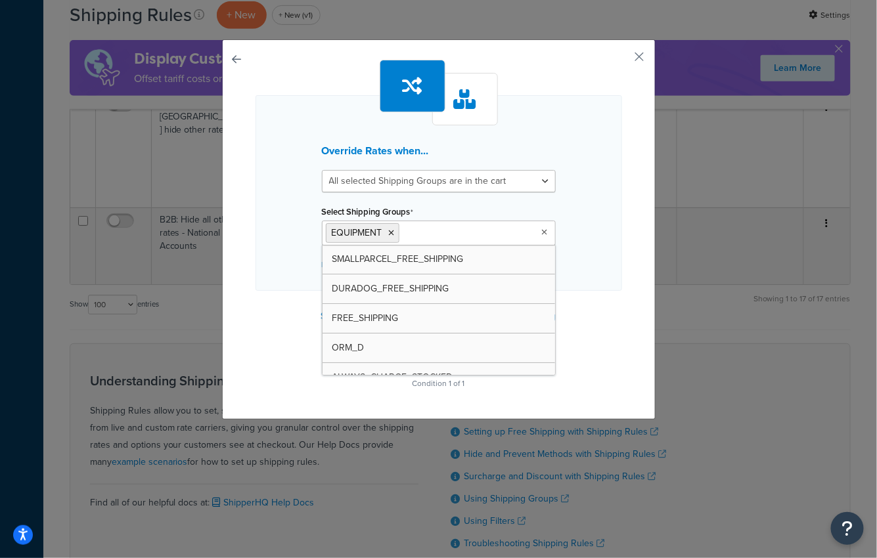
click at [616, 330] on div "Override Rates when... All selected Shipping Groups are in the cart Any selecte…" at bounding box center [439, 226] width 367 height 333
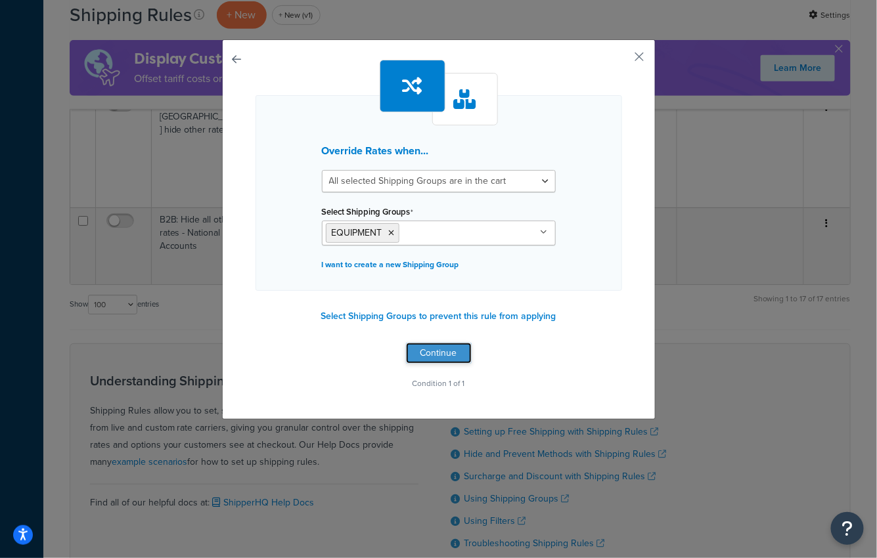
click at [438, 343] on button "Continue" at bounding box center [439, 353] width 66 height 21
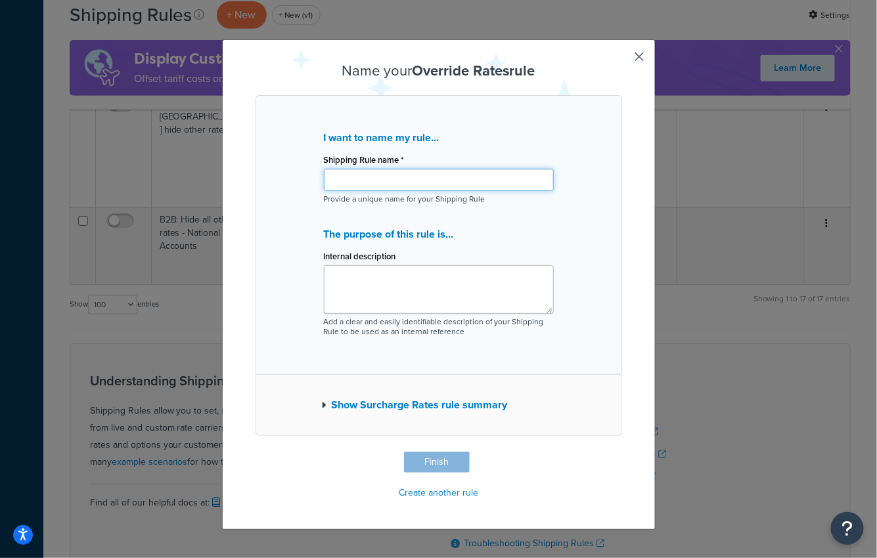
click at [461, 183] on input "Shipping Rule name *" at bounding box center [439, 180] width 230 height 22
paste input "hdfffa12r1"
click at [423, 175] on input "hdfffa12r1" at bounding box center [439, 180] width 230 height 22
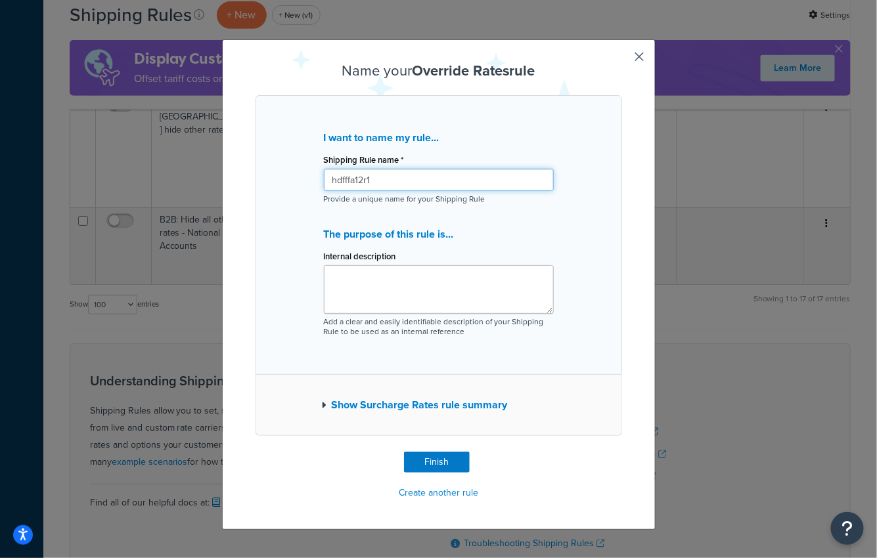
paste input "Motor Freight Default Test"
click at [332, 176] on input "Motor Freight Default Test" at bounding box center [439, 180] width 230 height 22
type input "B2B: Motor Freight Default Test"
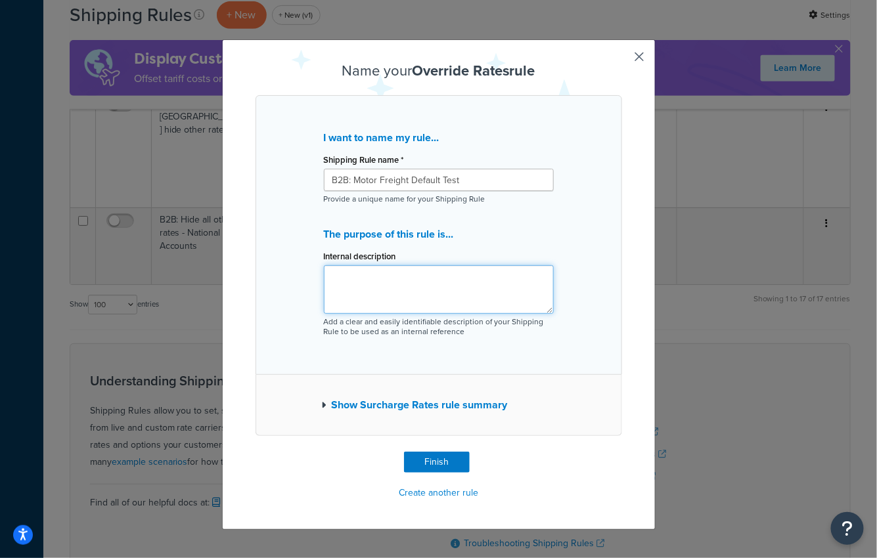
click at [351, 275] on textarea "Internal description" at bounding box center [439, 289] width 230 height 49
paste textarea "hdfffa12r1"
type textarea "B2B Rule copied from hdfffa12r1"
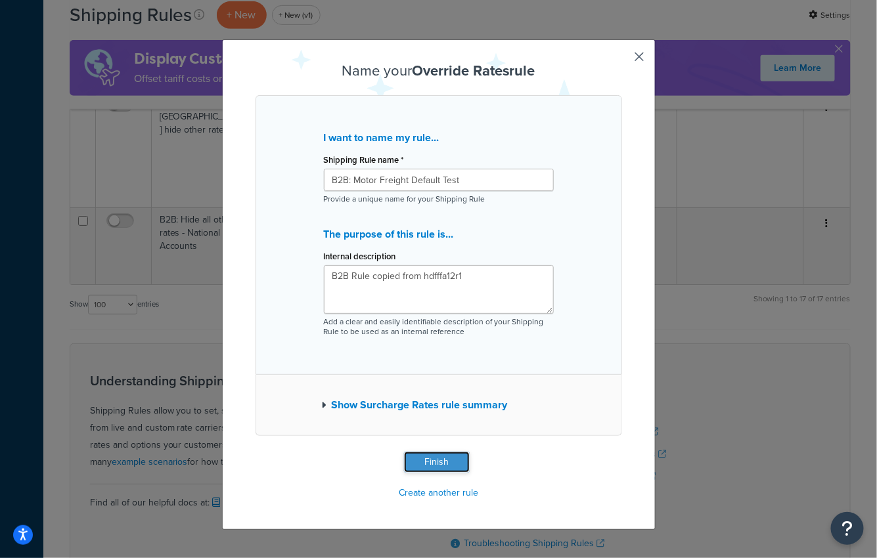
click at [434, 460] on button "Finish" at bounding box center [437, 462] width 66 height 21
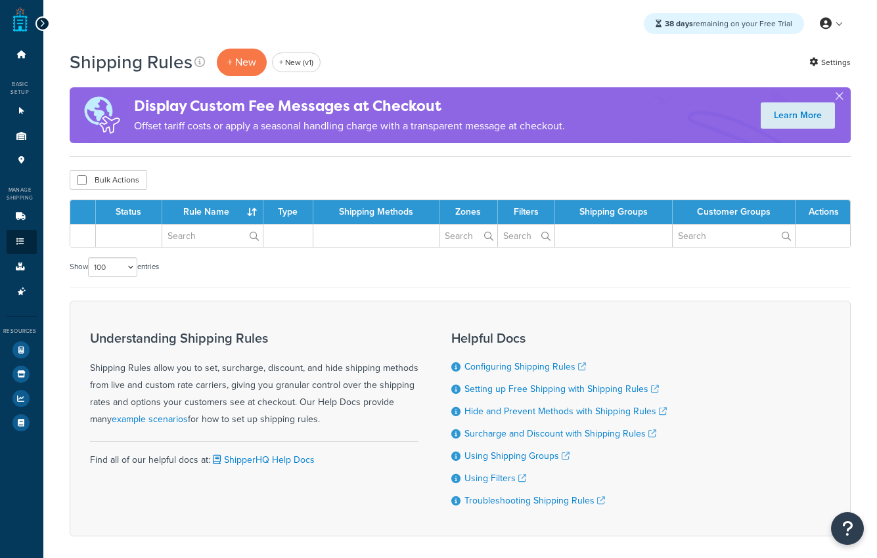
select select "100"
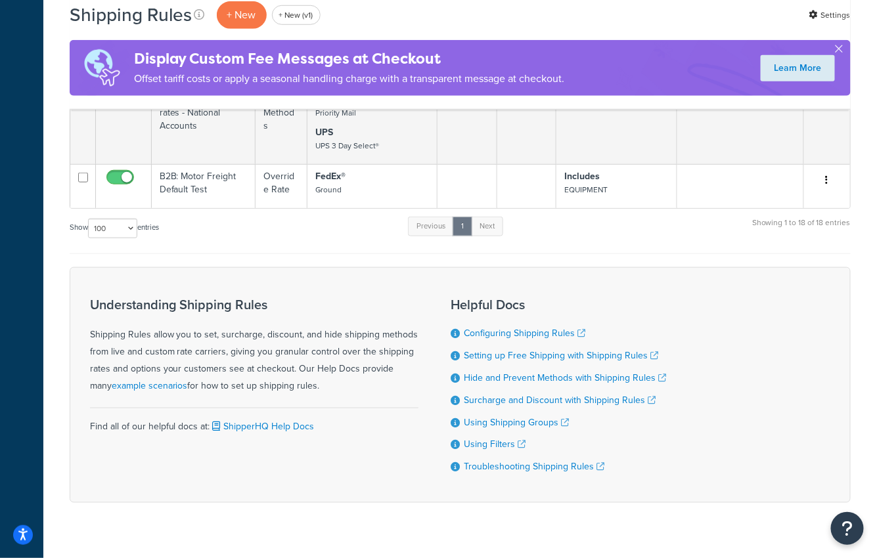
scroll to position [1891, 0]
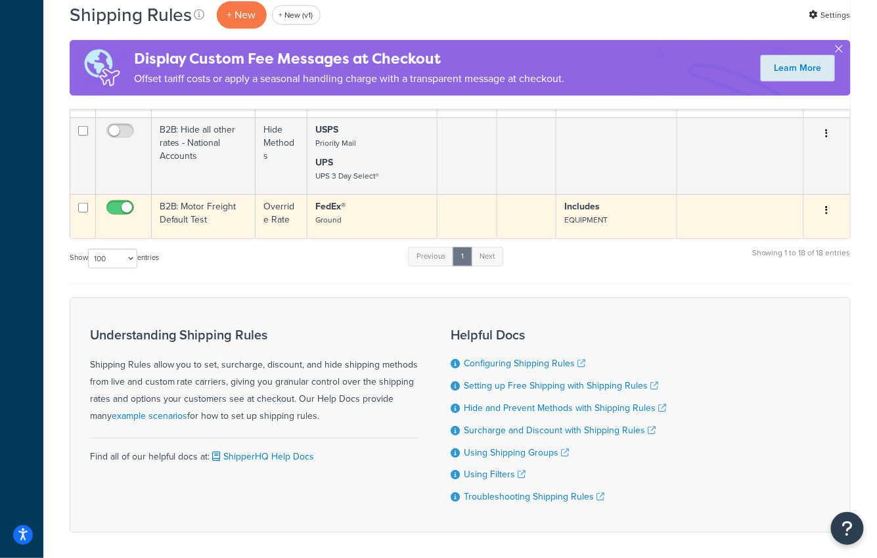
click at [118, 200] on span at bounding box center [120, 208] width 28 height 16
click at [118, 203] on input "checkbox" at bounding box center [122, 211] width 36 height 16
checkbox input "false"
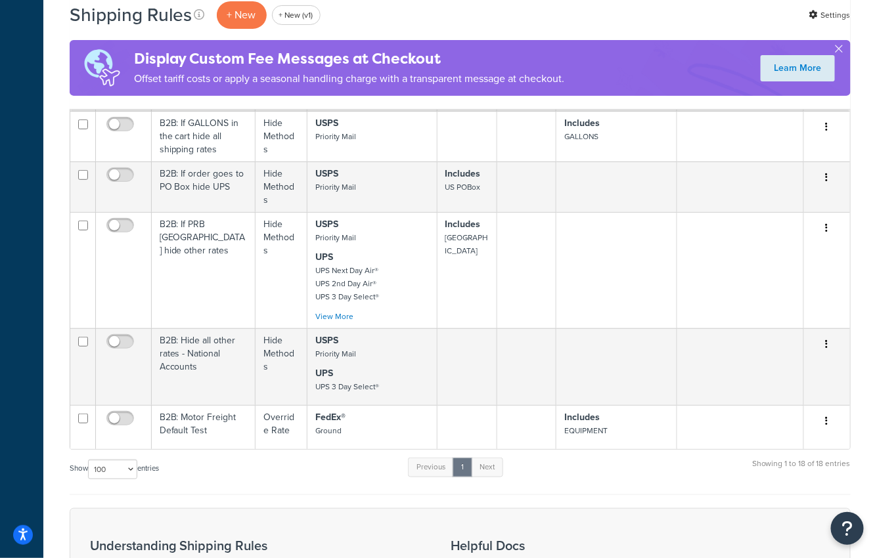
scroll to position [1679, 0]
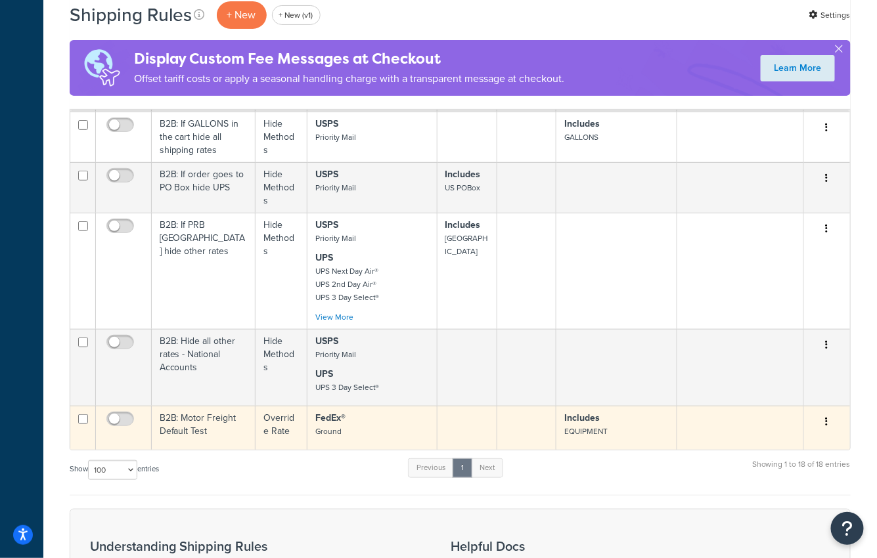
click at [346, 412] on p "FedEx® Ground" at bounding box center [372, 425] width 114 height 26
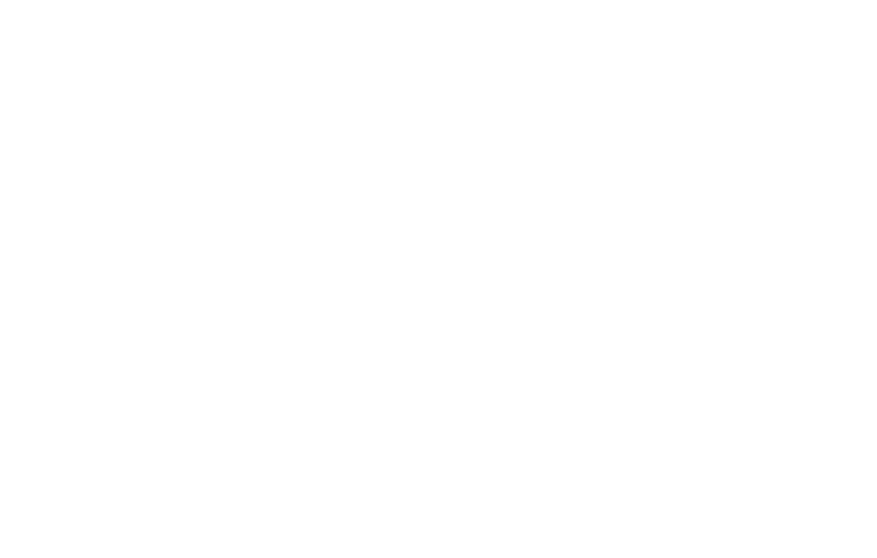
select select "LOCATION"
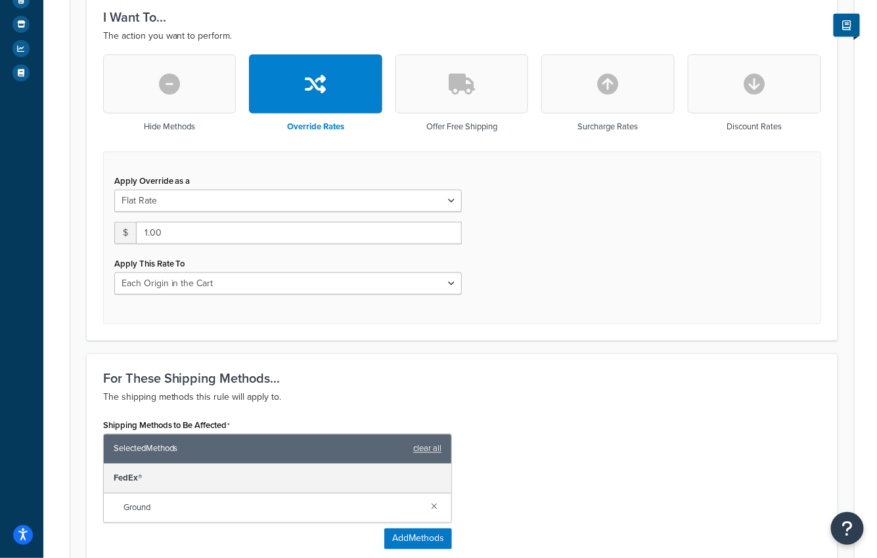
scroll to position [445, 0]
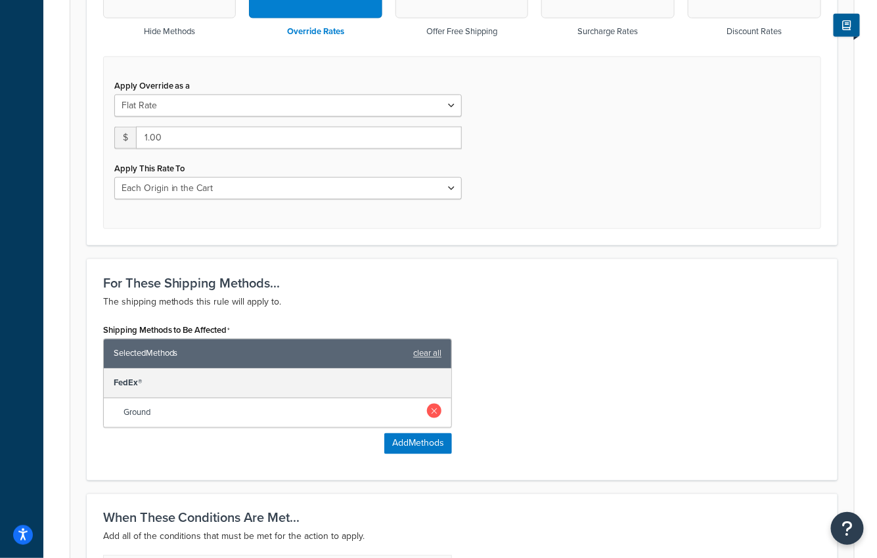
click at [433, 407] on link at bounding box center [434, 411] width 14 height 14
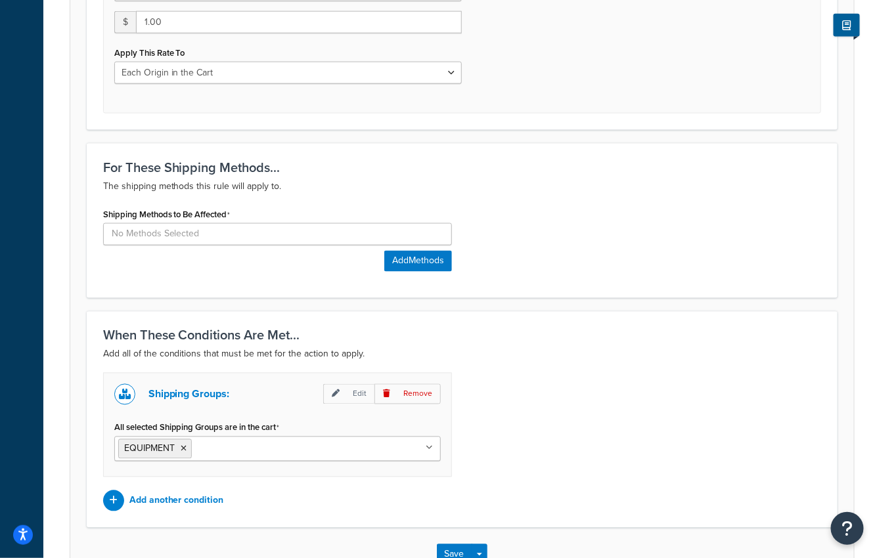
scroll to position [648, 0]
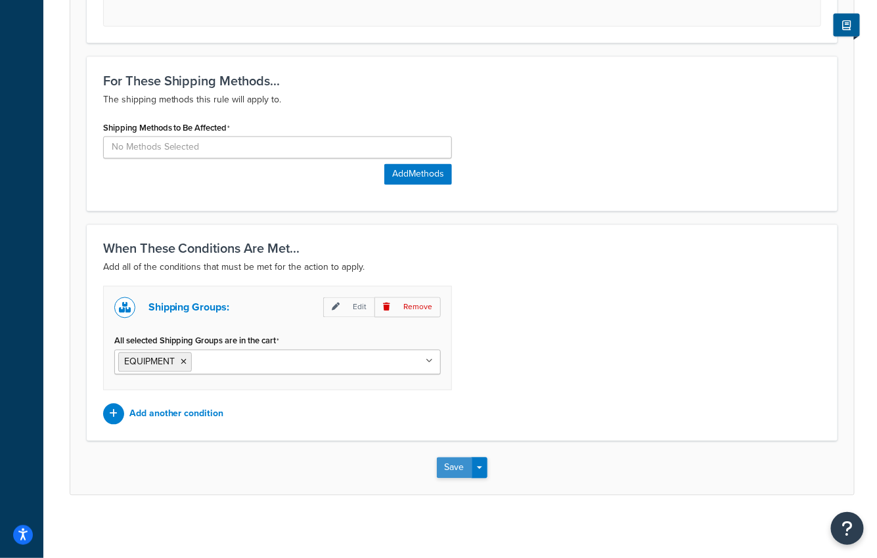
click at [446, 466] on button "Save" at bounding box center [454, 468] width 35 height 21
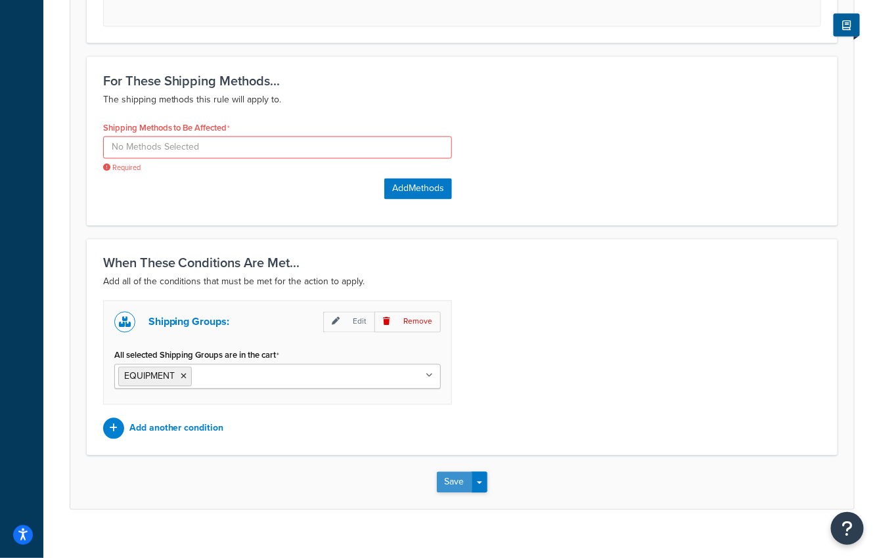
click at [453, 477] on button "Save" at bounding box center [454, 482] width 35 height 21
click at [481, 490] on button "Save Dropdown" at bounding box center [480, 482] width 16 height 21
click at [479, 510] on button "Save and Edit" at bounding box center [500, 507] width 127 height 28
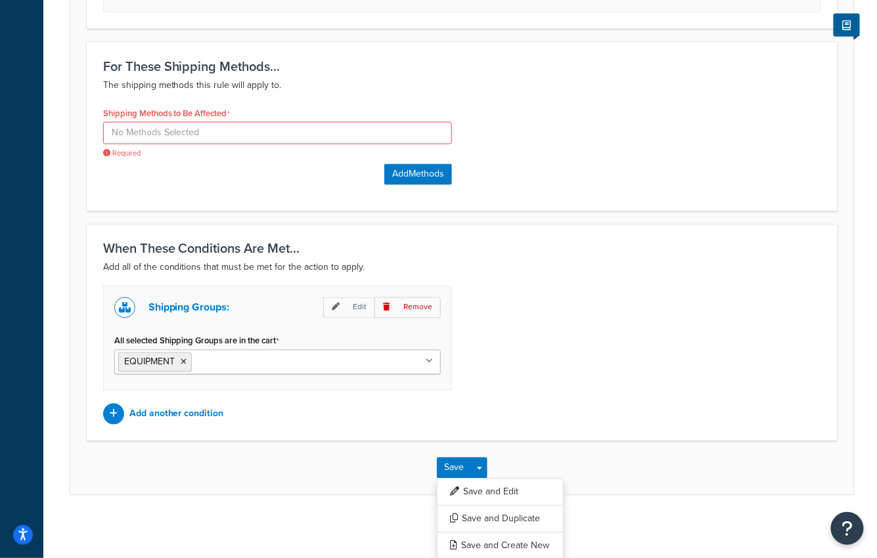
click at [479, 432] on div "When These Conditions Are Met... Add all of the conditions that must be met for…" at bounding box center [462, 333] width 751 height 217
click at [270, 134] on input at bounding box center [277, 133] width 349 height 22
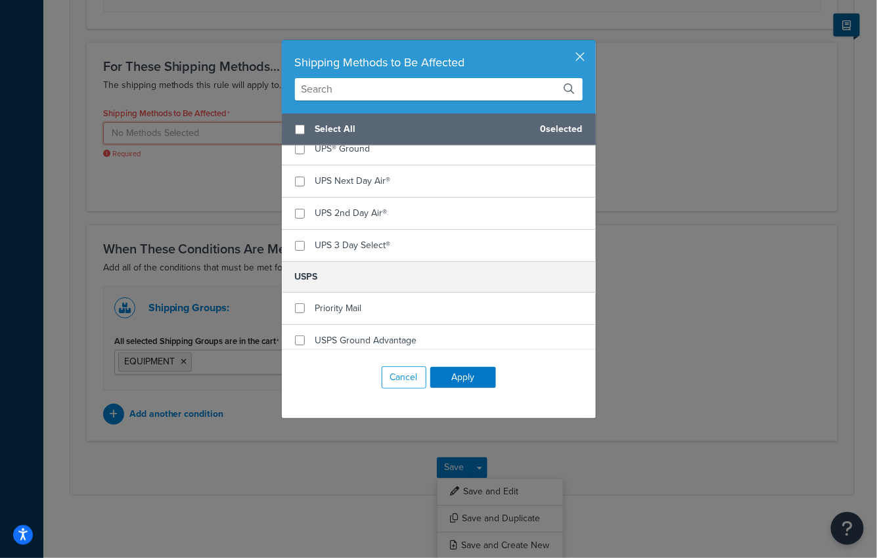
scroll to position [452, 0]
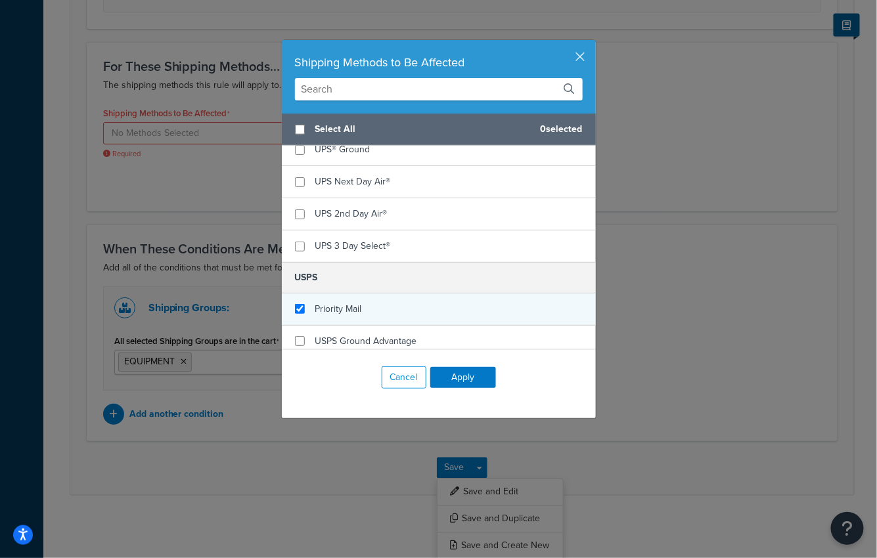
checkbox input "true"
click at [336, 302] on span "Priority Mail" at bounding box center [338, 309] width 47 height 14
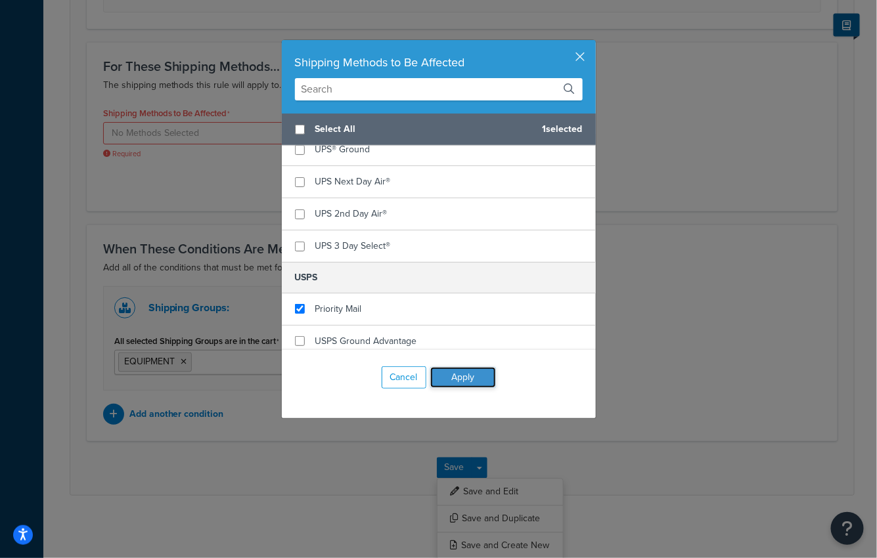
click at [461, 386] on button "Apply" at bounding box center [463, 377] width 66 height 21
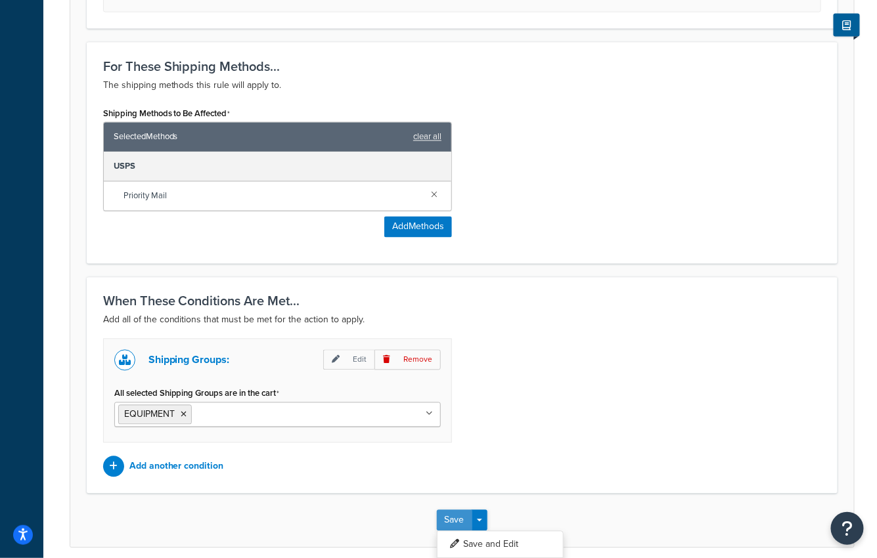
click at [453, 511] on button "Save" at bounding box center [454, 520] width 35 height 21
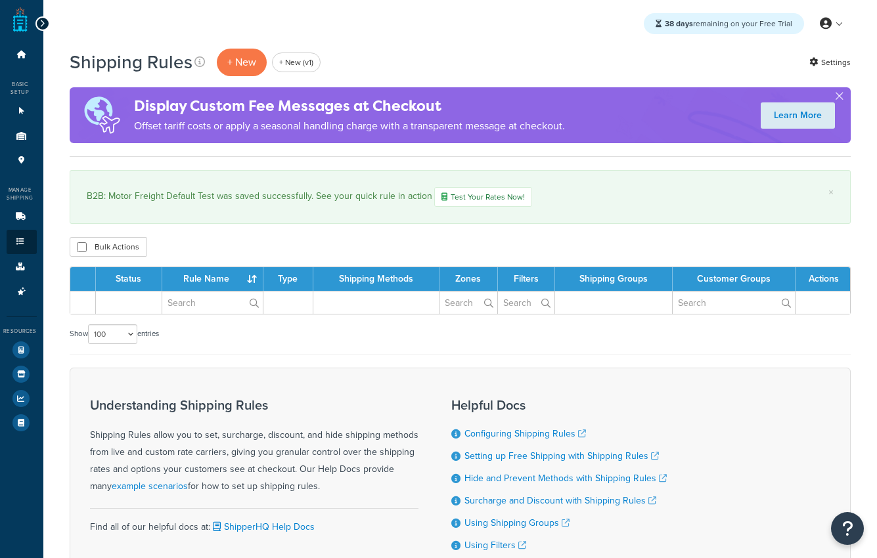
select select "100"
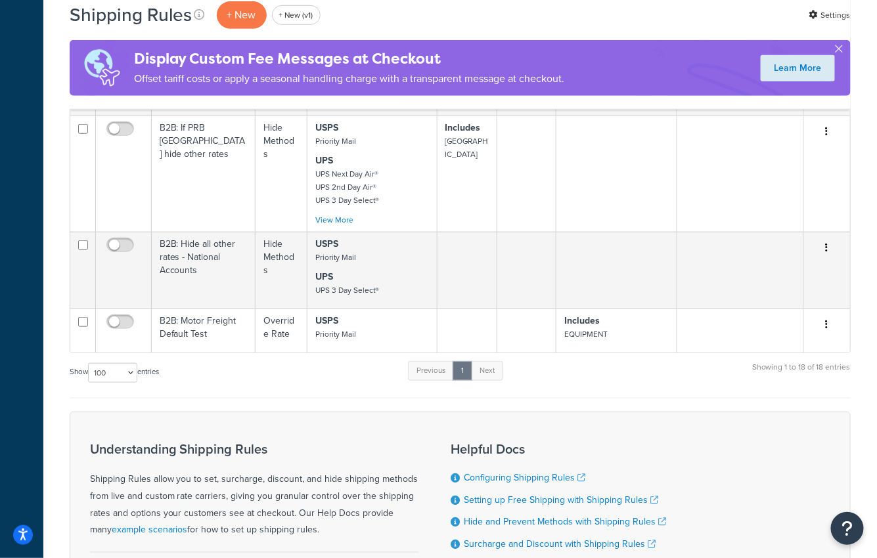
scroll to position [1901, 0]
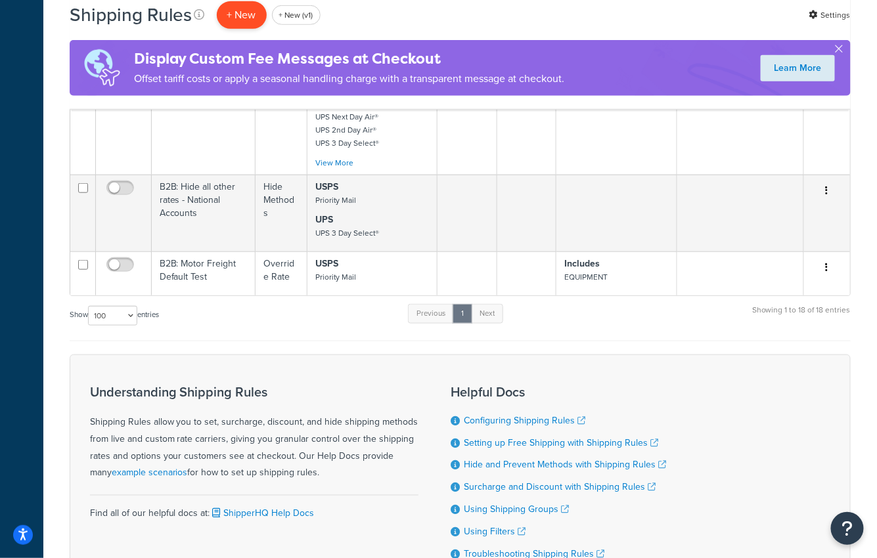
click at [232, 21] on p "+ New" at bounding box center [242, 14] width 50 height 27
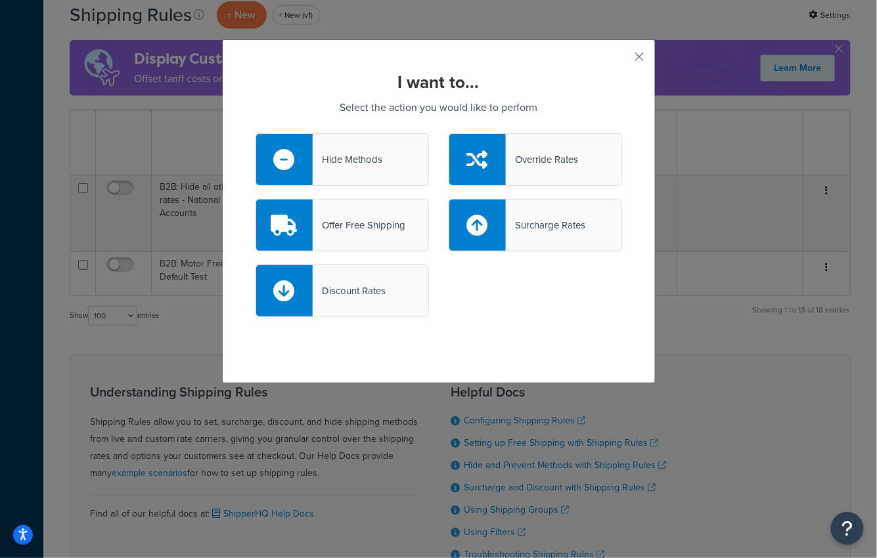
click at [385, 173] on div "Hide Methods" at bounding box center [342, 159] width 173 height 53
click at [0, 0] on input "Hide Methods" at bounding box center [0, 0] width 0 height 0
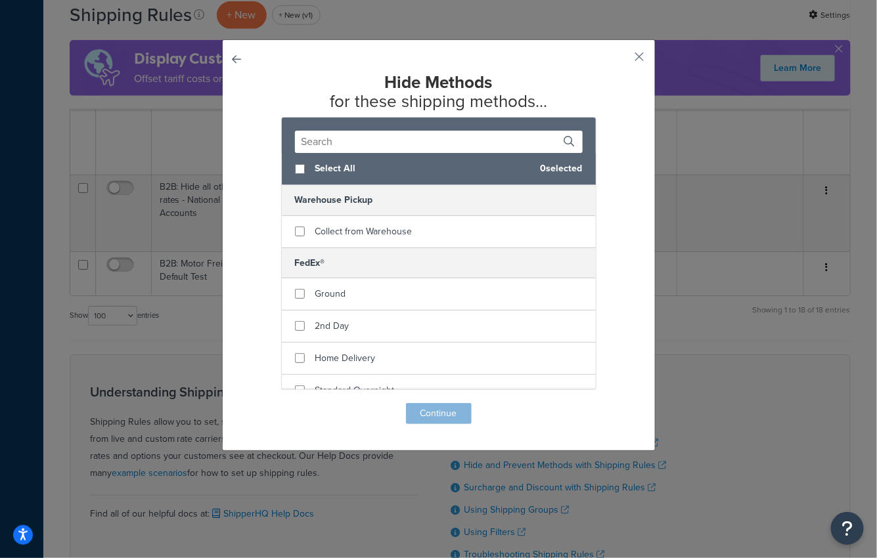
click at [256, 403] on button "button" at bounding box center [256, 403] width 0 height 0
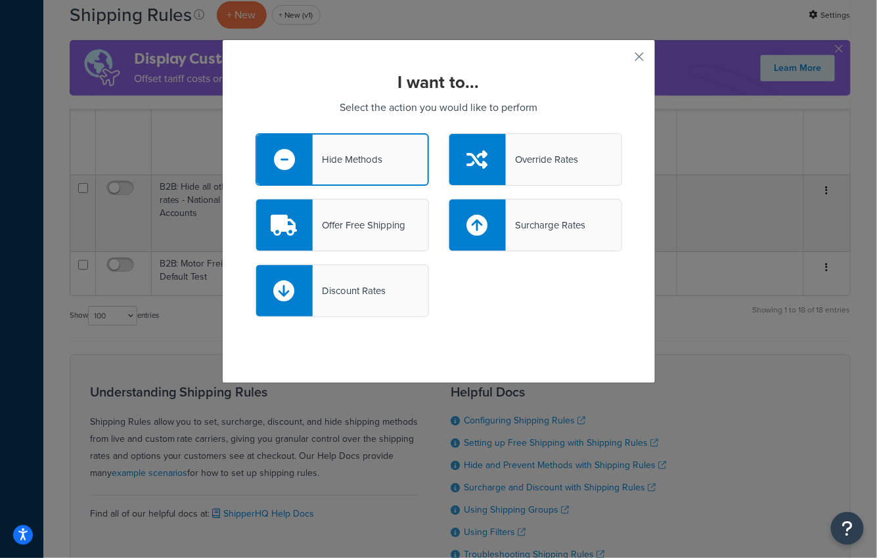
click at [540, 167] on div "Override Rates" at bounding box center [542, 159] width 72 height 18
click at [0, 0] on input "Override Rates" at bounding box center [0, 0] width 0 height 0
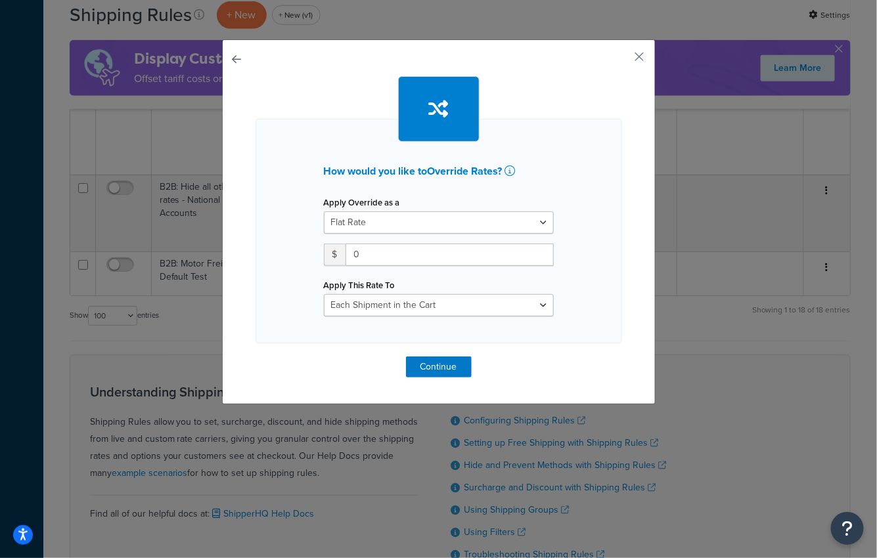
click at [389, 316] on div "How would you like to Override Rates ? Apply Override as a Flat Rate Percentage…" at bounding box center [439, 231] width 367 height 225
click at [374, 291] on div "Apply This Rate To Each Shipment in the Cart Each Origin in the Cart Each Shipp…" at bounding box center [439, 296] width 230 height 41
click at [374, 317] on div "How would you like to Override Rates ? Apply Override as a Flat Rate Percentage…" at bounding box center [439, 231] width 367 height 225
click at [368, 302] on select "Each Shipment in the Cart Each Origin in the Cart Each Shipping Group in the Ca…" at bounding box center [439, 305] width 230 height 22
select select "LOCATION"
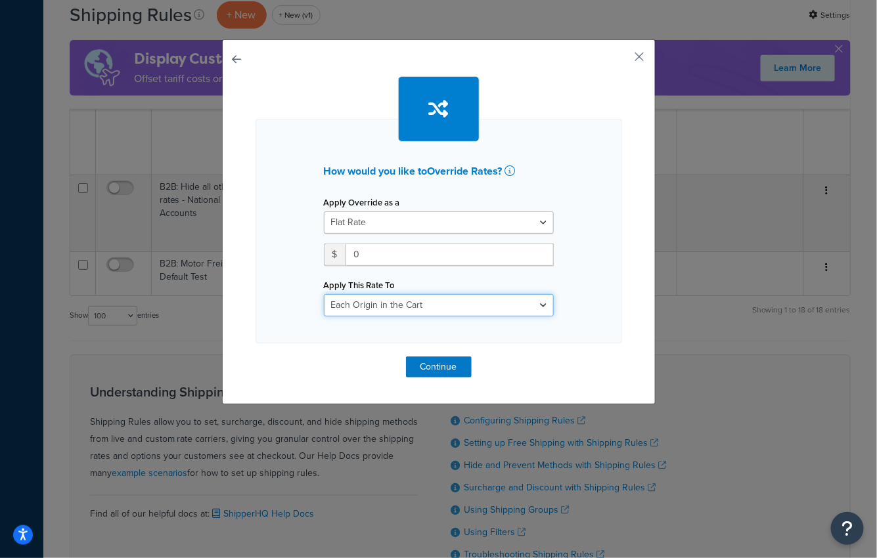
click at [324, 294] on select "Each Shipment in the Cart Each Origin in the Cart Each Shipping Group in the Ca…" at bounding box center [439, 305] width 230 height 22
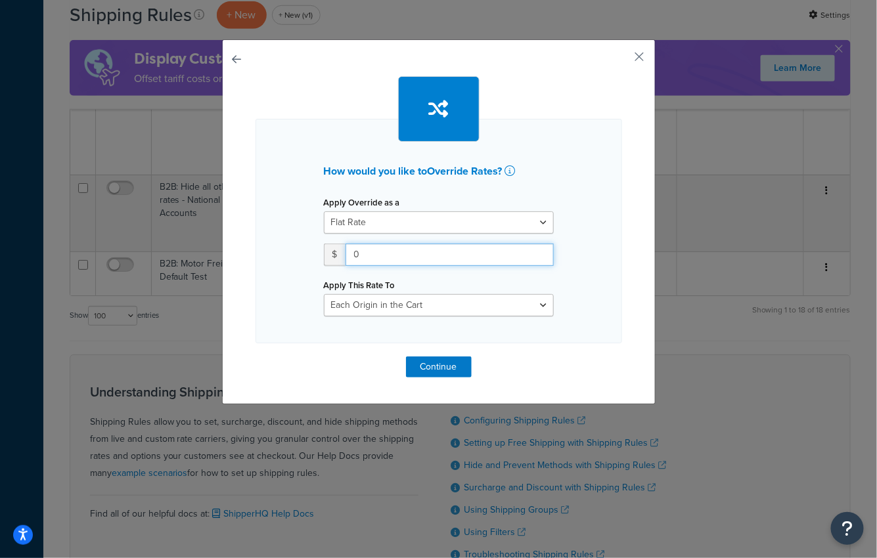
click at [365, 250] on input "0" at bounding box center [449, 255] width 208 height 22
type input "1.00"
click at [432, 378] on div "How would you like to Override Rates ? Apply Override as a Flat Rate Percentage…" at bounding box center [438, 221] width 433 height 365
click at [432, 374] on button "Continue" at bounding box center [439, 367] width 66 height 21
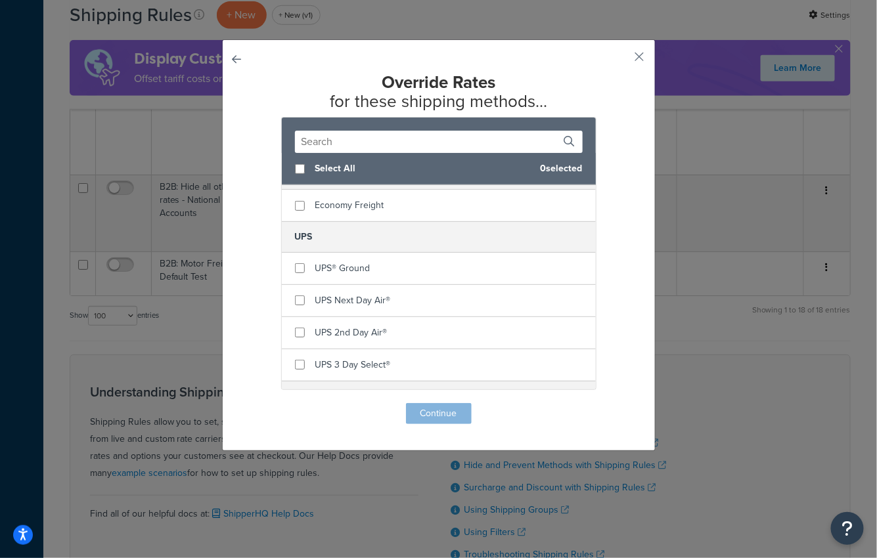
scroll to position [453, 0]
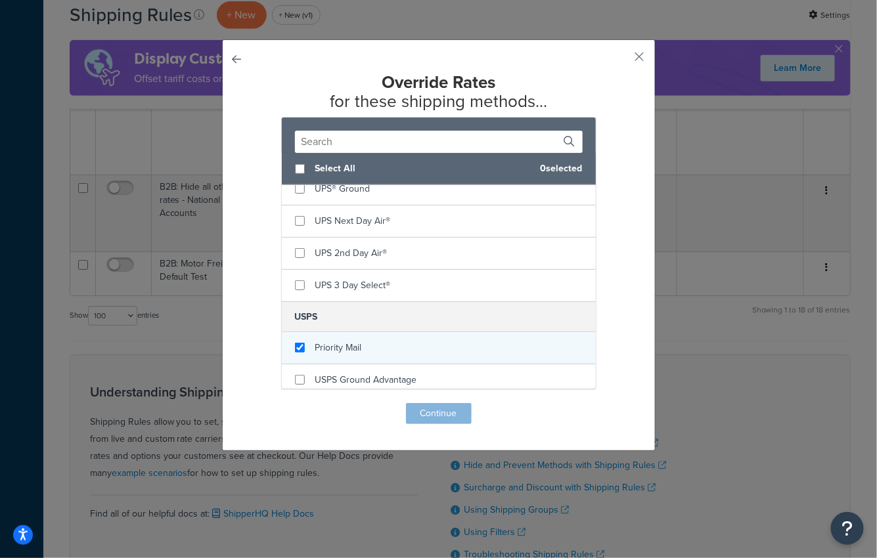
checkbox input "true"
click at [345, 341] on span "Priority Mail" at bounding box center [338, 348] width 47 height 14
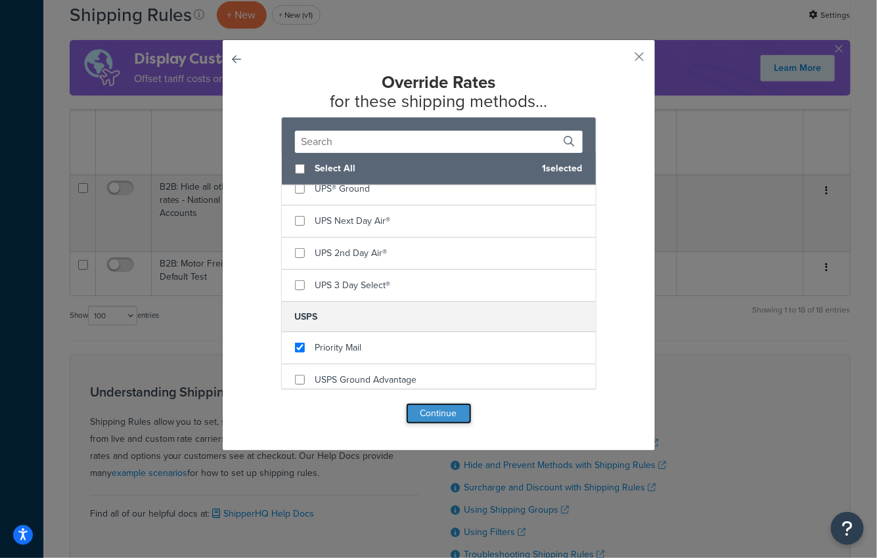
click at [451, 416] on button "Continue" at bounding box center [439, 413] width 66 height 21
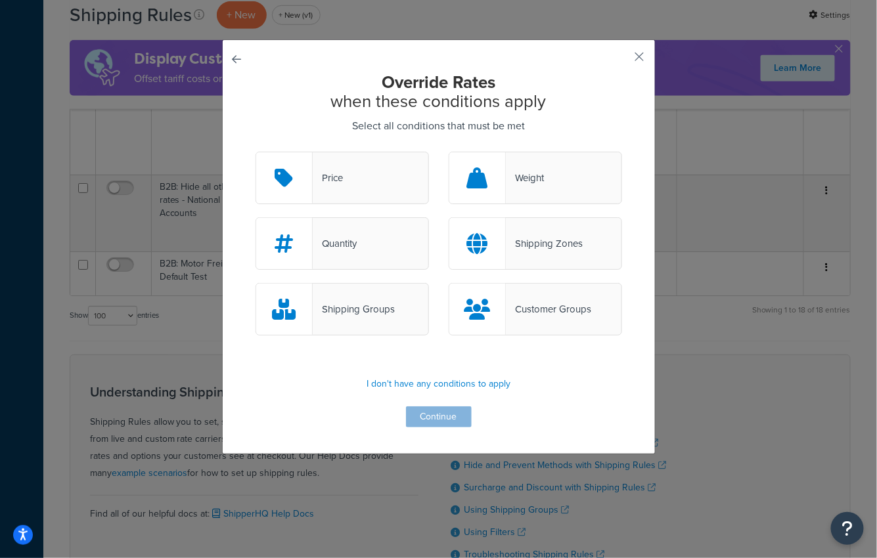
click at [508, 231] on div "Shipping Zones" at bounding box center [535, 243] width 173 height 53
click at [0, 0] on input "Shipping Zones" at bounding box center [0, 0] width 0 height 0
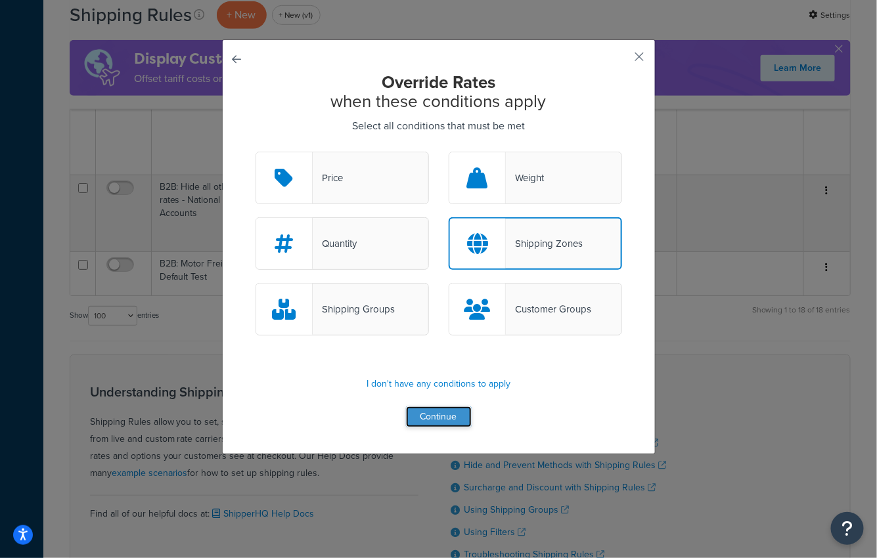
click at [431, 421] on button "Continue" at bounding box center [439, 417] width 66 height 21
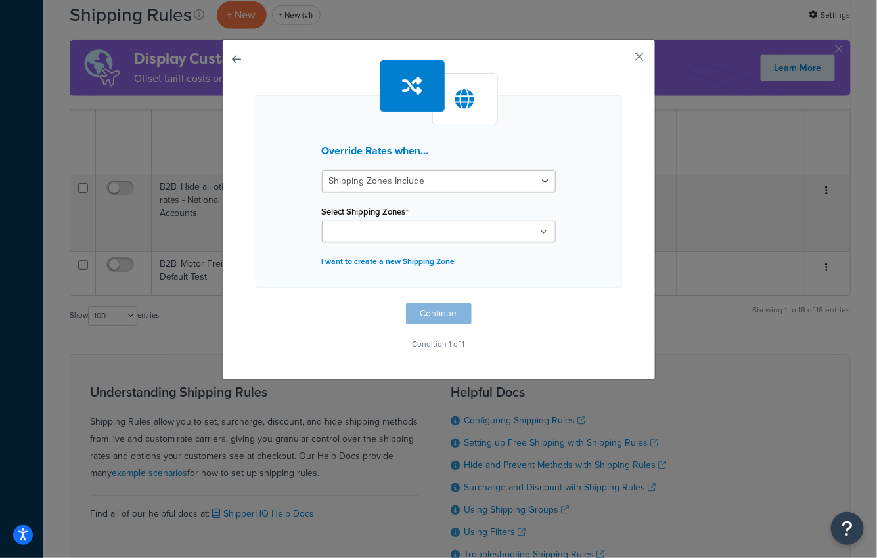
click at [363, 228] on input "Select Shipping Zones" at bounding box center [384, 232] width 116 height 14
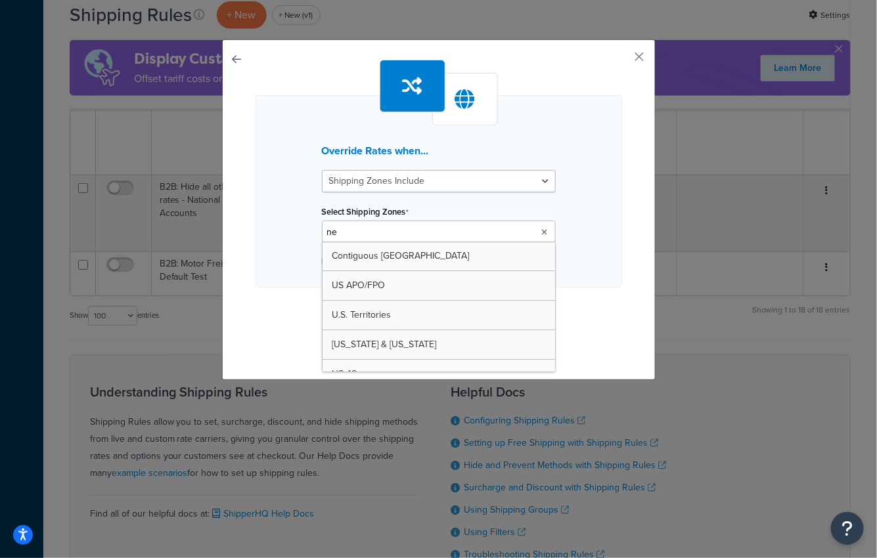
type input "new"
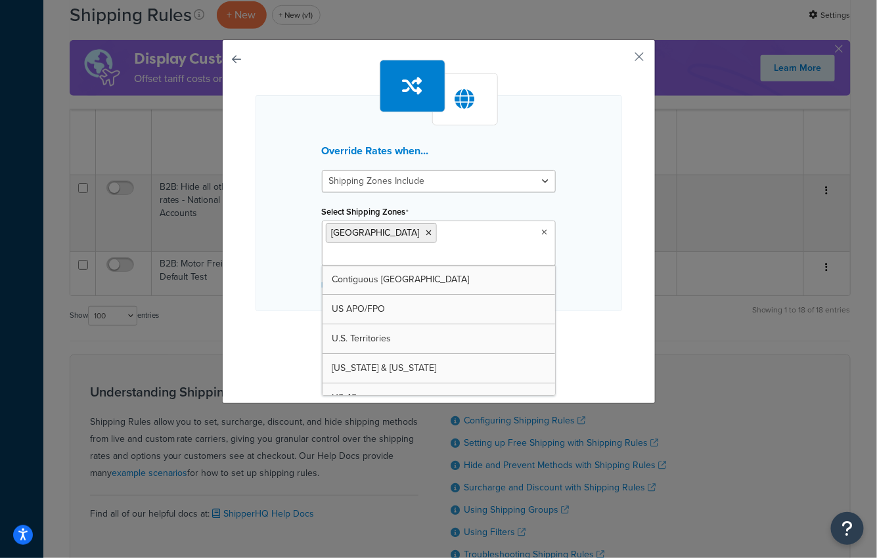
click at [229, 321] on div "Override Rates when... Shipping Zones Include Shipping Zones Do Not Include Sel…" at bounding box center [438, 221] width 433 height 365
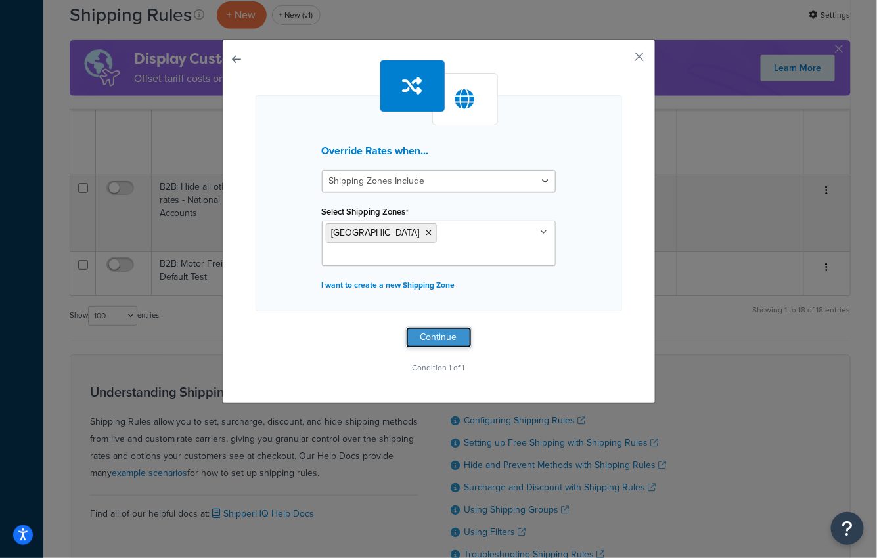
click at [428, 327] on button "Continue" at bounding box center [439, 337] width 66 height 21
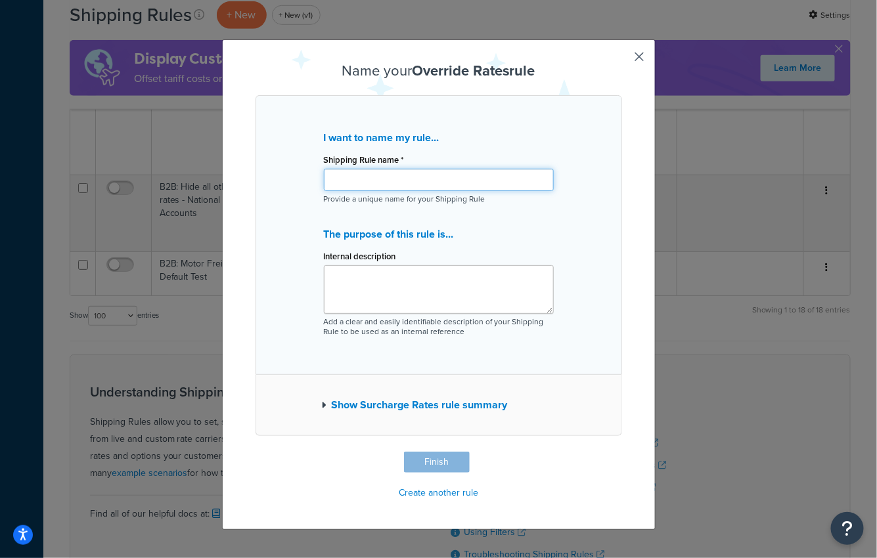
click at [380, 183] on input "Shipping Rule name *" at bounding box center [439, 180] width 230 height 22
paste input "New Zealand Shipping"
type input "B2B: New Zealand Shipping"
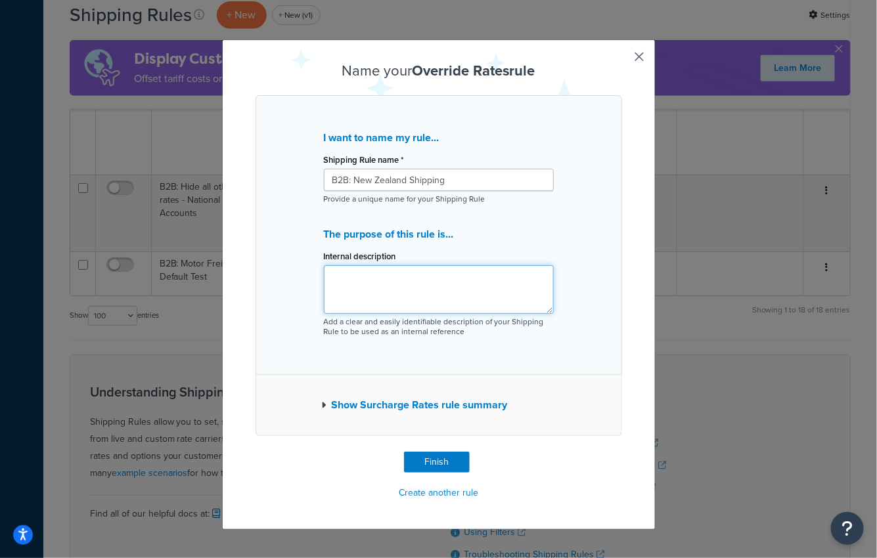
drag, startPoint x: 364, startPoint y: 300, endPoint x: 370, endPoint y: 294, distance: 9.3
click at [364, 300] on textarea "Internal description" at bounding box center [439, 289] width 230 height 49
paste textarea "hdfffa12r1"
type textarea "B2B rule copied from hdfffa12r1"
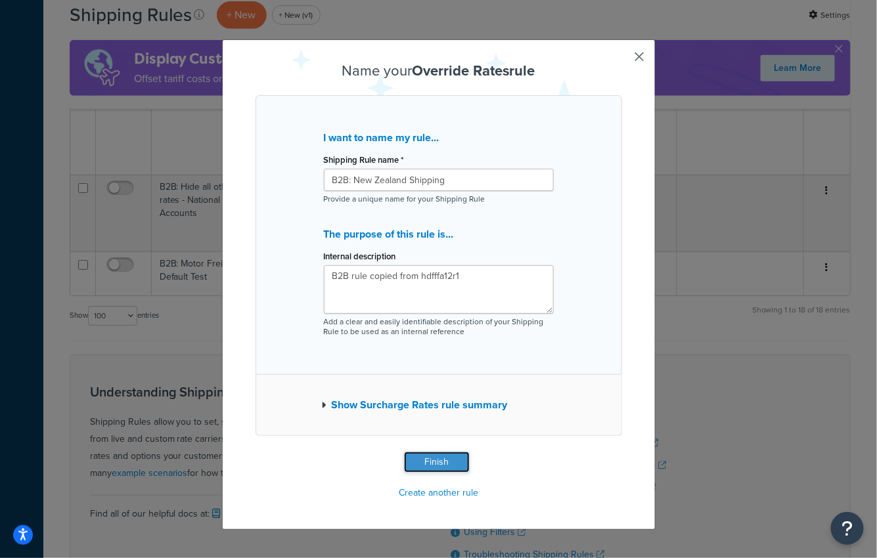
click at [418, 462] on button "Finish" at bounding box center [437, 462] width 66 height 21
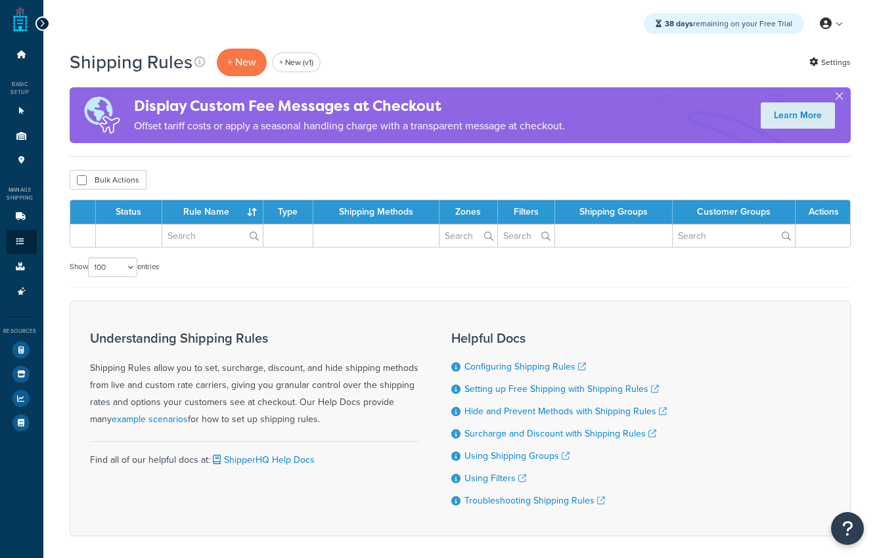
select select "100"
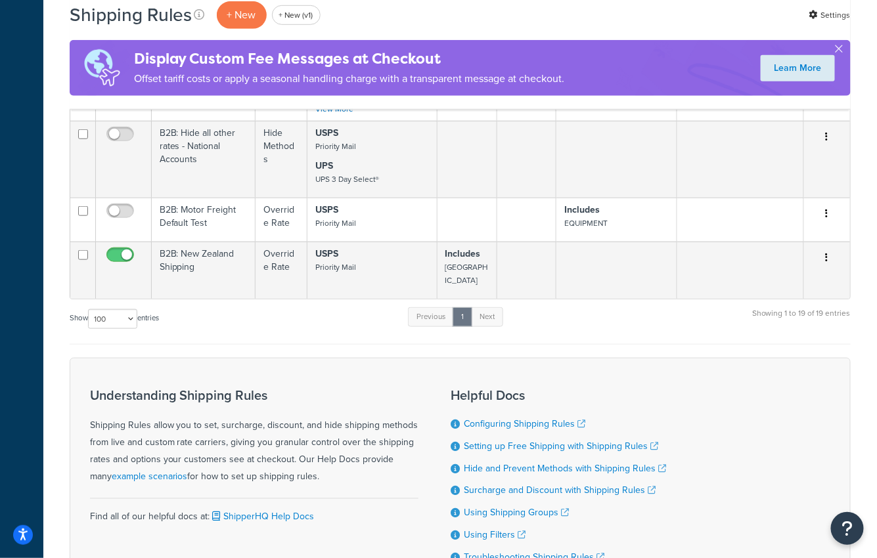
scroll to position [1896, 0]
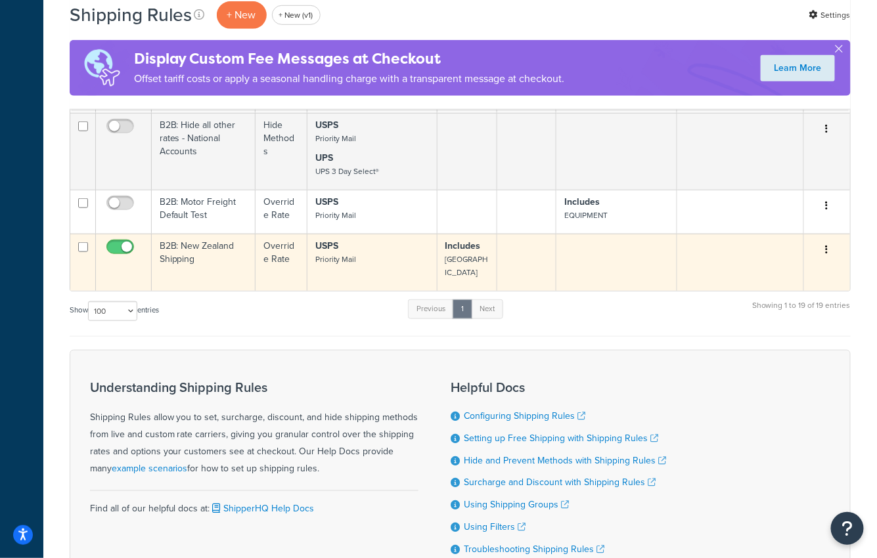
click at [116, 242] on input "checkbox" at bounding box center [122, 250] width 36 height 16
checkbox input "false"
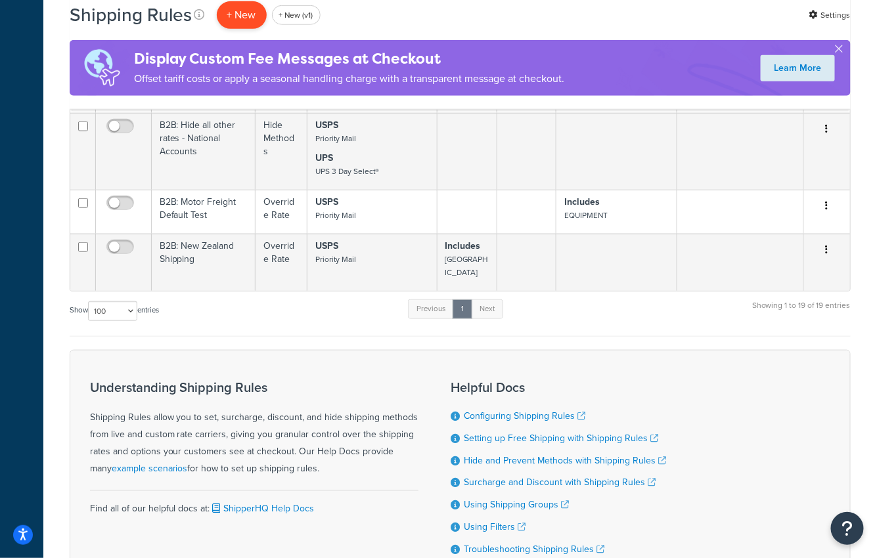
click at [243, 12] on p "+ New" at bounding box center [242, 14] width 50 height 27
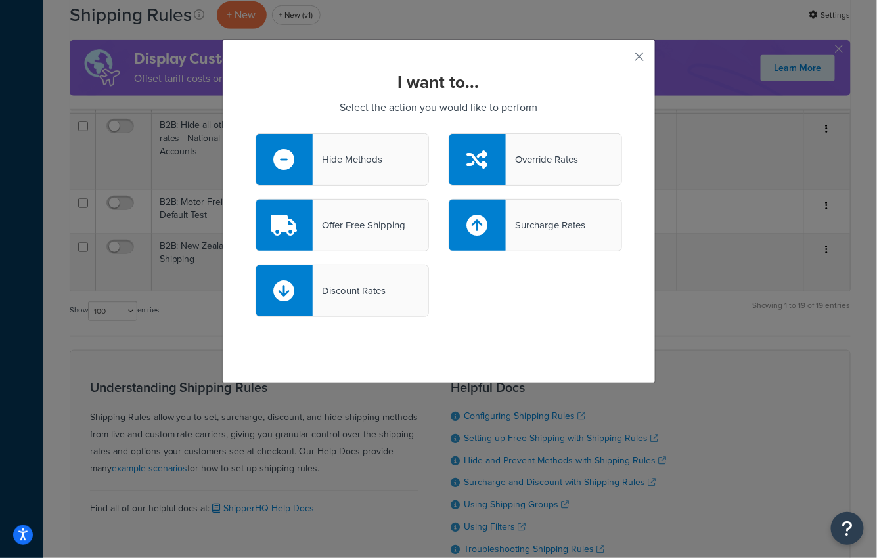
click at [334, 167] on div "Hide Methods" at bounding box center [348, 159] width 70 height 18
click at [0, 0] on input "Hide Methods" at bounding box center [0, 0] width 0 height 0
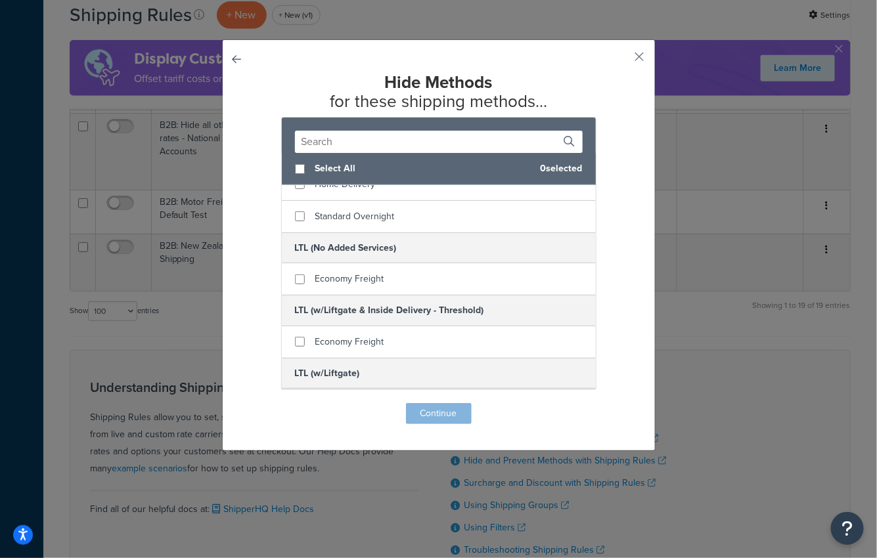
scroll to position [453, 0]
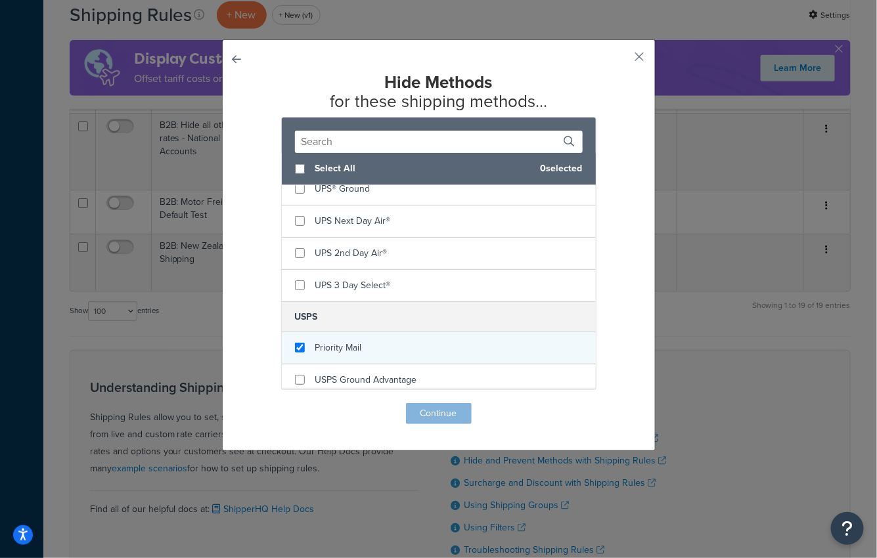
checkbox input "true"
click at [386, 333] on div "Priority Mail" at bounding box center [439, 348] width 314 height 32
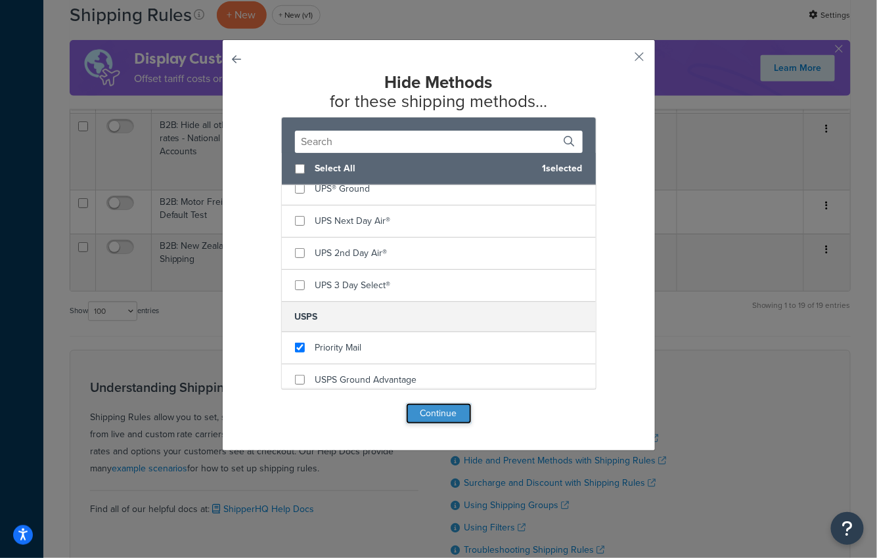
click at [440, 411] on button "Continue" at bounding box center [439, 413] width 66 height 21
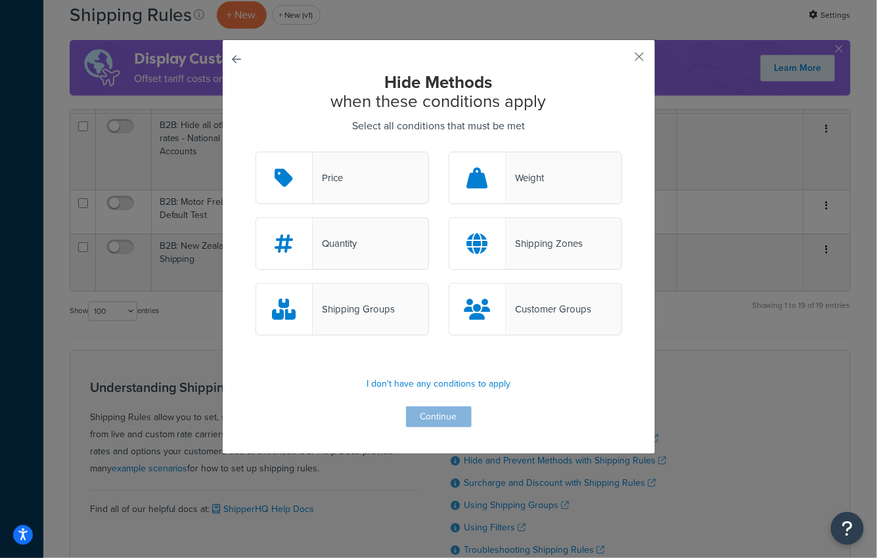
click at [583, 235] on div "Shipping Zones" at bounding box center [535, 243] width 173 height 53
click at [0, 0] on input "Shipping Zones" at bounding box center [0, 0] width 0 height 0
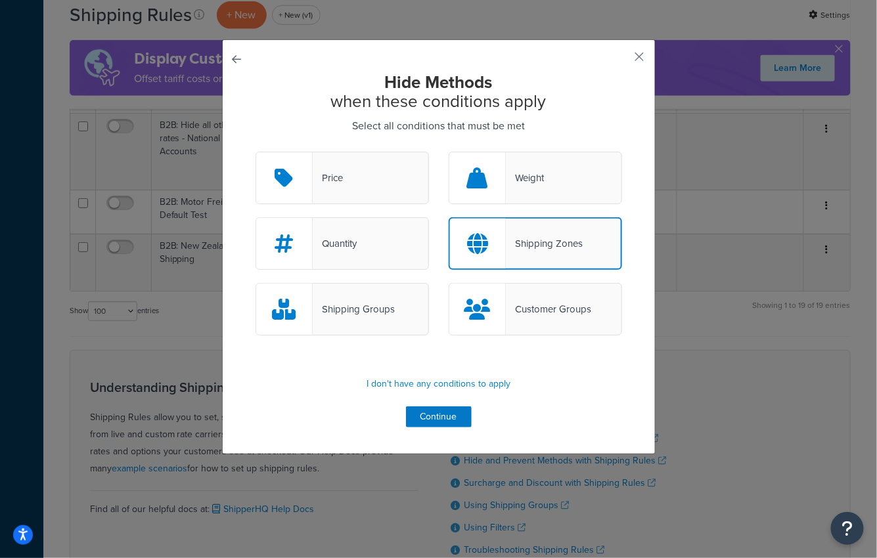
click at [577, 236] on div "Shipping Zones" at bounding box center [544, 243] width 77 height 18
click at [0, 0] on input "Shipping Zones" at bounding box center [0, 0] width 0 height 0
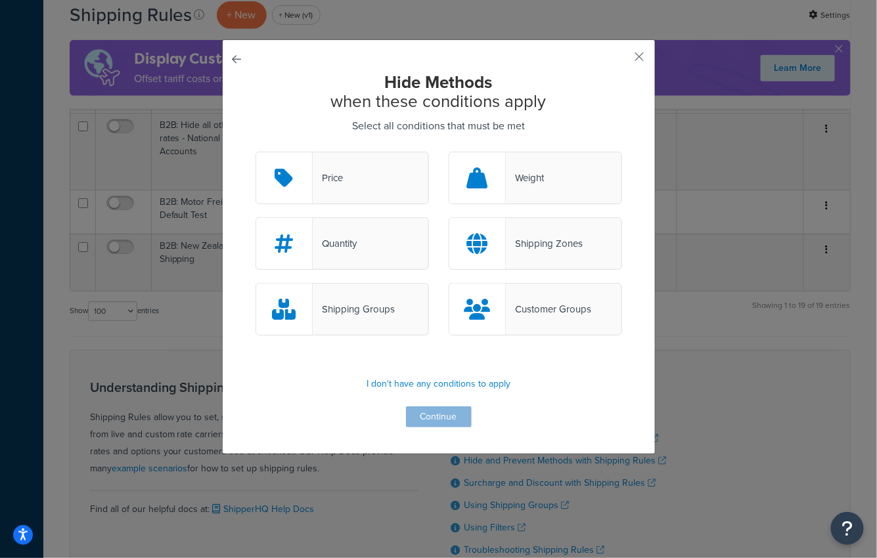
click at [395, 317] on div "Shipping Groups" at bounding box center [342, 309] width 173 height 53
click at [0, 0] on input "Shipping Groups" at bounding box center [0, 0] width 0 height 0
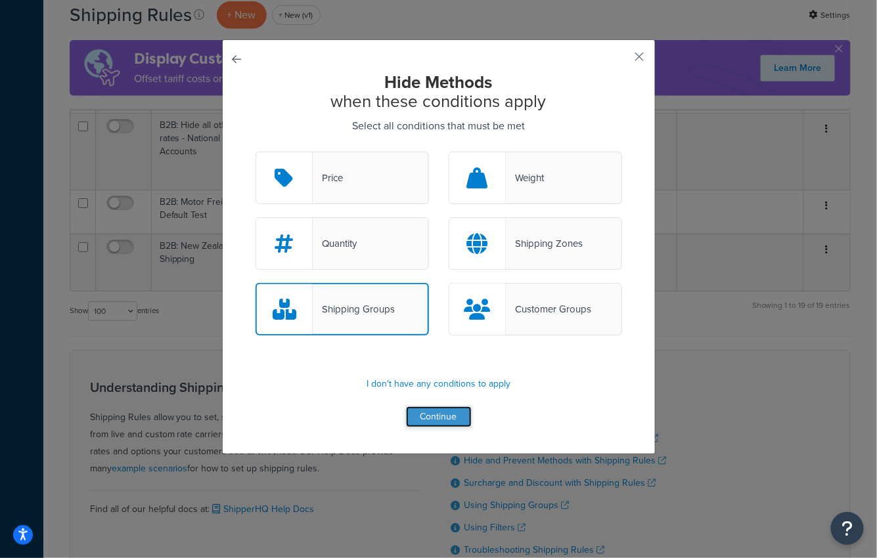
click at [436, 411] on button "Continue" at bounding box center [439, 417] width 66 height 21
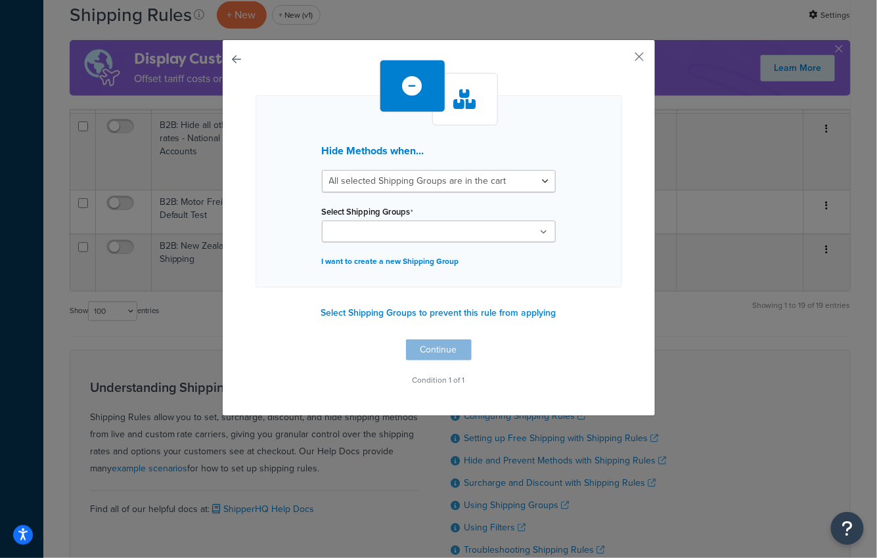
click at [416, 235] on input "Select Shipping Groups" at bounding box center [384, 232] width 116 height 14
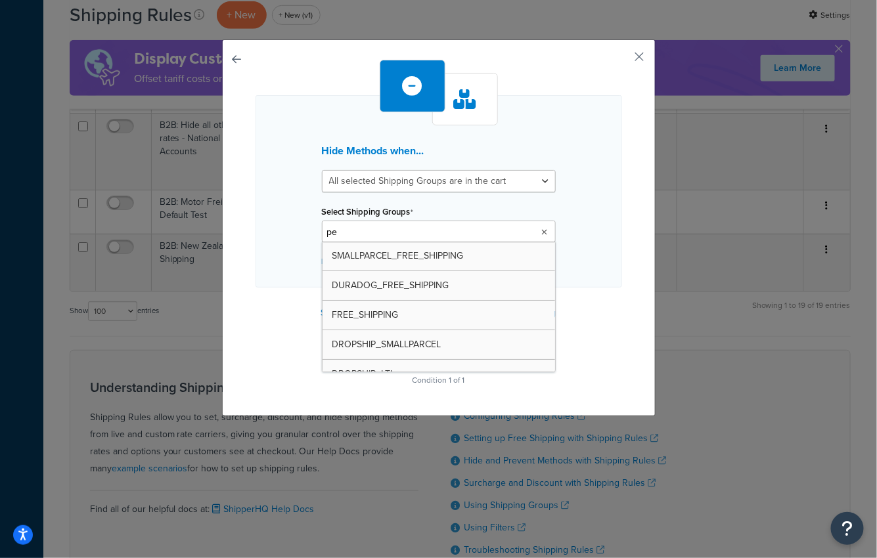
type input "per"
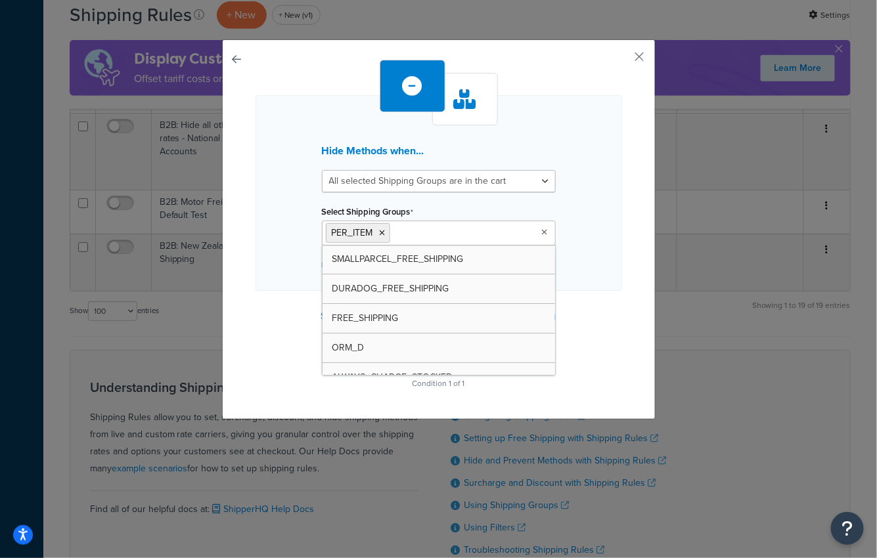
click at [260, 330] on div "Hide Methods when... All selected Shipping Groups are in the cart Any selected …" at bounding box center [439, 226] width 367 height 333
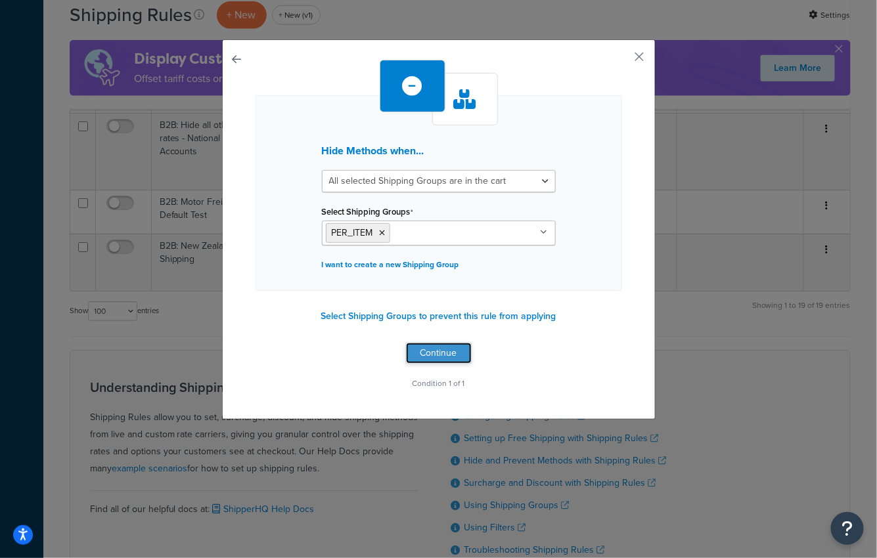
click at [447, 345] on button "Continue" at bounding box center [439, 353] width 66 height 21
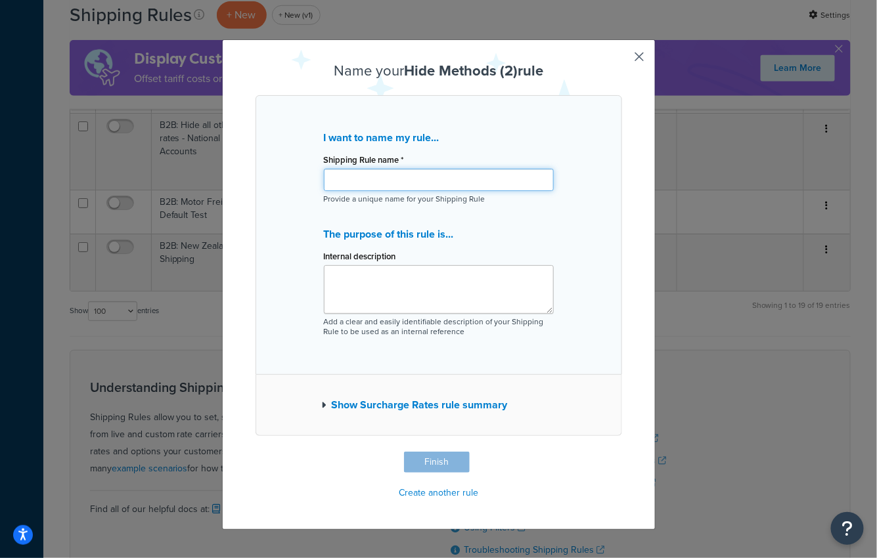
click at [451, 175] on input "Shipping Rule name *" at bounding box center [439, 180] width 230 height 22
paste input "Hide rate table fixed rate"
type input "B2B: Hide rate table fixed rate"
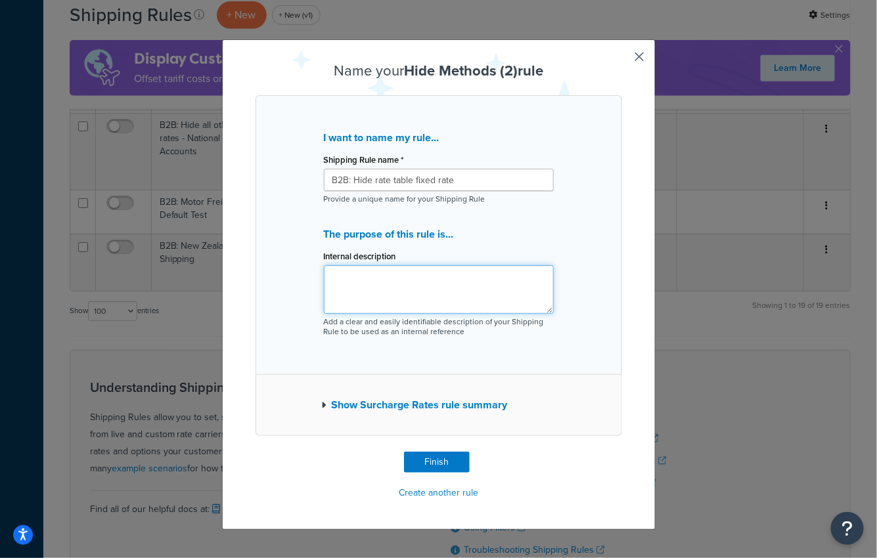
click at [396, 278] on textarea "Internal description" at bounding box center [439, 289] width 230 height 49
paste textarea "hdfffa12r1"
type textarea "B2B rule copied from hdfffa12r1"
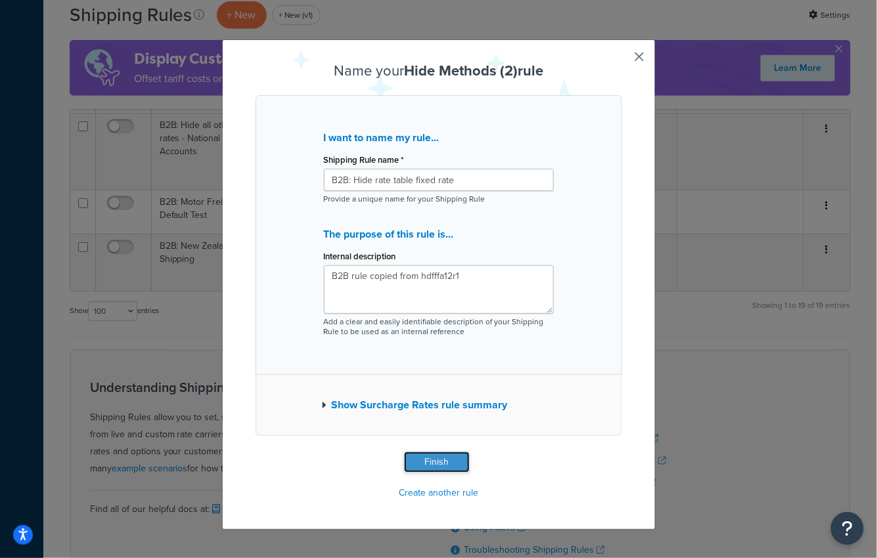
click at [434, 464] on button "Finish" at bounding box center [437, 462] width 66 height 21
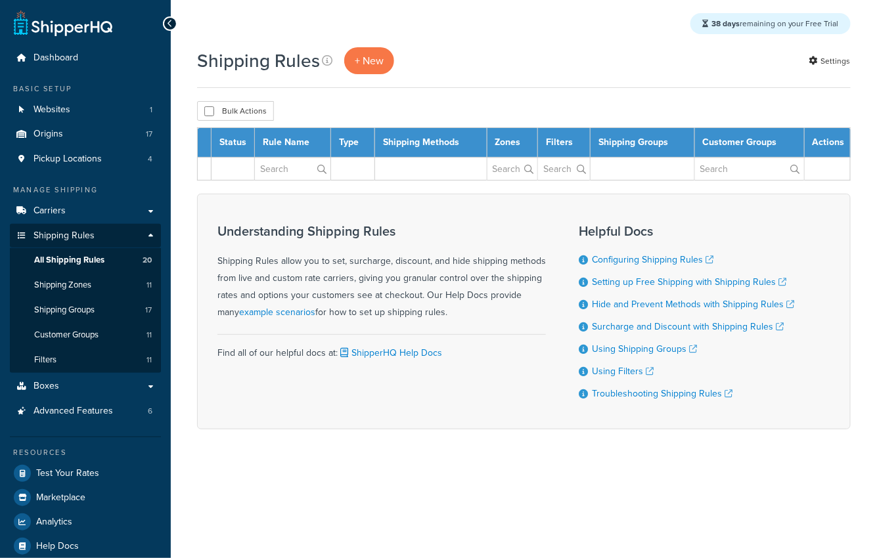
select select "100"
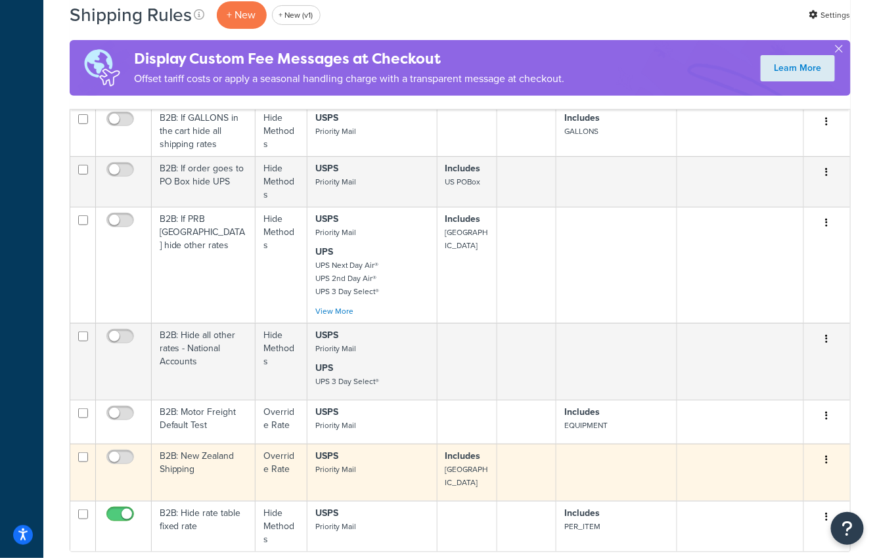
scroll to position [1688, 0]
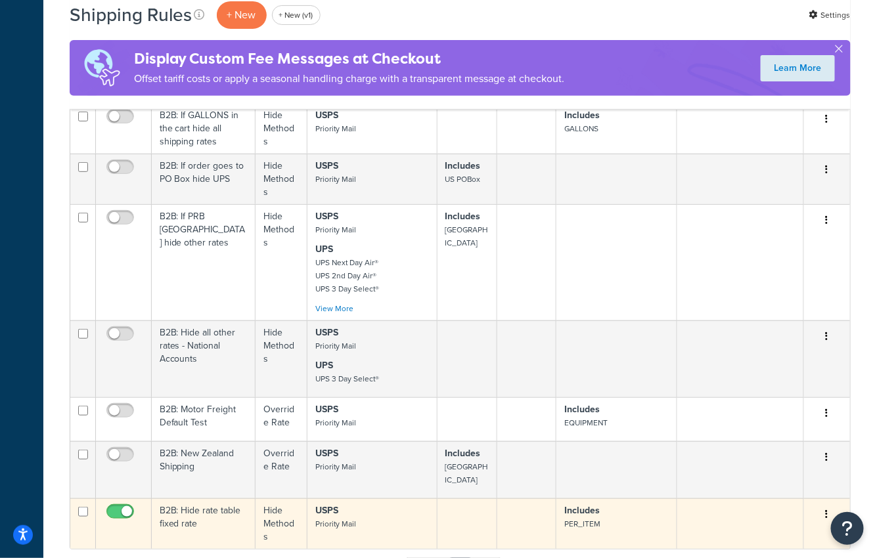
click at [118, 507] on input "checkbox" at bounding box center [122, 515] width 36 height 16
checkbox input "false"
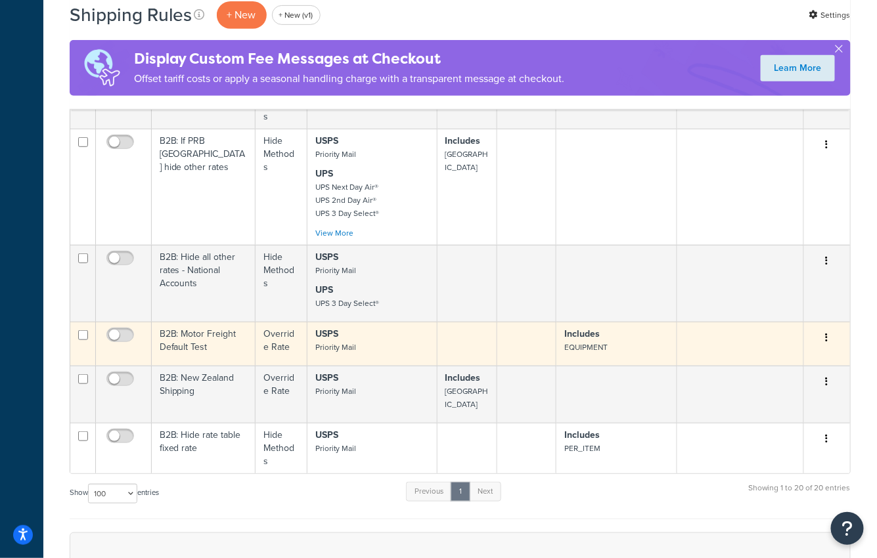
scroll to position [1783, 0]
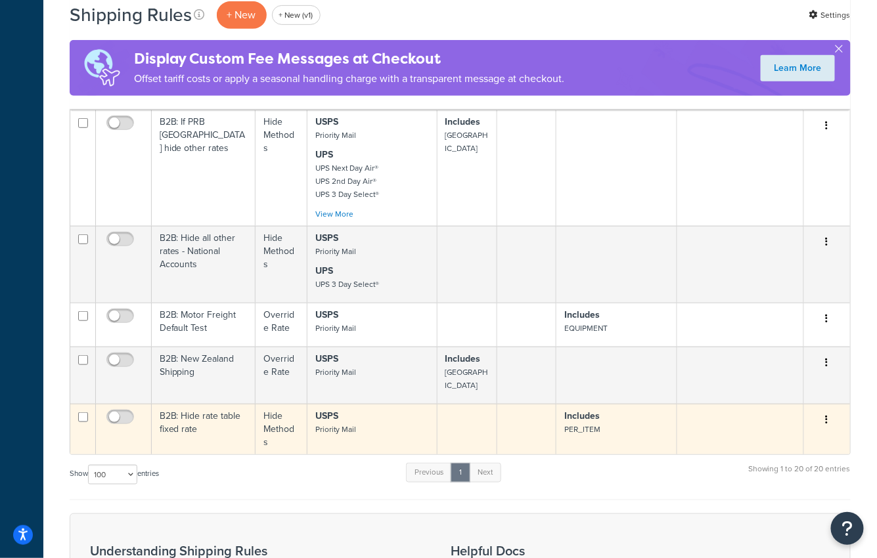
click at [590, 409] on strong "Includes" at bounding box center [581, 416] width 35 height 14
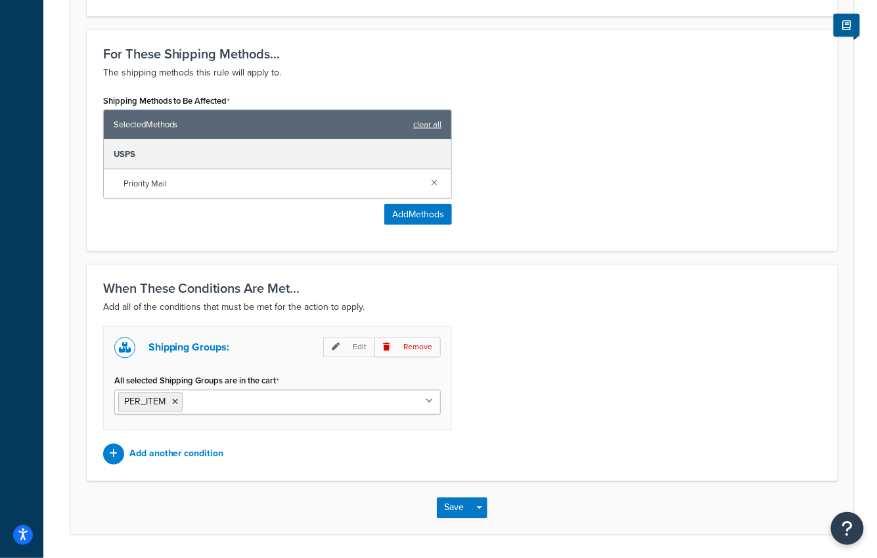
scroll to position [541, 0]
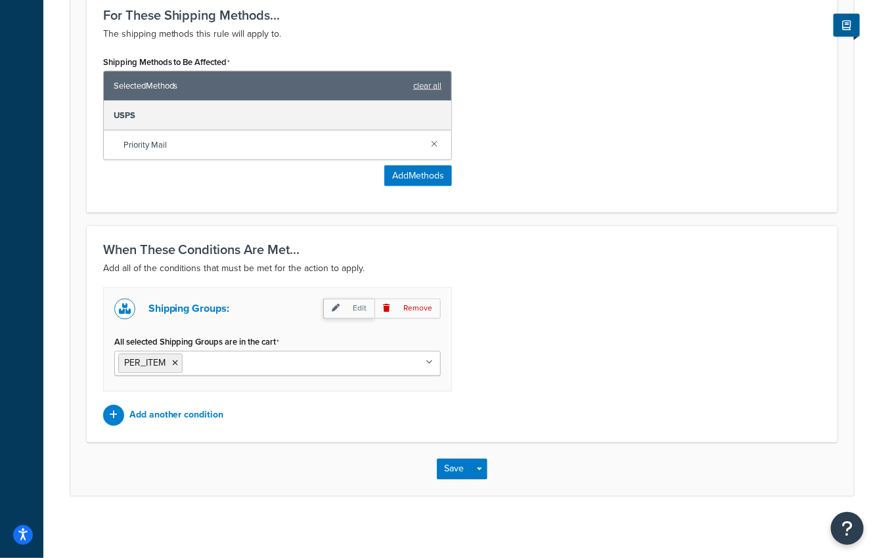
click at [360, 311] on p "Edit" at bounding box center [348, 309] width 51 height 20
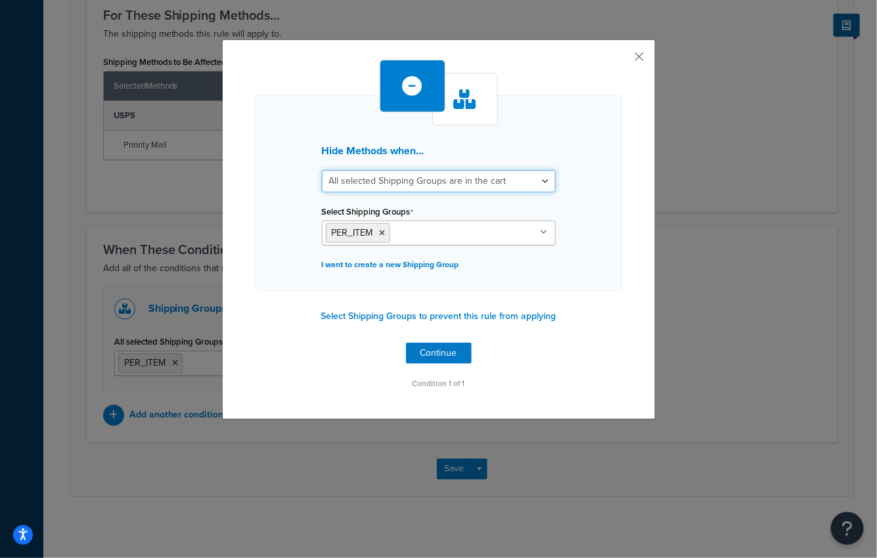
click at [426, 183] on select "All selected Shipping Groups are in the cart Any selected Shipping Groups are i…" at bounding box center [439, 181] width 234 height 22
select select "any"
click at [322, 170] on select "All selected Shipping Groups are in the cart Any selected Shipping Groups are i…" at bounding box center [439, 181] width 234 height 22
click at [436, 344] on button "Continue" at bounding box center [439, 353] width 66 height 21
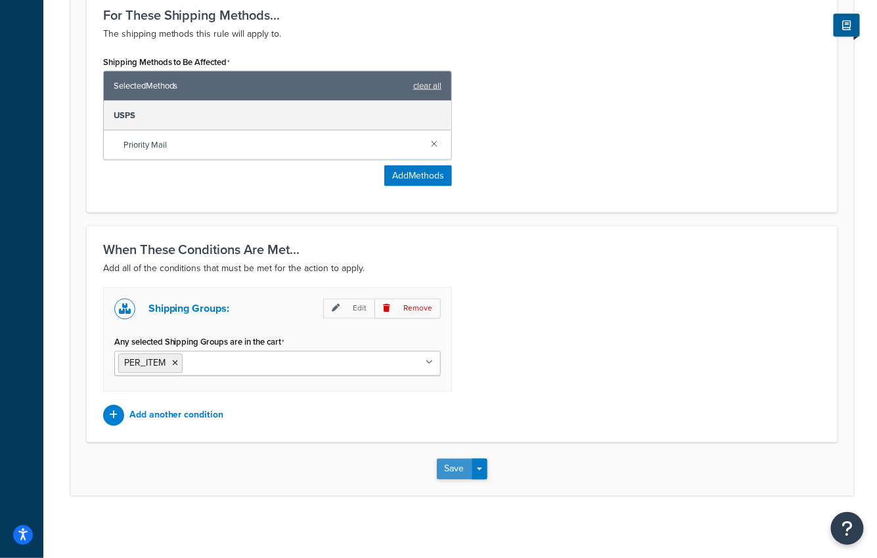
click at [445, 459] on button "Save" at bounding box center [454, 469] width 35 height 21
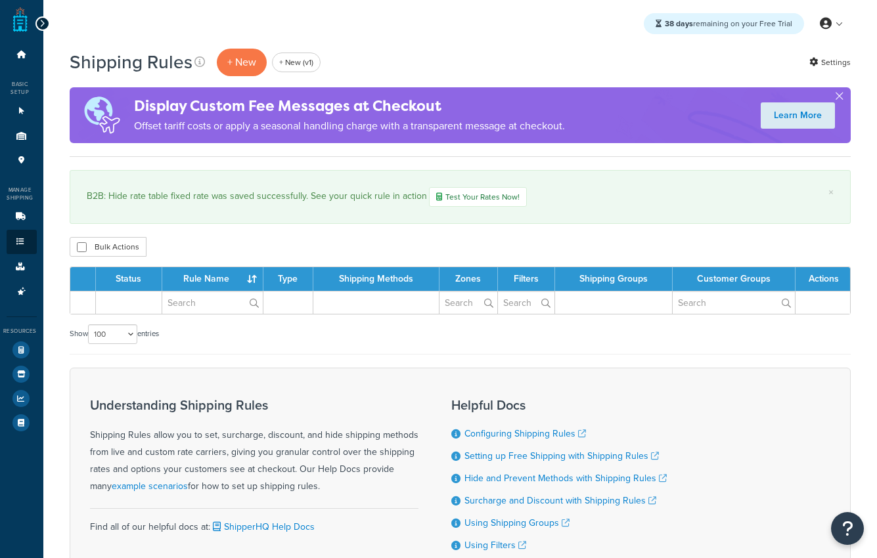
select select "100"
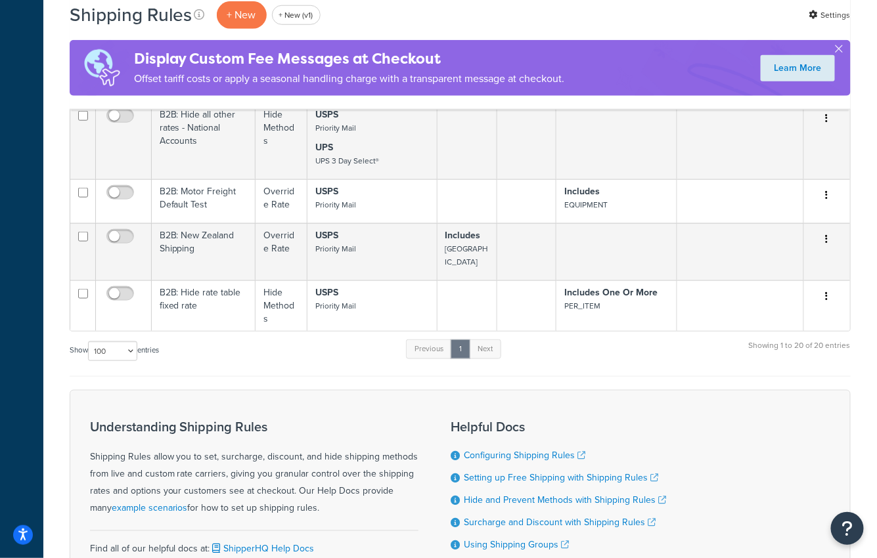
scroll to position [1953, 0]
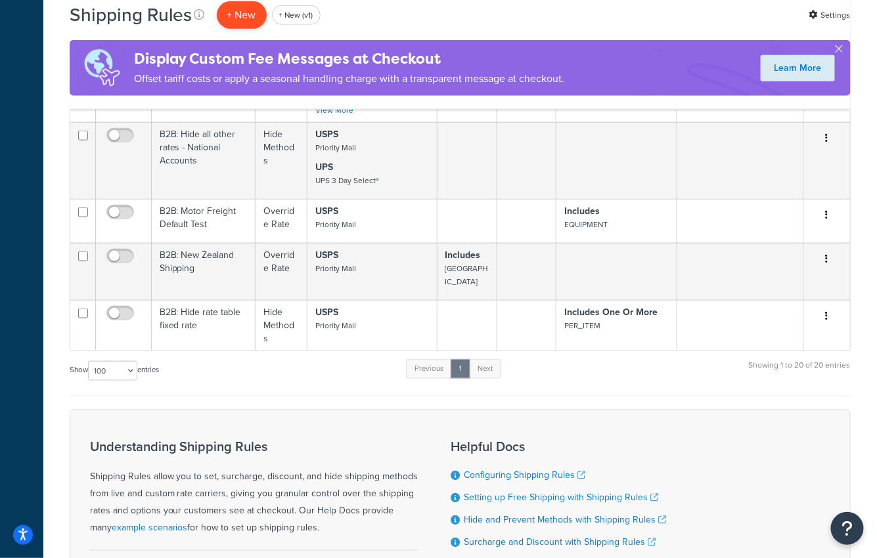
click at [231, 16] on p "+ New" at bounding box center [242, 14] width 50 height 27
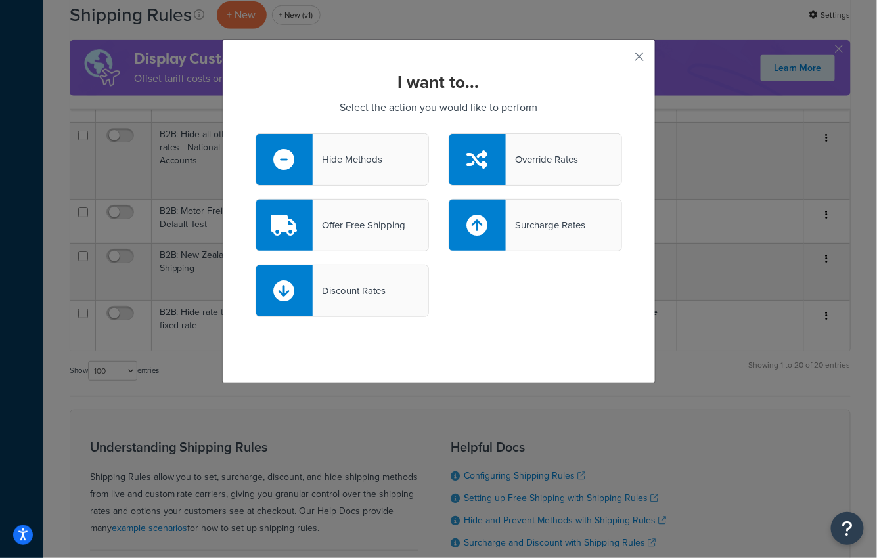
click at [349, 166] on div "Hide Methods" at bounding box center [348, 159] width 70 height 18
click at [0, 0] on input "Hide Methods" at bounding box center [0, 0] width 0 height 0
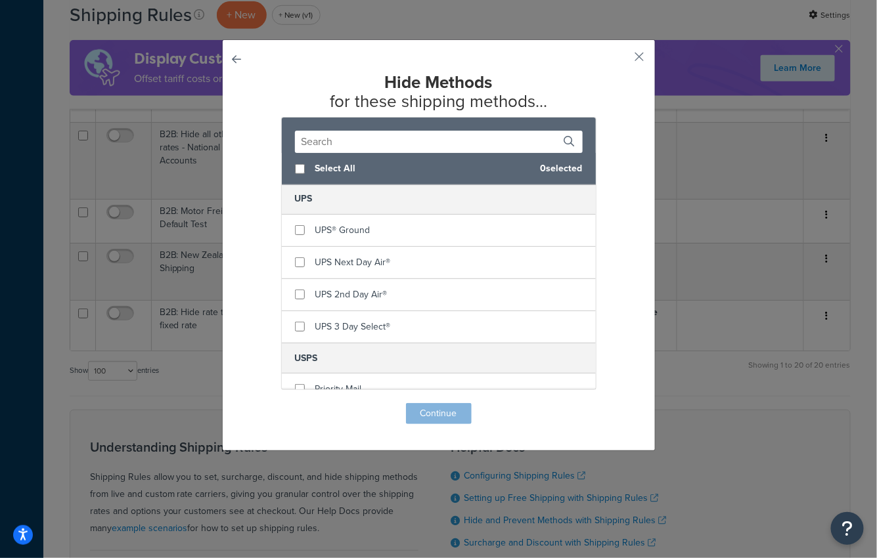
scroll to position [453, 0]
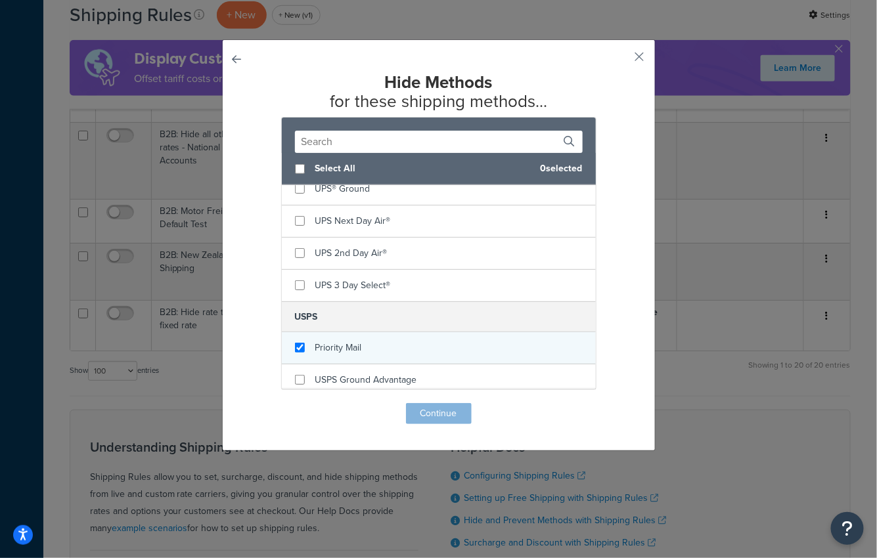
checkbox input "true"
click at [354, 341] on span "Priority Mail" at bounding box center [338, 348] width 47 height 14
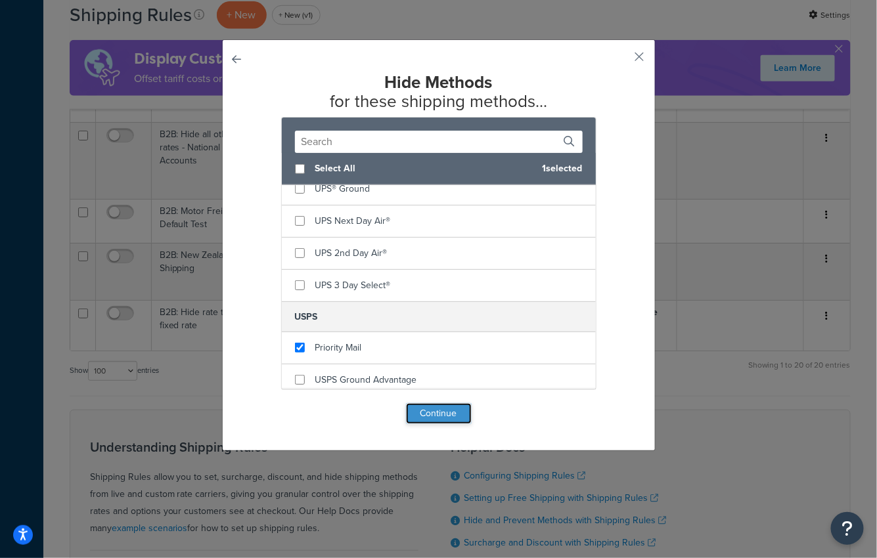
click at [427, 414] on button "Continue" at bounding box center [439, 413] width 66 height 21
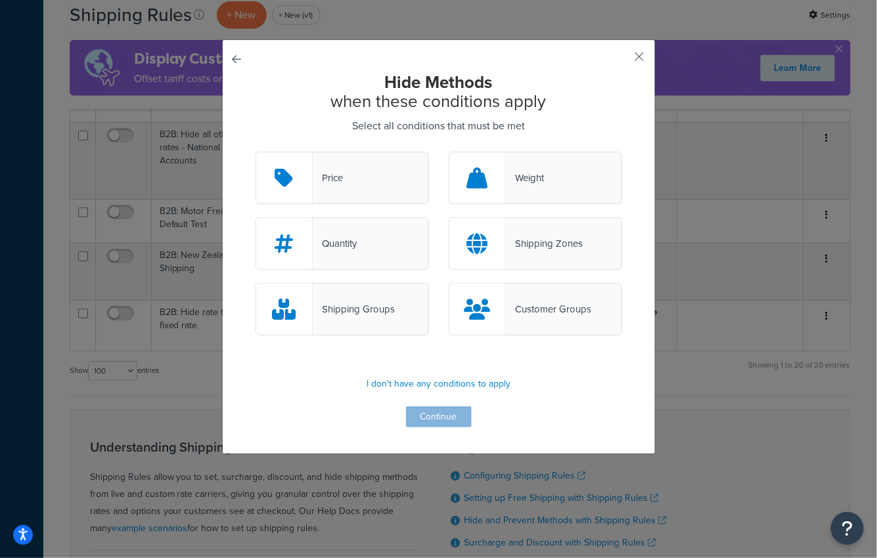
click at [393, 300] on div "Shipping Groups" at bounding box center [342, 309] width 173 height 53
click at [0, 0] on input "Shipping Groups" at bounding box center [0, 0] width 0 height 0
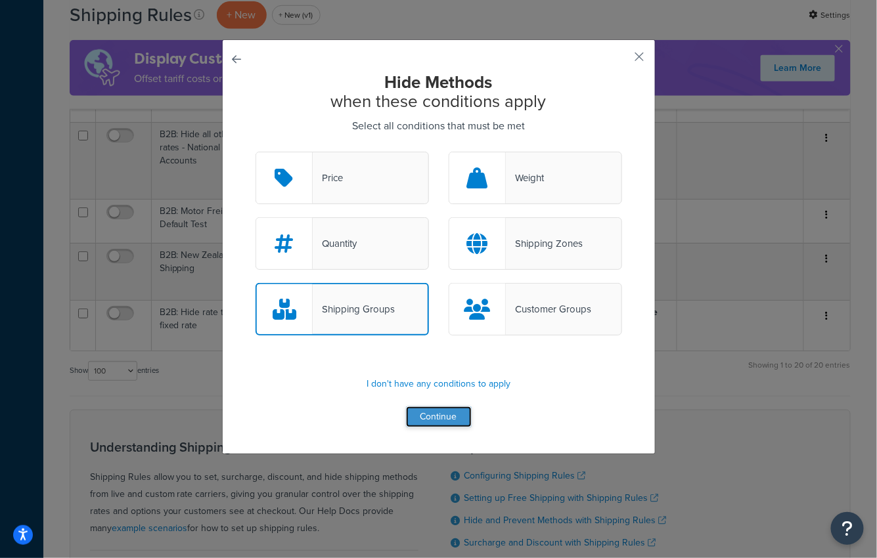
click at [435, 418] on button "Continue" at bounding box center [439, 417] width 66 height 21
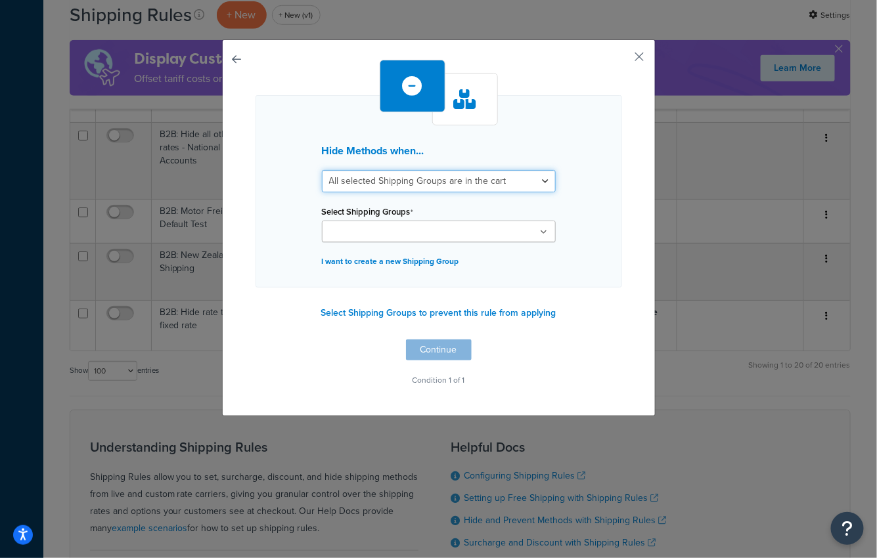
click at [414, 183] on select "All selected Shipping Groups are in the cart Any selected Shipping Groups are i…" at bounding box center [439, 181] width 234 height 22
click at [391, 315] on button "Select Shipping Groups to prevent this rule from applying" at bounding box center [438, 313] width 243 height 20
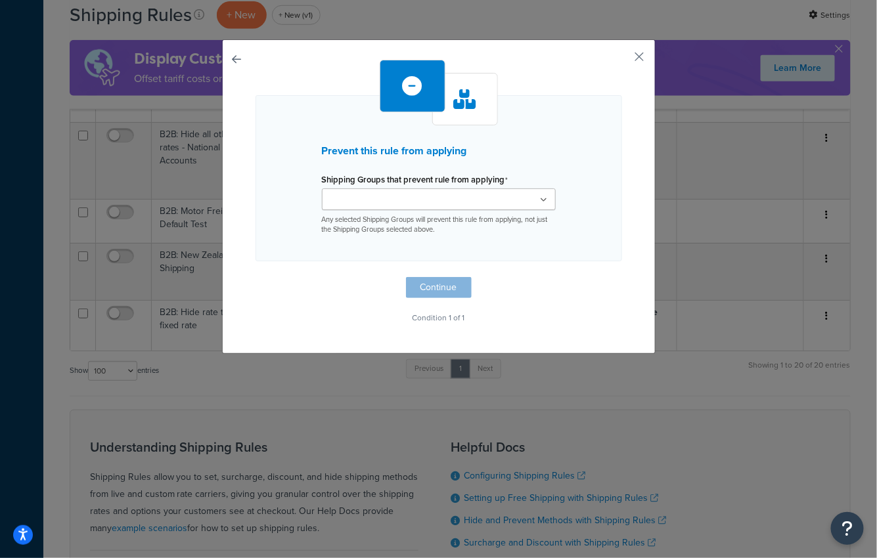
click at [403, 195] on input "Shipping Groups that prevent rule from applying" at bounding box center [384, 200] width 116 height 14
type input "per"
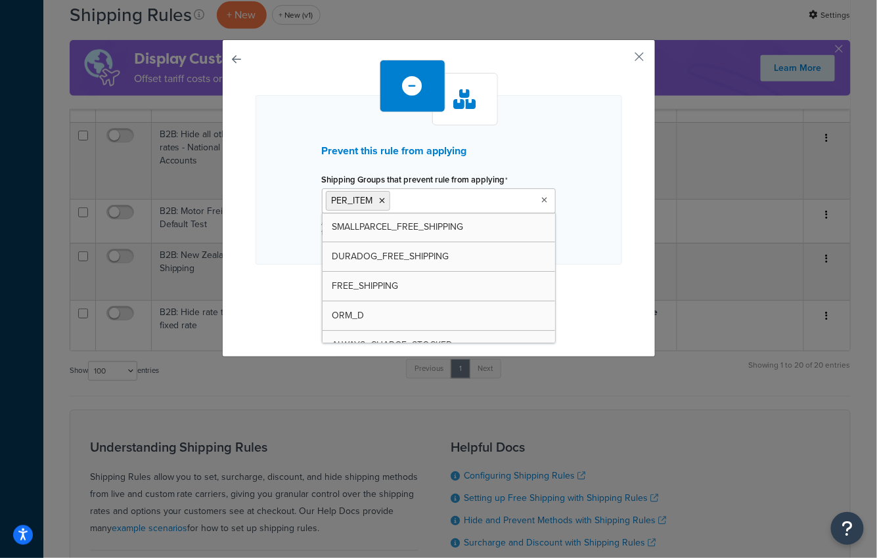
click at [244, 288] on div "Prevent this rule from applying Shipping Groups that prevent rule from applying…" at bounding box center [438, 198] width 433 height 318
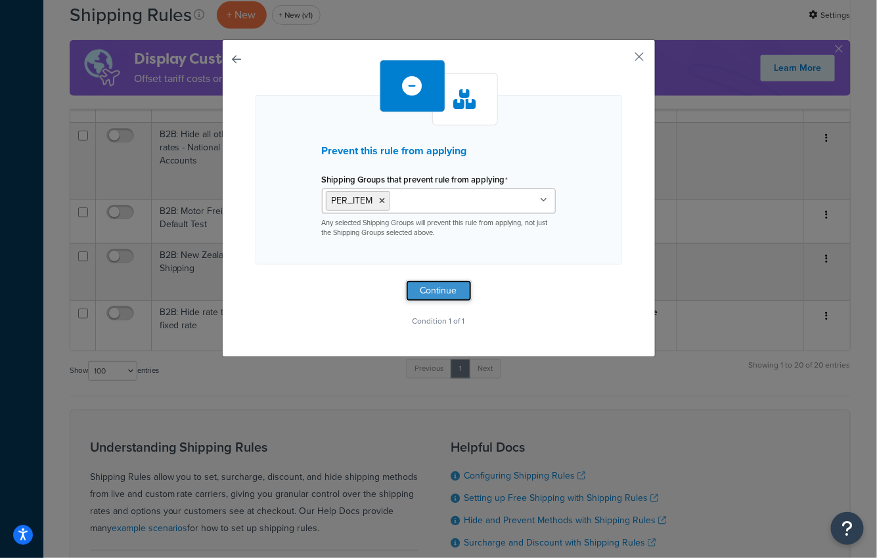
click at [437, 286] on button "Continue" at bounding box center [439, 290] width 66 height 21
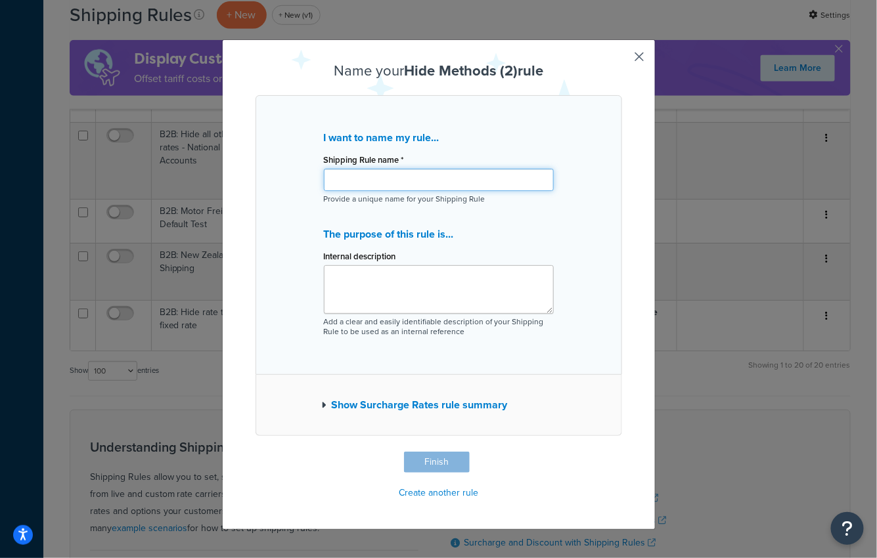
click at [416, 185] on input "Shipping Rule name *" at bounding box center [439, 180] width 230 height 22
paste input "Hide Flat Rate, Flat Not In Cart"
type input "B2B: Hide Flat Rate, Flat Not In Cart"
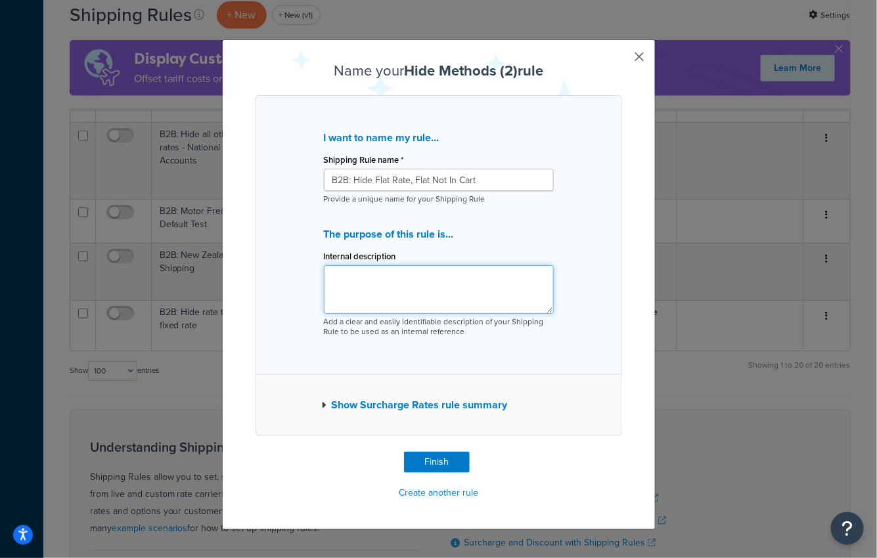
click at [396, 272] on textarea "Internal description" at bounding box center [439, 289] width 230 height 49
paste textarea "hdfffa12r1"
type textarea "B2B Rule copied from hdfffa12r1"
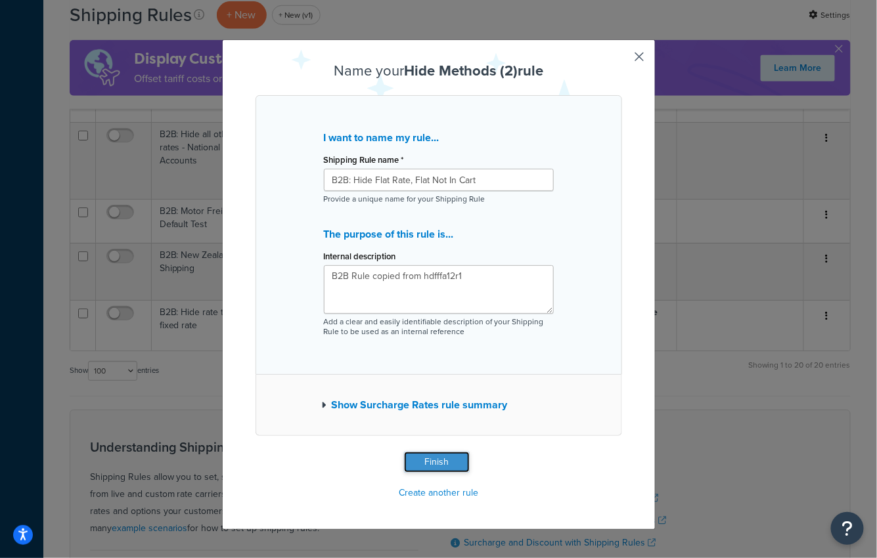
click at [441, 460] on button "Finish" at bounding box center [437, 462] width 66 height 21
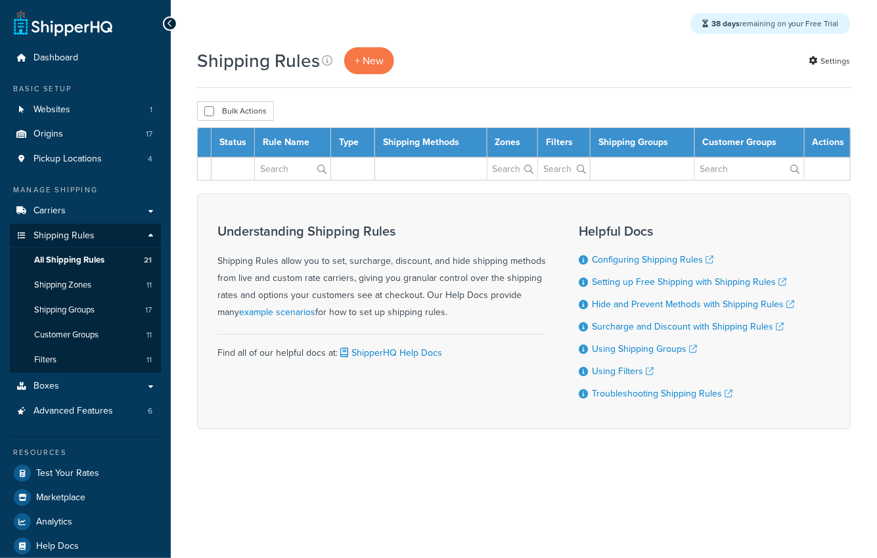
select select "100"
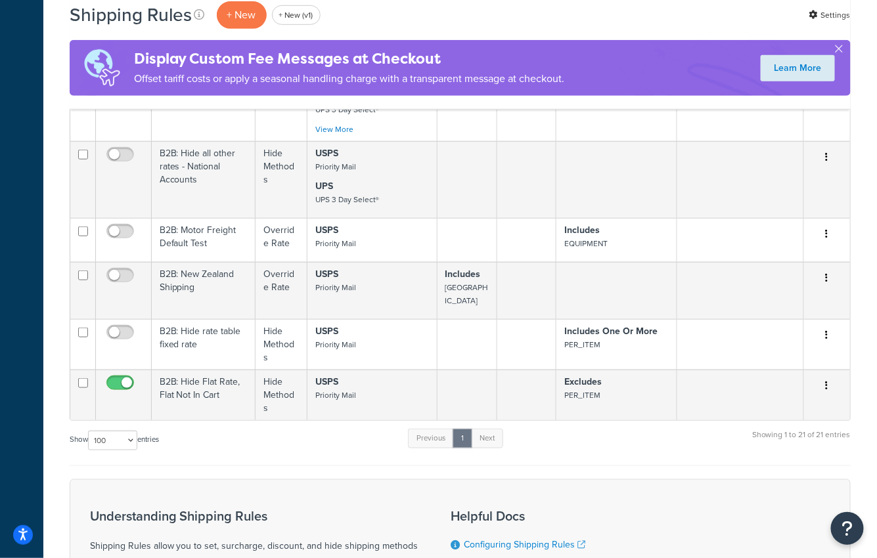
scroll to position [2066, 0]
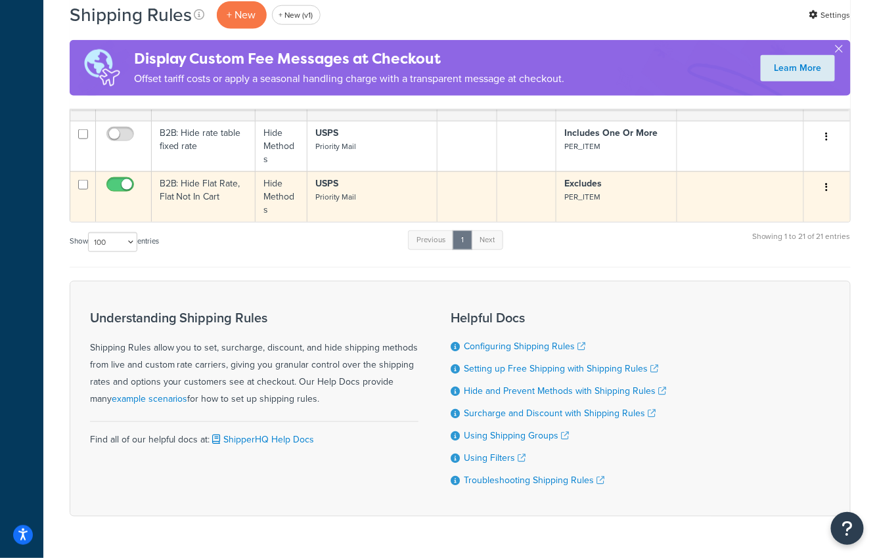
click at [109, 180] on input "checkbox" at bounding box center [122, 188] width 36 height 16
checkbox input "false"
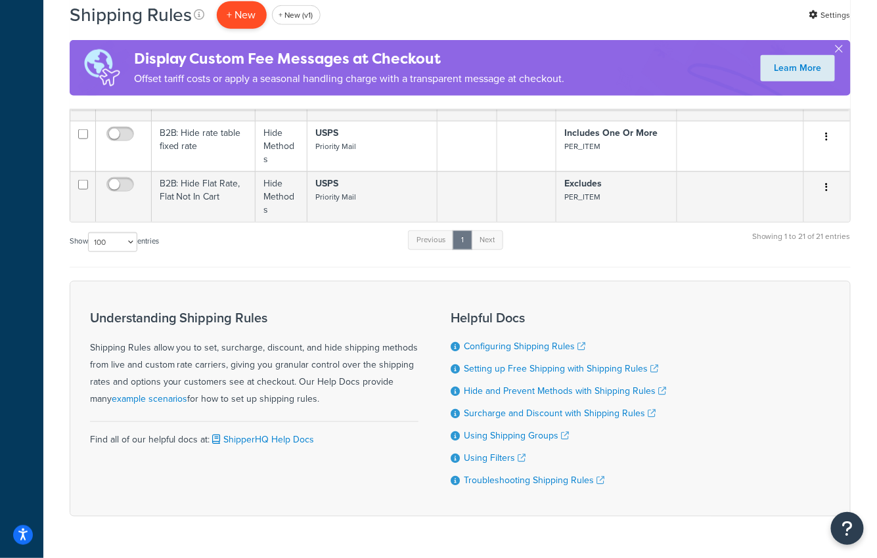
click at [234, 20] on p "+ New" at bounding box center [242, 14] width 50 height 27
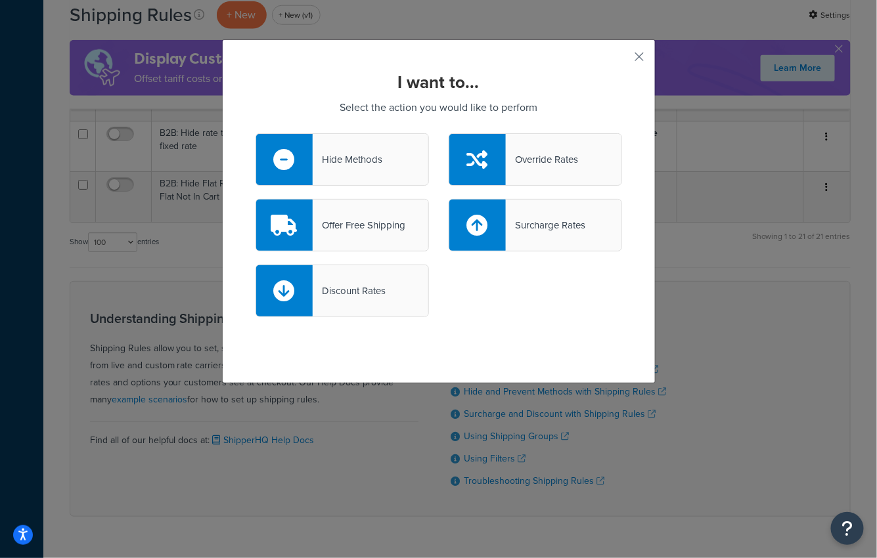
click at [293, 166] on icon at bounding box center [283, 159] width 21 height 21
click at [0, 0] on input "Hide Methods" at bounding box center [0, 0] width 0 height 0
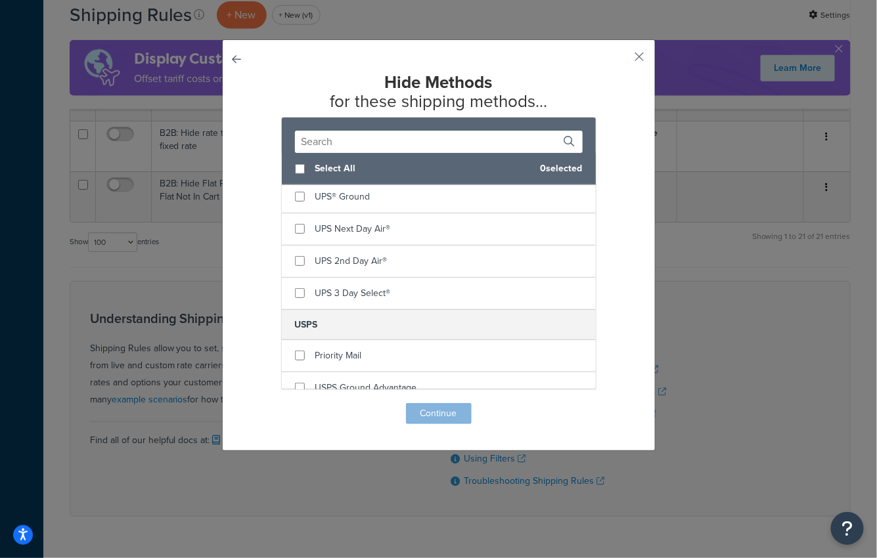
scroll to position [453, 0]
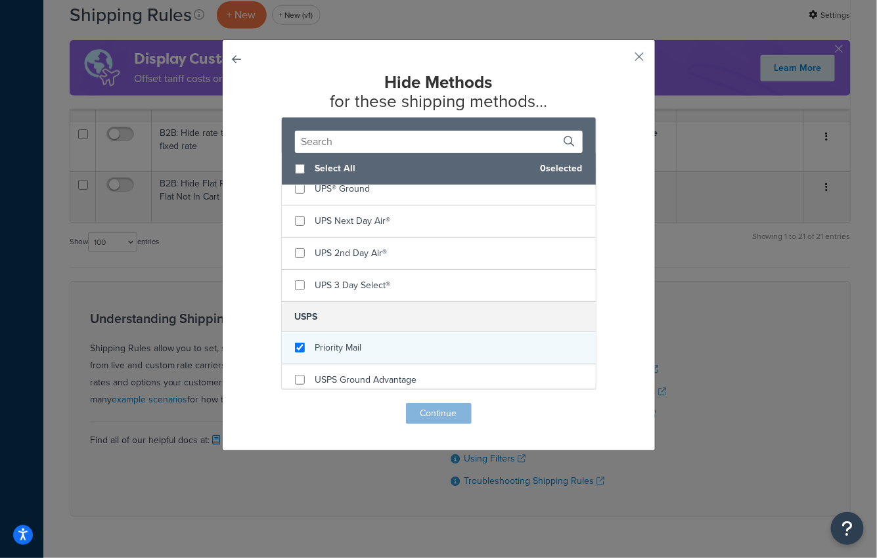
checkbox input "true"
click at [322, 341] on span "Priority Mail" at bounding box center [338, 348] width 47 height 14
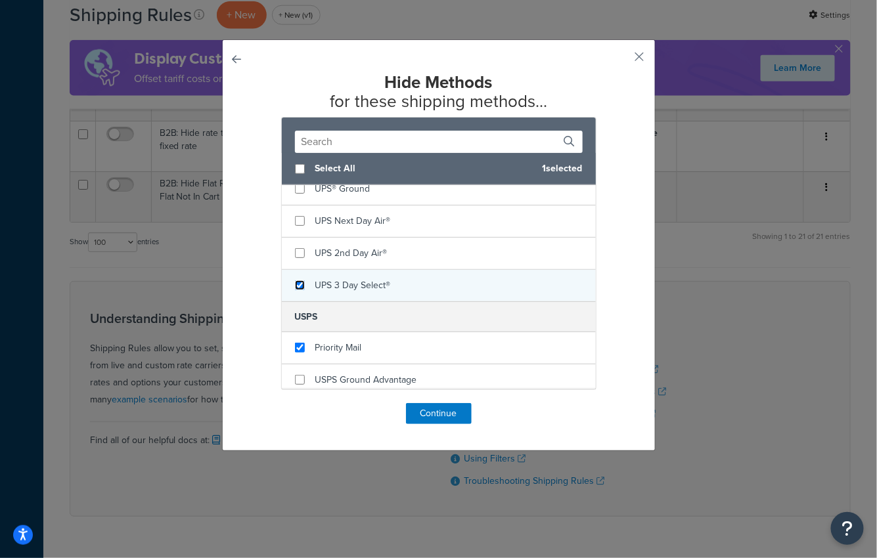
click at [300, 280] on input "checkbox" at bounding box center [300, 285] width 10 height 10
checkbox input "true"
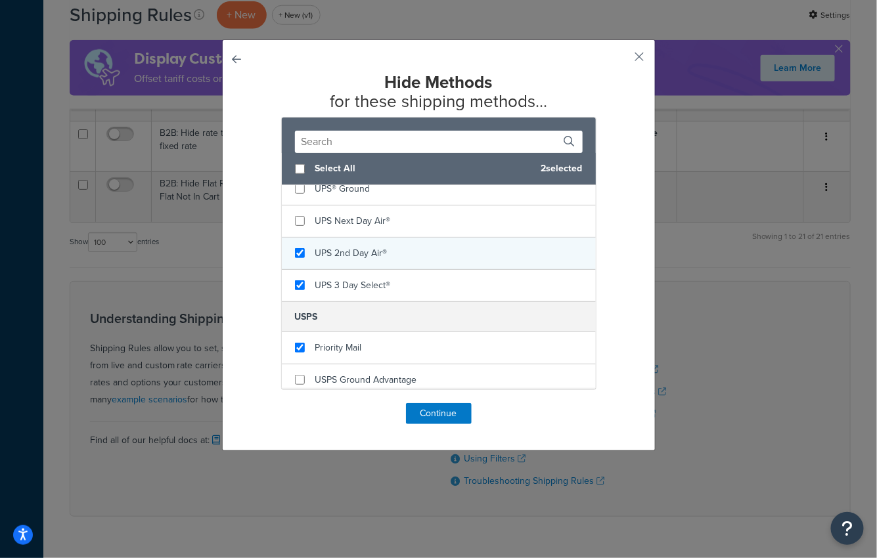
checkbox input "true"
click at [298, 256] on div "UPS 2nd Day Air®" at bounding box center [439, 254] width 314 height 32
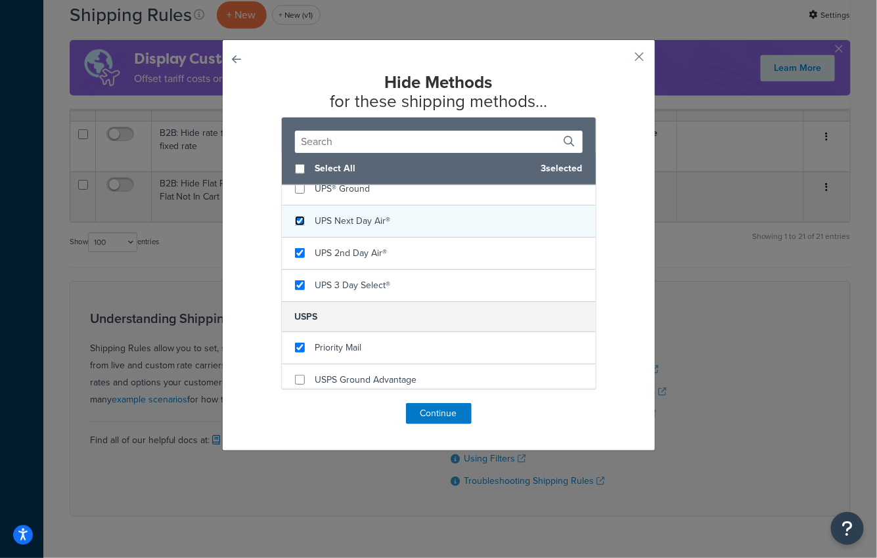
click at [295, 217] on input "checkbox" at bounding box center [300, 221] width 10 height 10
checkbox input "true"
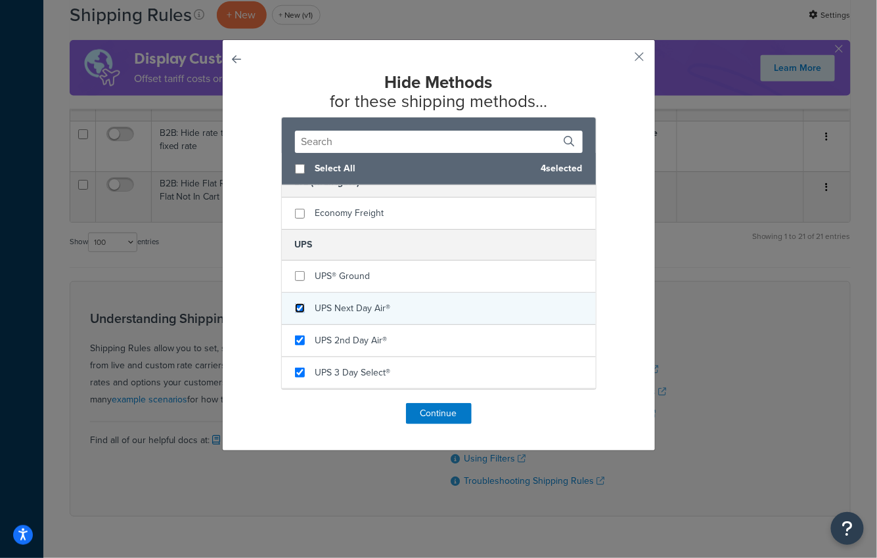
scroll to position [363, 0]
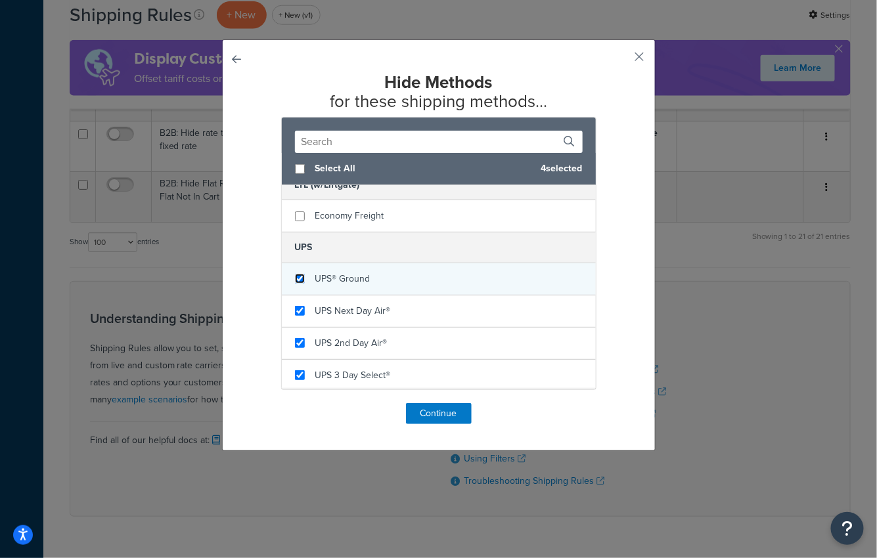
click at [295, 277] on input "checkbox" at bounding box center [300, 279] width 10 height 10
checkbox input "true"
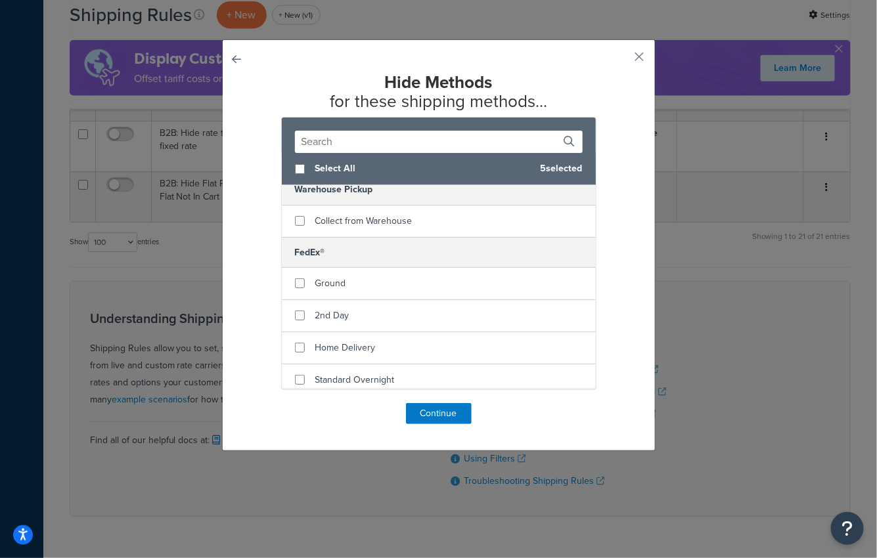
scroll to position [0, 0]
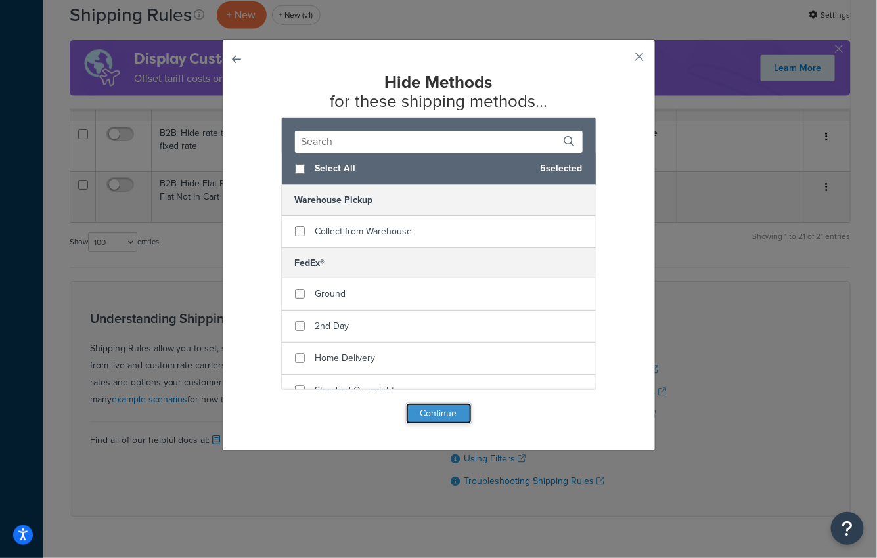
click at [428, 411] on button "Continue" at bounding box center [439, 413] width 66 height 21
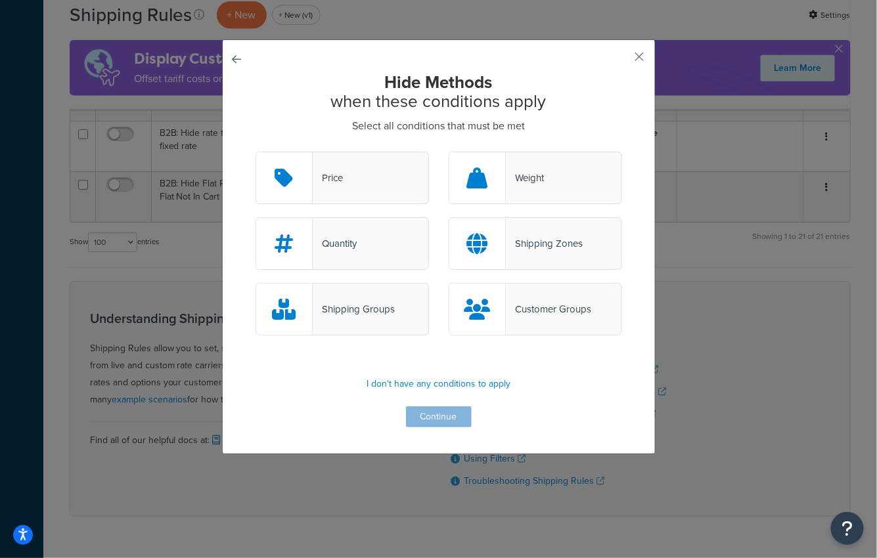
click at [537, 310] on div "Customer Groups" at bounding box center [548, 309] width 85 height 18
click at [0, 0] on input "Customer Groups" at bounding box center [0, 0] width 0 height 0
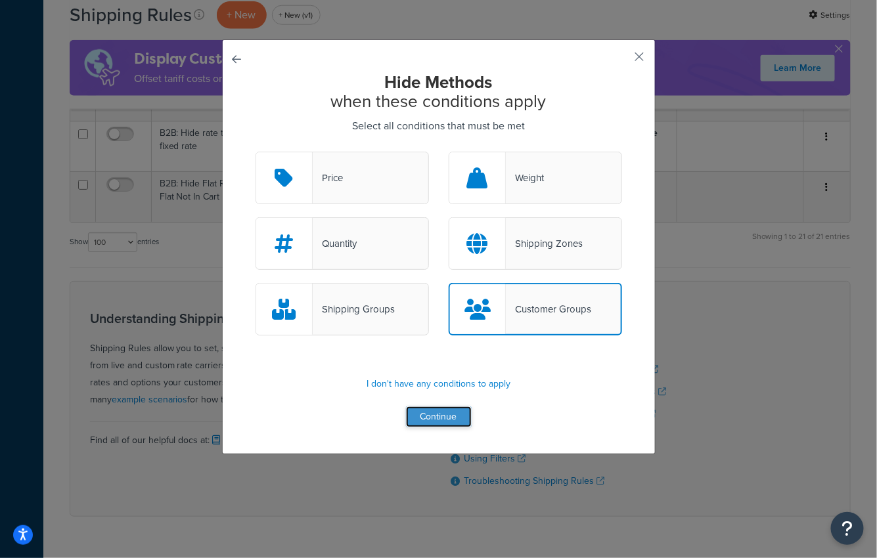
click at [440, 415] on button "Continue" at bounding box center [439, 417] width 66 height 21
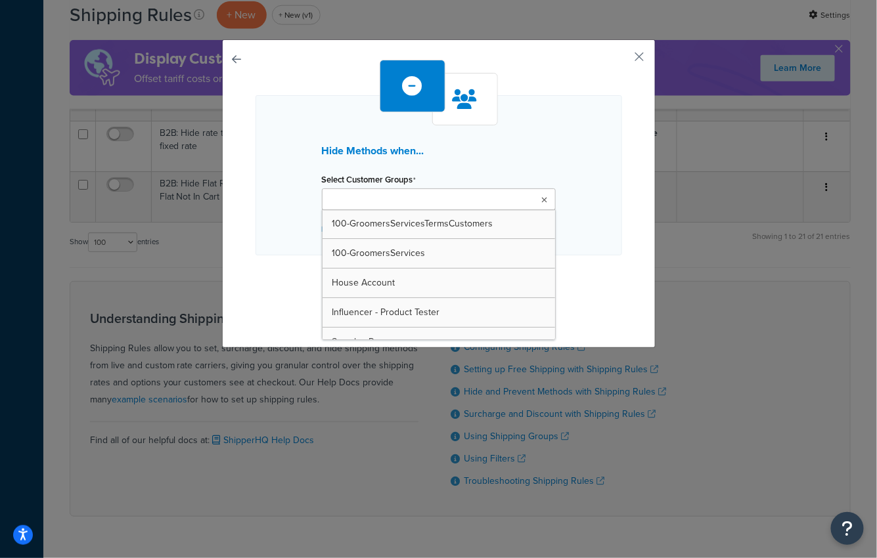
click at [440, 198] on ul at bounding box center [439, 200] width 234 height 22
type input "ps"
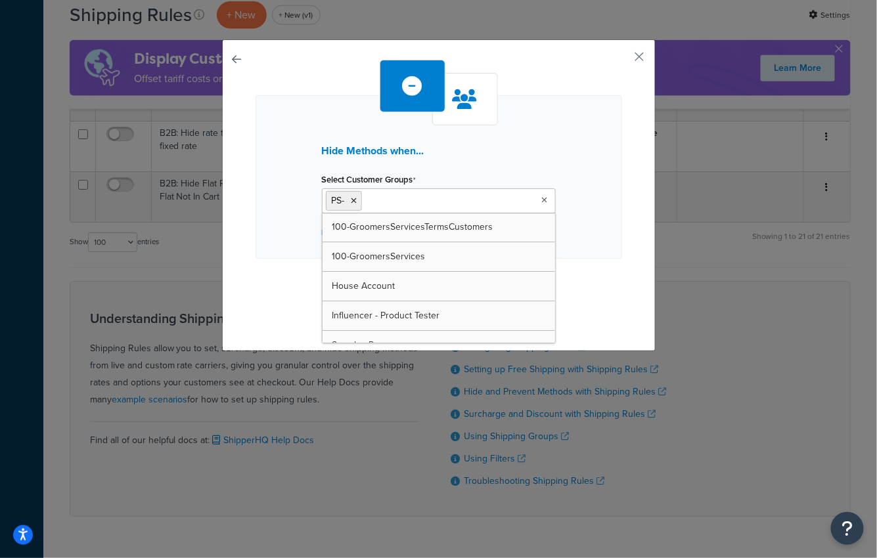
click at [272, 290] on div "Hide Methods when... Select Customer Groups PS- 100-GroomersServicesTermsCustom…" at bounding box center [439, 192] width 367 height 265
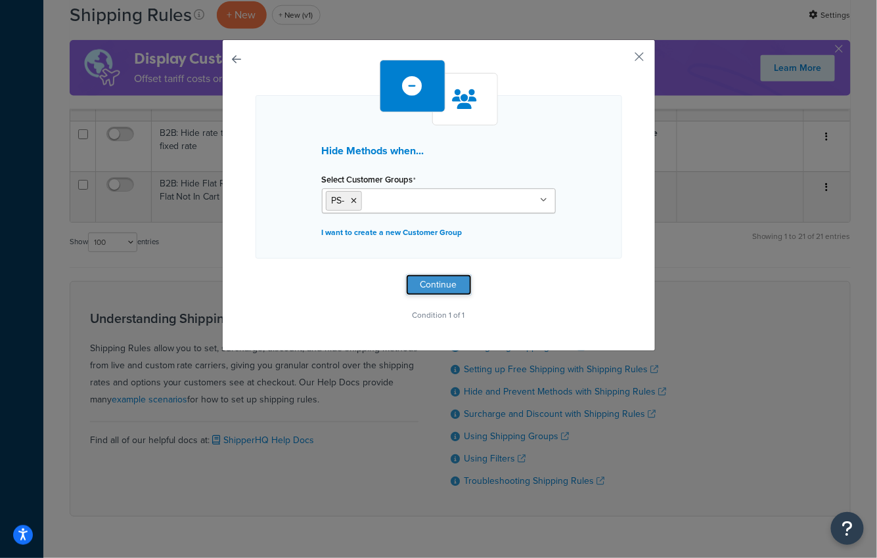
click at [433, 284] on button "Continue" at bounding box center [439, 285] width 66 height 21
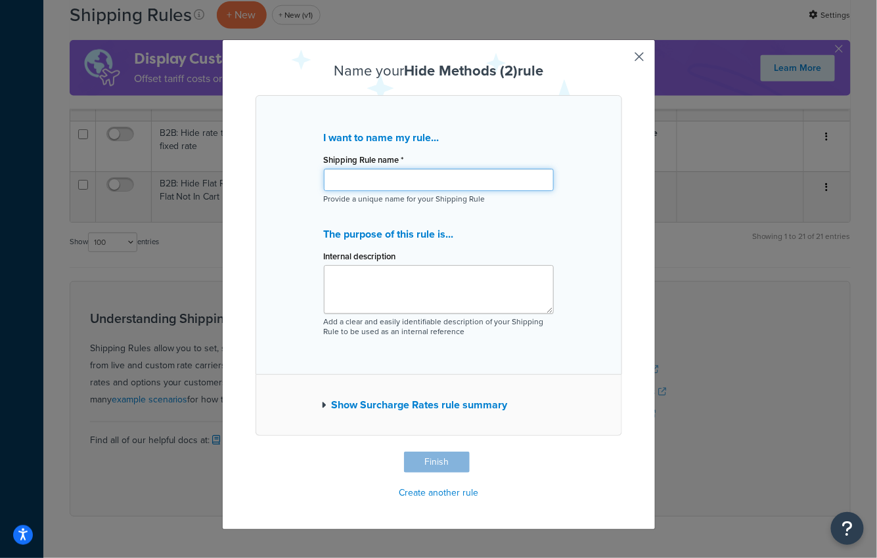
click at [430, 175] on input "Shipping Rule name *" at bounding box center [439, 180] width 230 height 22
paste input "Hide Methods"
type input "B2B: Hide Methods"
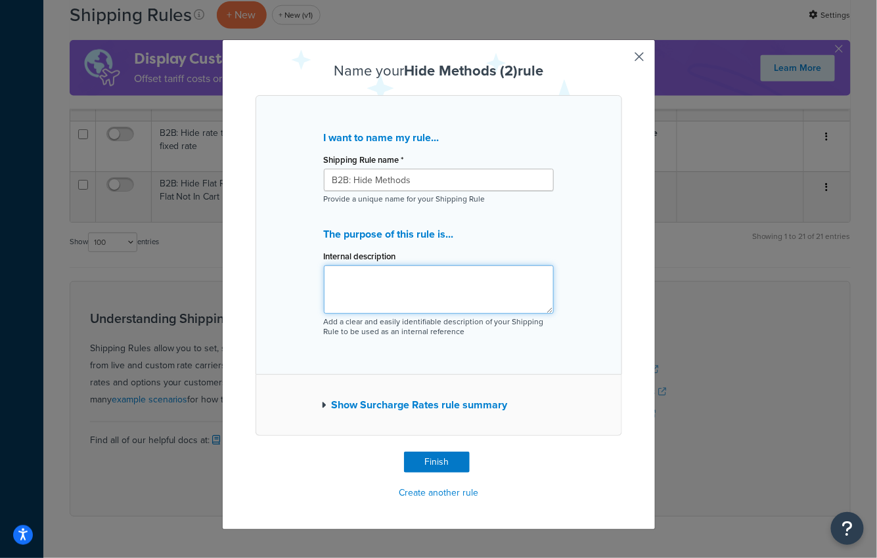
click at [372, 277] on textarea "Internal description" at bounding box center [439, 289] width 230 height 49
paste textarea "hdfffa12r1"
type textarea "B2B Rule copied from hdfffa12r1"
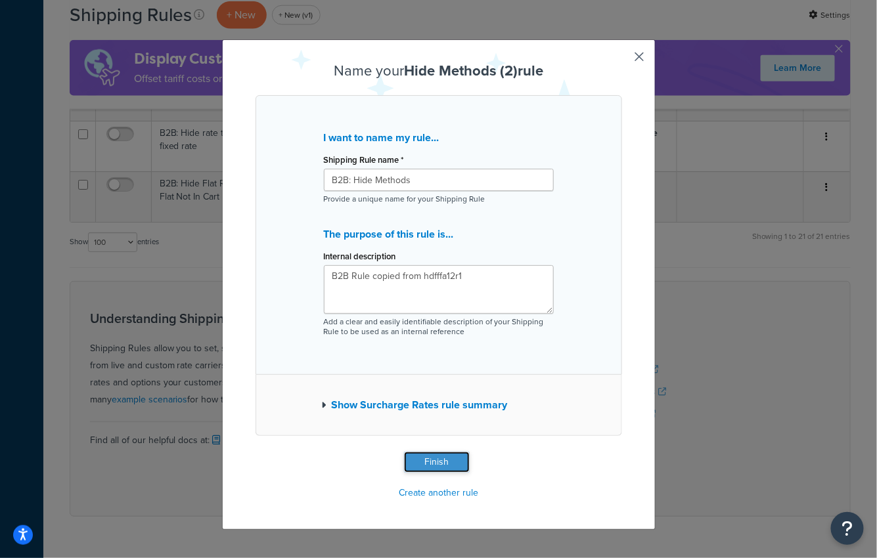
click at [431, 457] on button "Finish" at bounding box center [437, 462] width 66 height 21
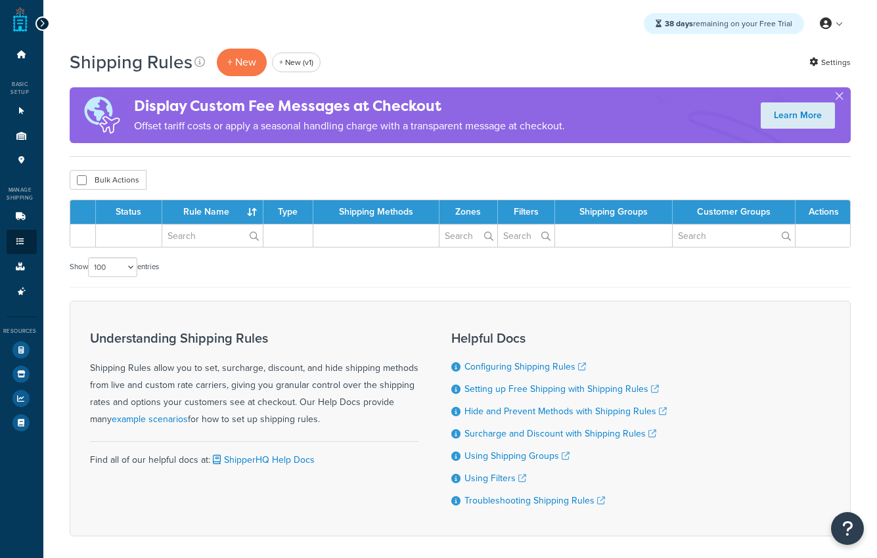
select select "100"
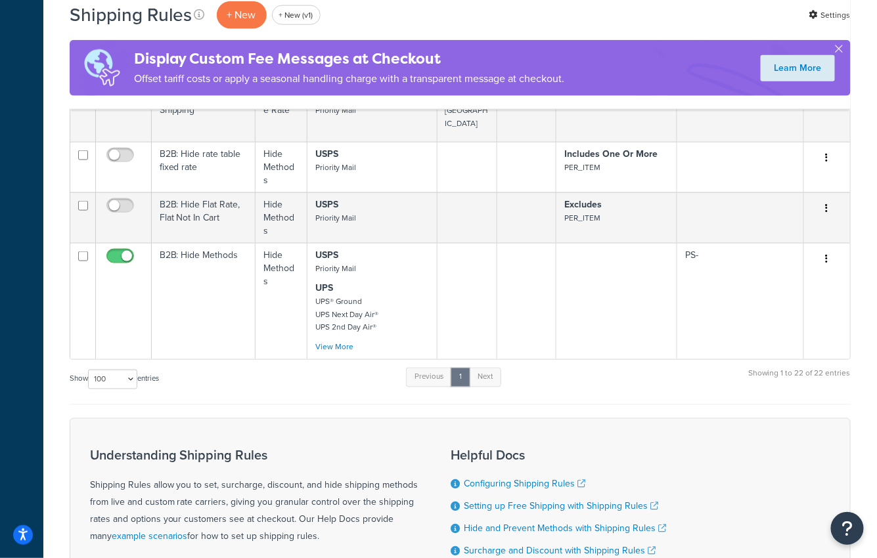
scroll to position [2028, 0]
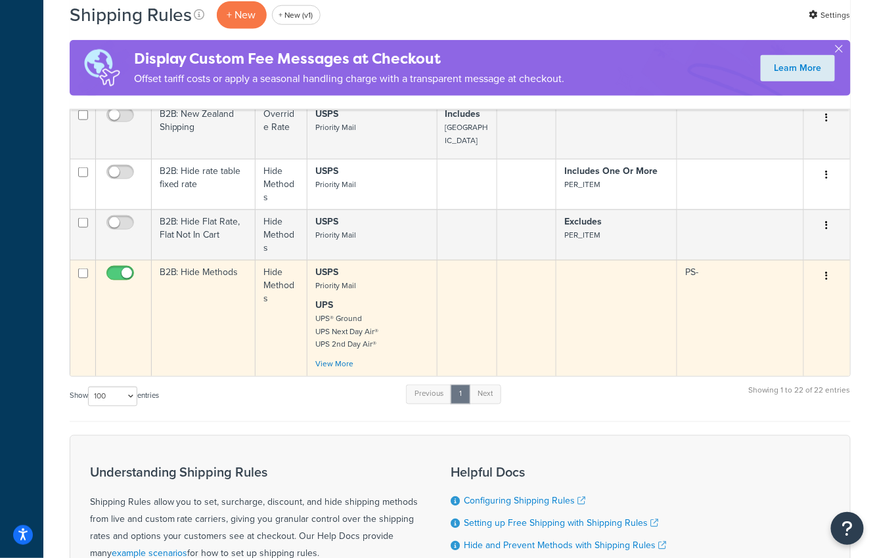
click at [114, 269] on input "checkbox" at bounding box center [122, 277] width 36 height 16
checkbox input "false"
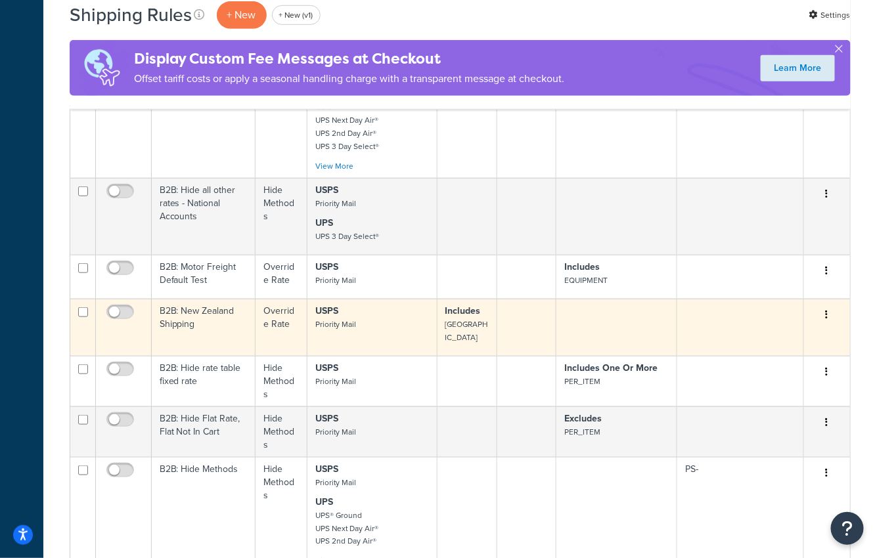
scroll to position [1850, 0]
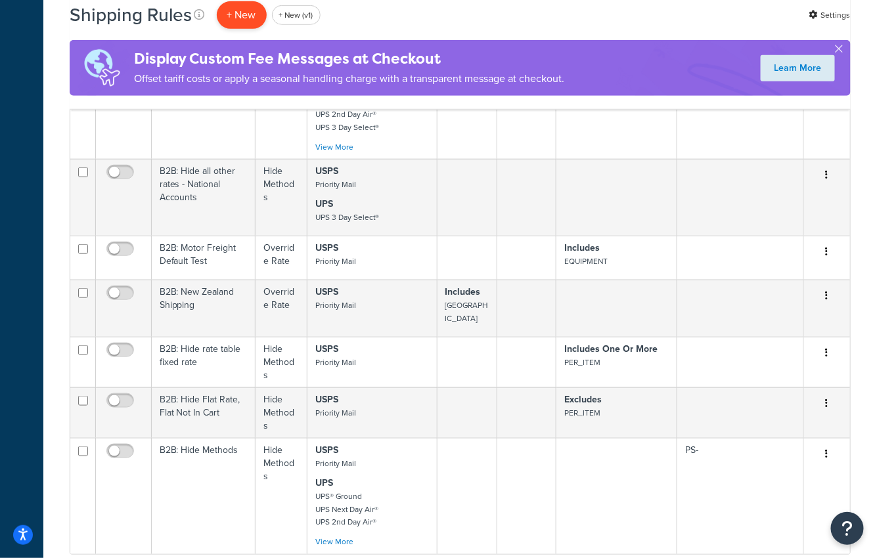
click at [241, 18] on p "+ New" at bounding box center [242, 14] width 50 height 27
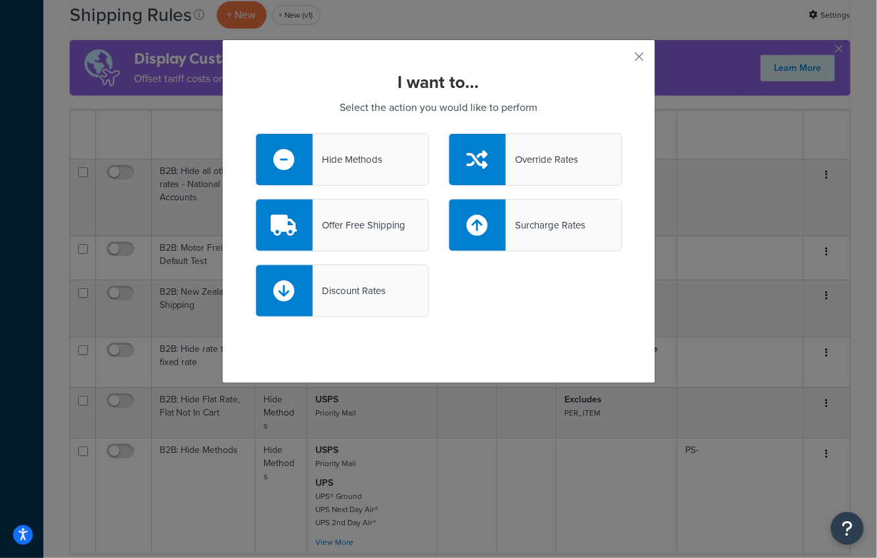
click at [305, 152] on div at bounding box center [284, 159] width 56 height 51
click at [0, 0] on input "Hide Methods" at bounding box center [0, 0] width 0 height 0
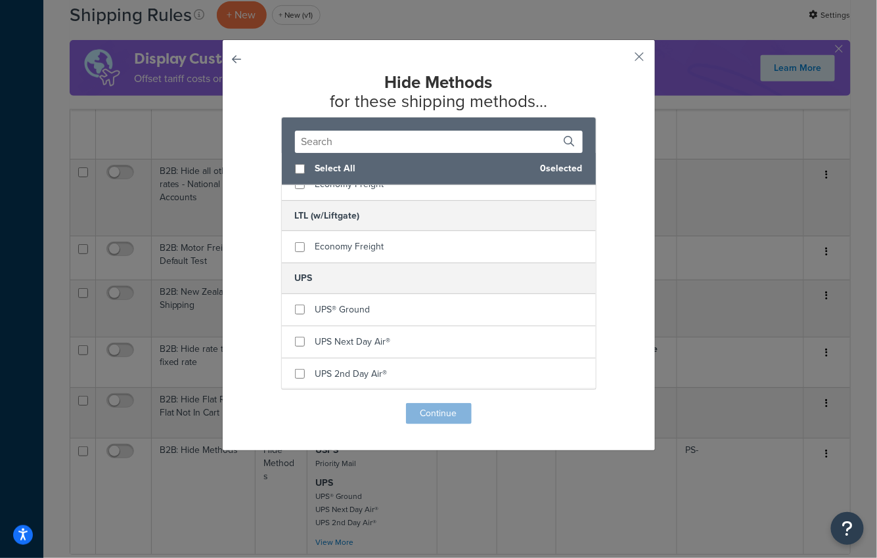
scroll to position [334, 0]
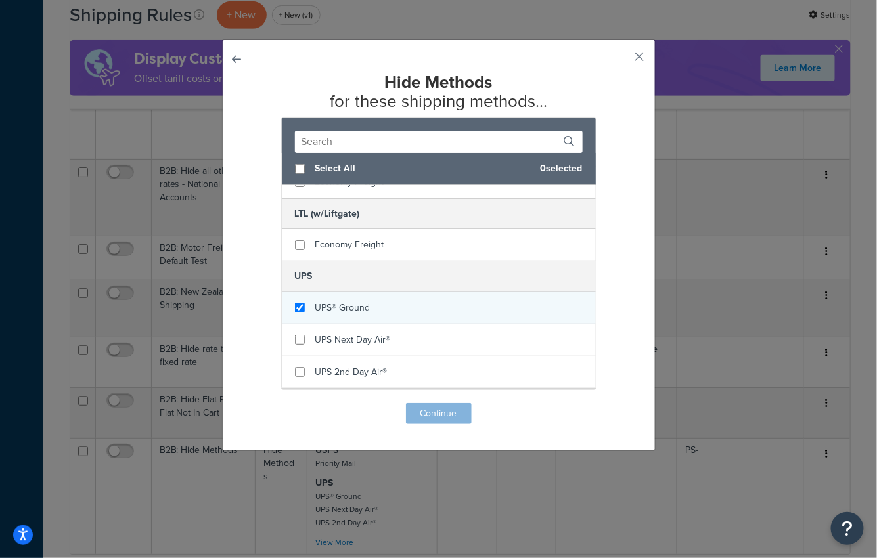
checkbox input "true"
click at [339, 308] on span "UPS® Ground" at bounding box center [342, 308] width 55 height 14
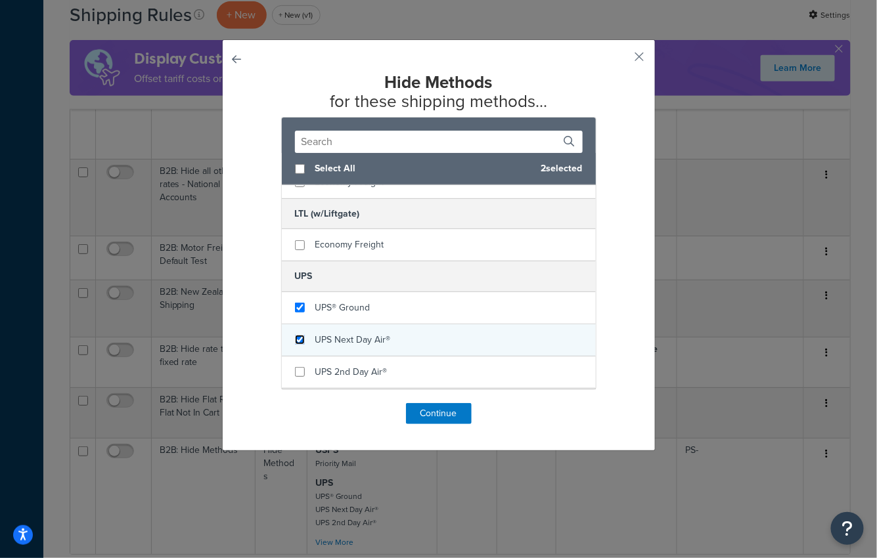
click at [301, 335] on input "checkbox" at bounding box center [300, 340] width 10 height 10
checkbox input "true"
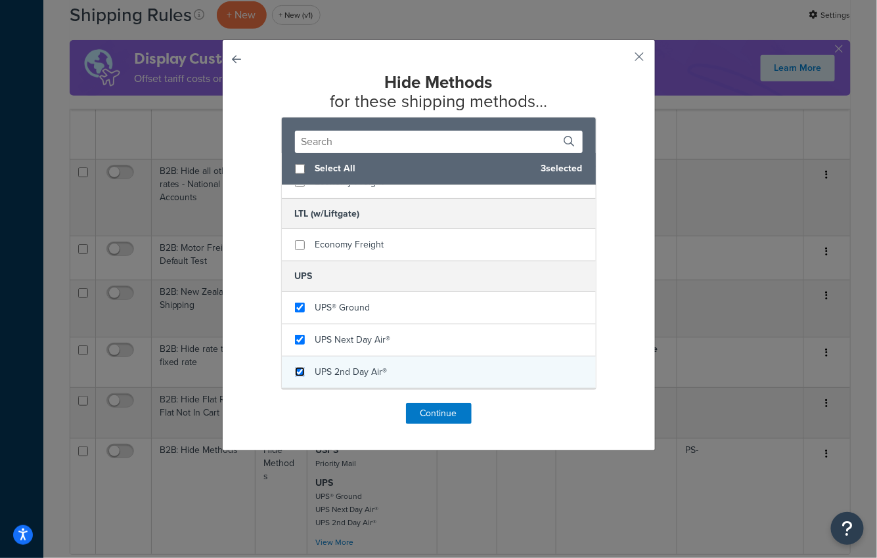
click at [300, 368] on input "checkbox" at bounding box center [300, 372] width 10 height 10
checkbox input "true"
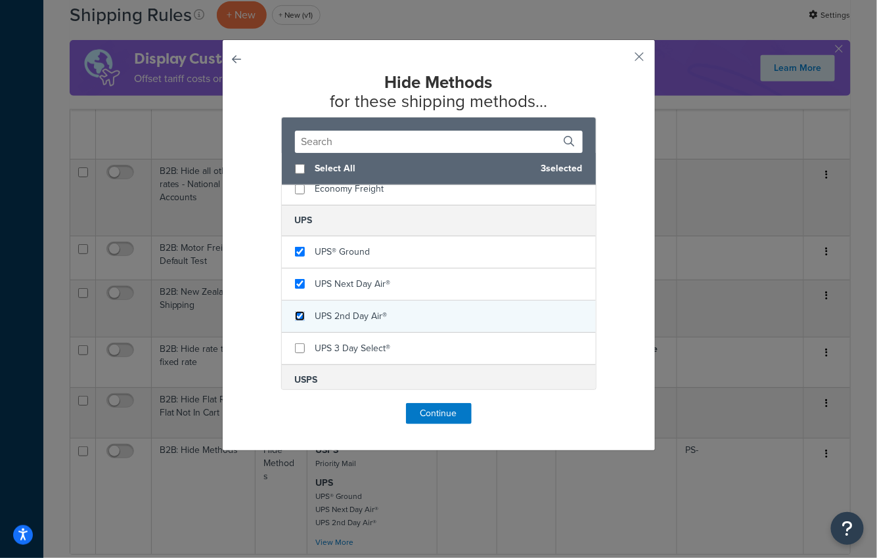
scroll to position [403, 0]
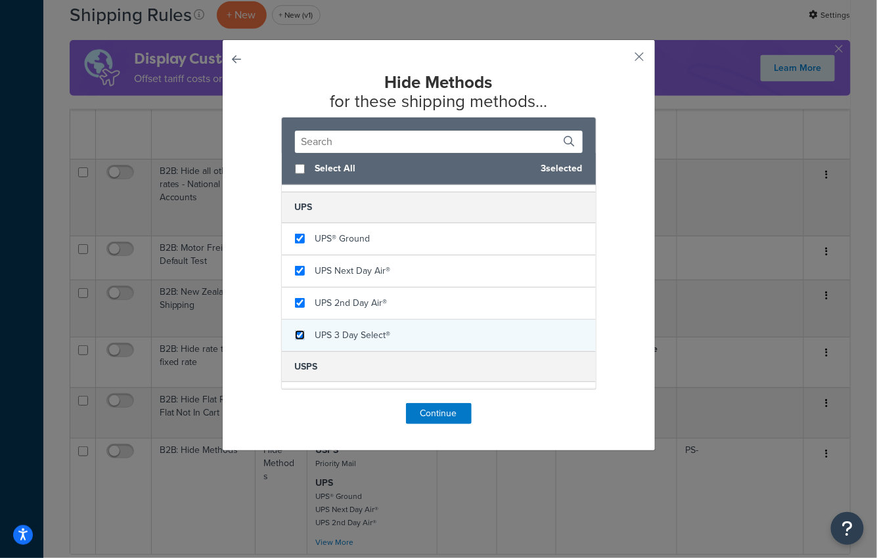
click at [303, 332] on input "checkbox" at bounding box center [300, 335] width 10 height 10
checkbox input "true"
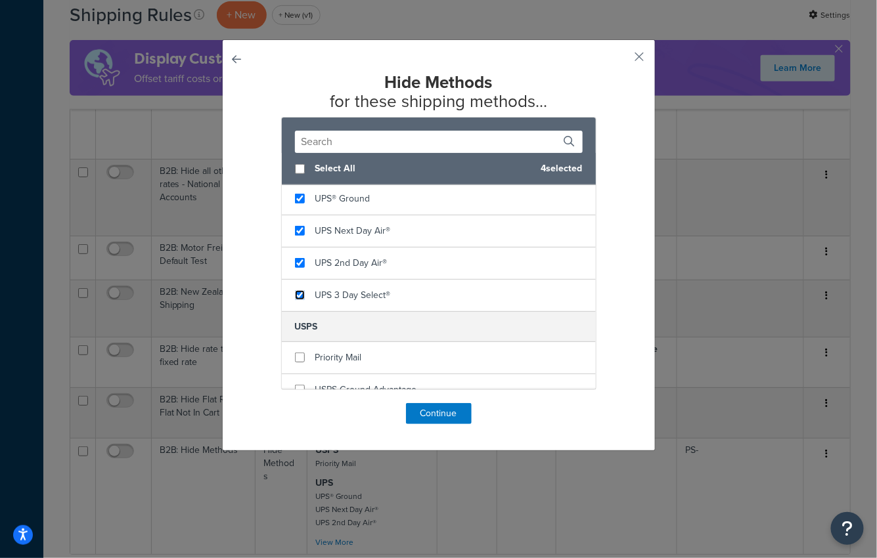
scroll to position [453, 0]
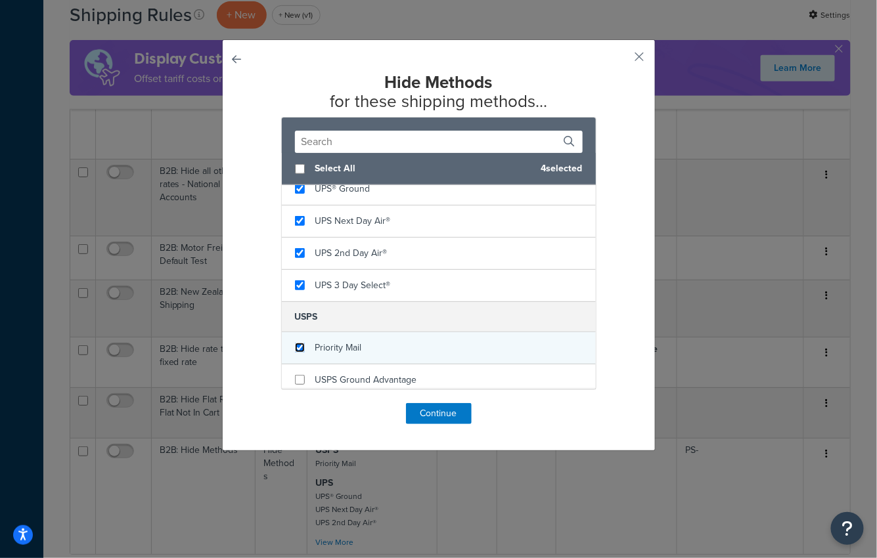
click at [299, 344] on input "checkbox" at bounding box center [300, 348] width 10 height 10
checkbox input "true"
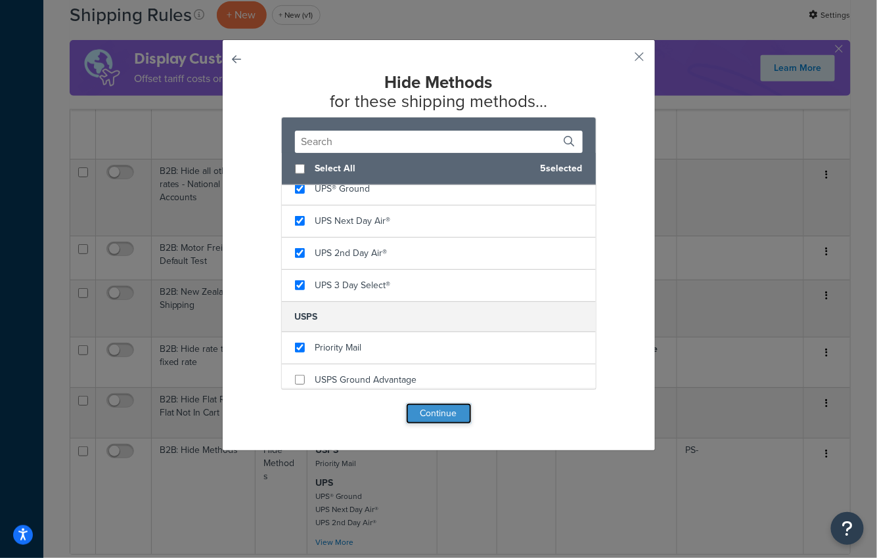
click at [427, 412] on button "Continue" at bounding box center [439, 413] width 66 height 21
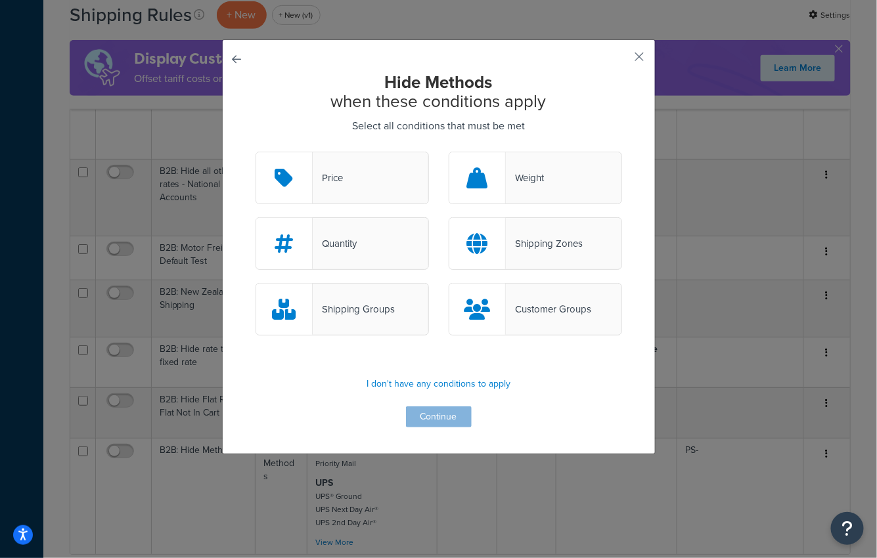
click at [539, 318] on div "Customer Groups" at bounding box center [548, 309] width 85 height 18
click at [0, 0] on input "Customer Groups" at bounding box center [0, 0] width 0 height 0
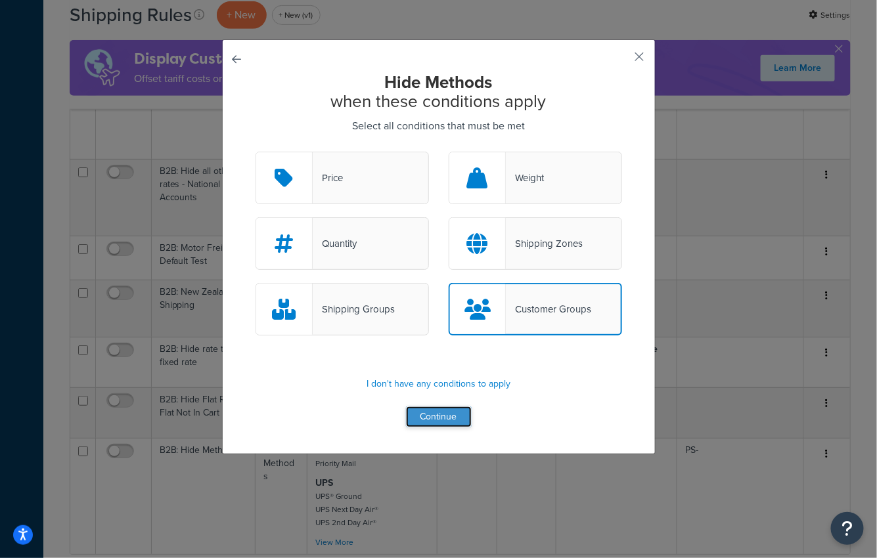
click at [443, 409] on button "Continue" at bounding box center [439, 417] width 66 height 21
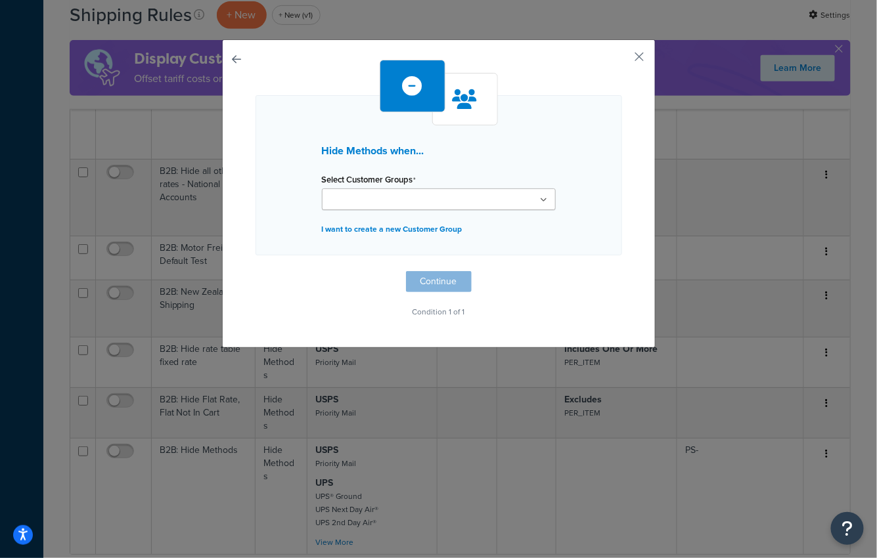
click at [418, 198] on input "Select Customer Groups" at bounding box center [384, 200] width 116 height 14
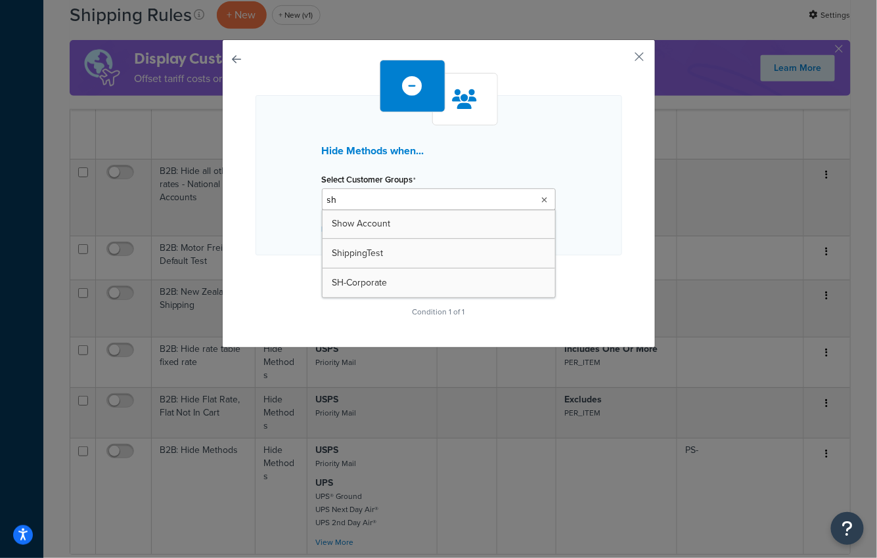
type input "sh-"
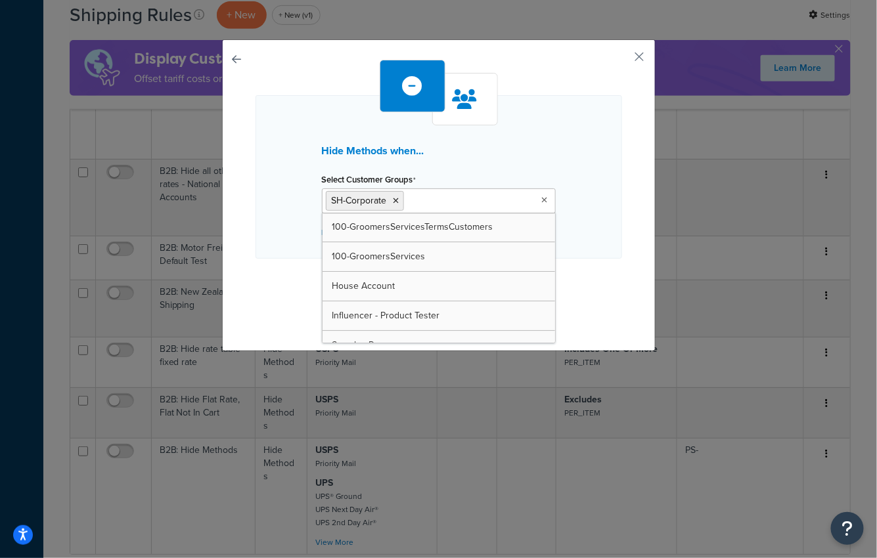
click at [289, 261] on div "Hide Methods when... Select Customer Groups SH-Corporate 100-GroomersServicesTe…" at bounding box center [439, 192] width 367 height 265
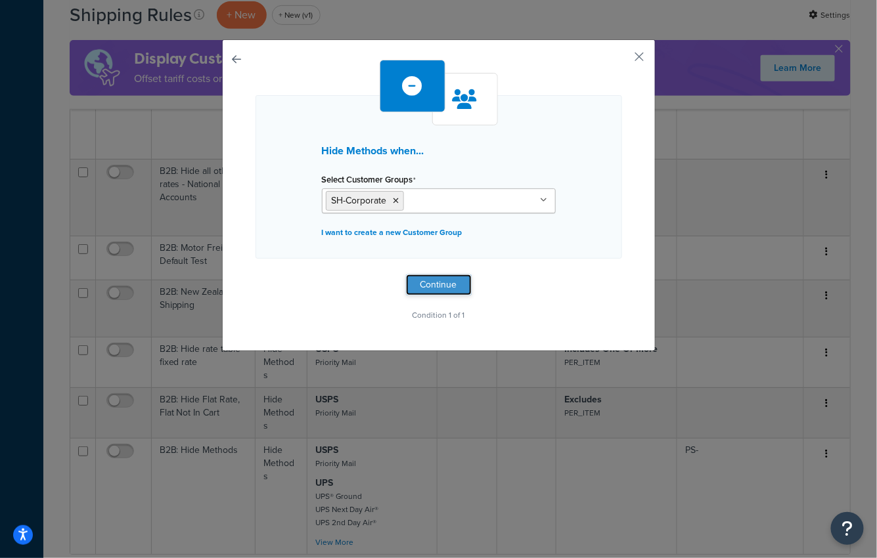
click at [425, 278] on button "Continue" at bounding box center [439, 285] width 66 height 21
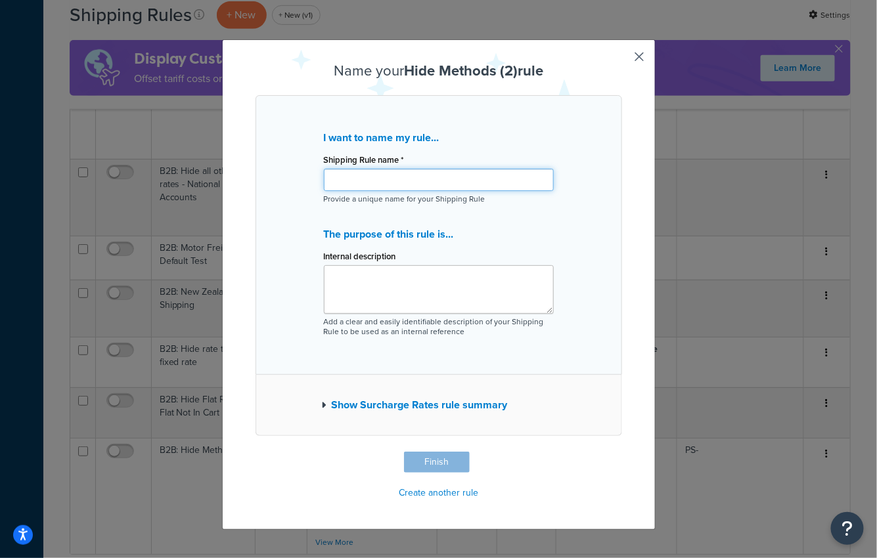
click at [418, 170] on input "Shipping Rule name *" at bounding box center [439, 180] width 230 height 22
paste input "Hide Methods (copy)"
type input "B2B: Hide Methods (copy)"
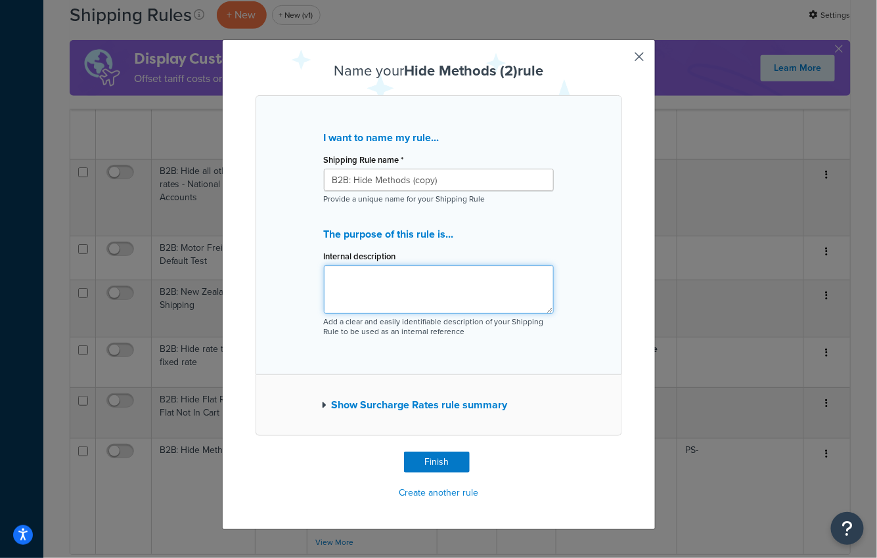
click at [356, 286] on textarea "Internal description" at bounding box center [439, 289] width 230 height 49
paste textarea "hdfffa12r1"
type textarea "B2B rule copied from hdfffa12r1"
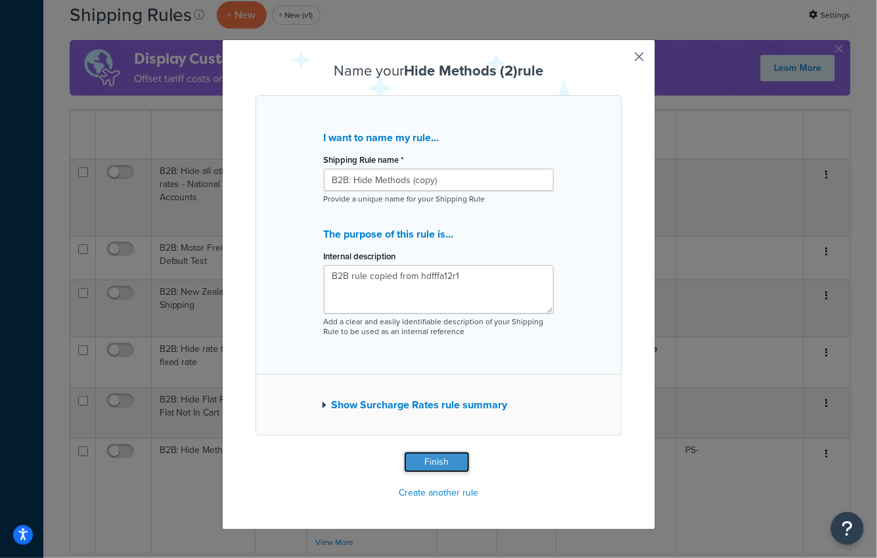
click at [440, 462] on button "Finish" at bounding box center [437, 462] width 66 height 21
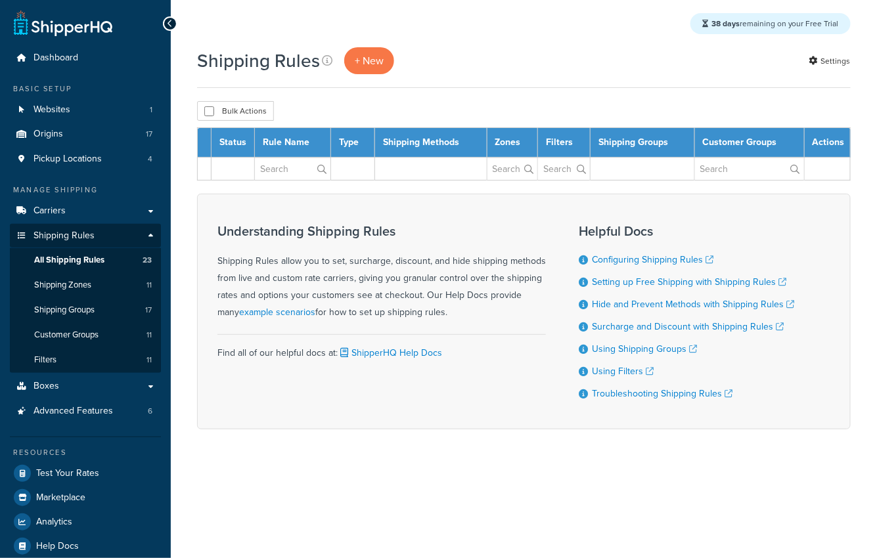
select select "100"
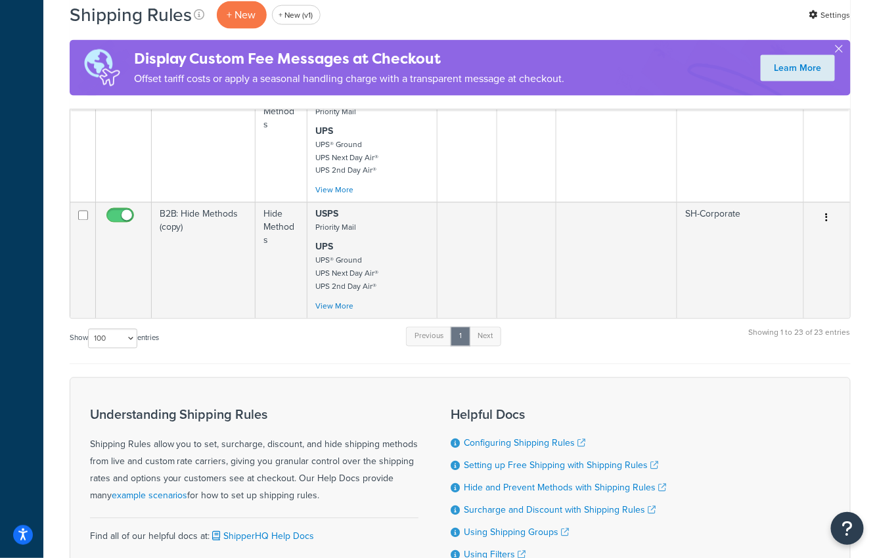
scroll to position [2162, 0]
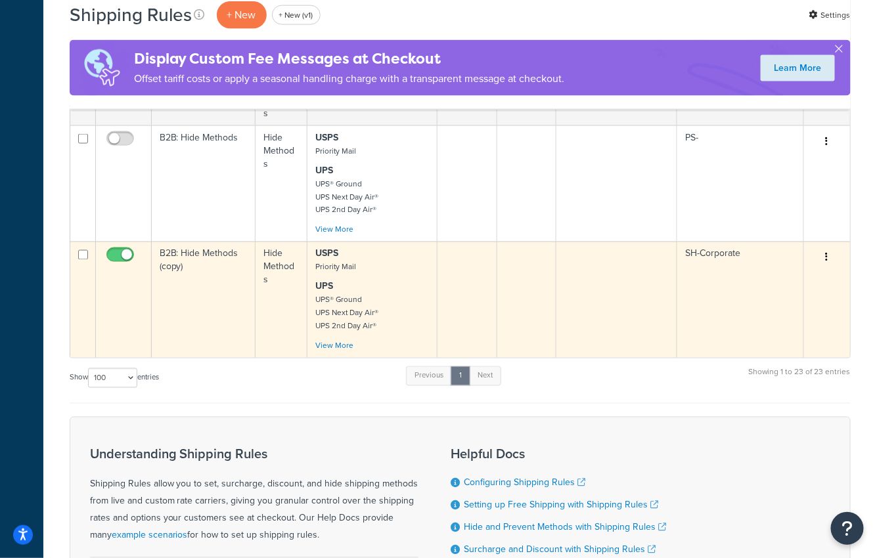
click at [119, 250] on input "checkbox" at bounding box center [122, 258] width 36 height 16
checkbox input "false"
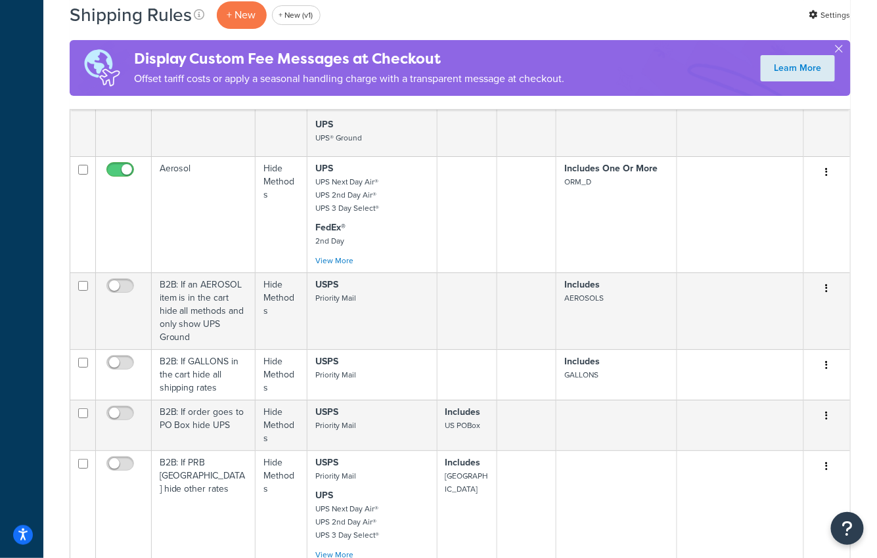
scroll to position [1455, 0]
